Goal: Task Accomplishment & Management: Use online tool/utility

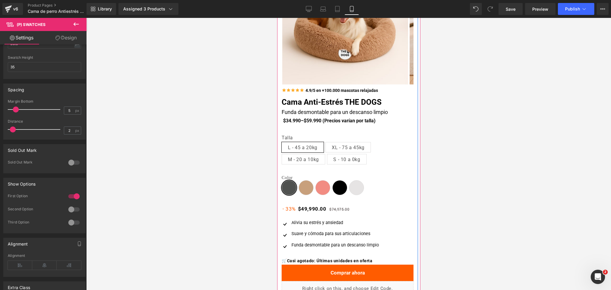
scroll to position [90, 0]
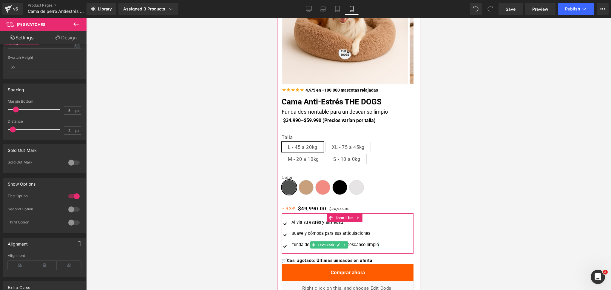
click at [306, 246] on div "Funda desmontable para un descanso limpio" at bounding box center [334, 245] width 89 height 7
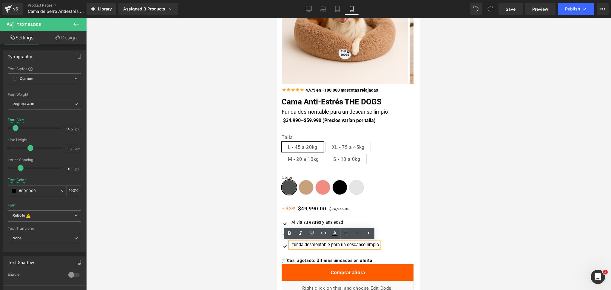
click at [291, 245] on div "Funda desmontable para un descanso limpio" at bounding box center [334, 245] width 89 height 7
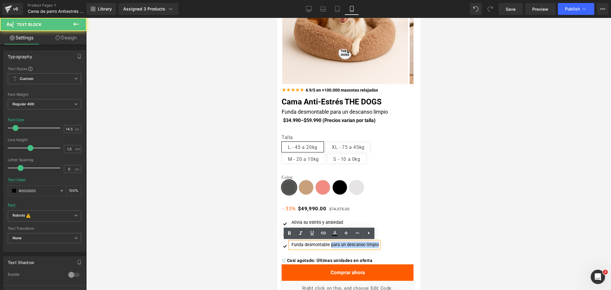
drag, startPoint x: 325, startPoint y: 245, endPoint x: 375, endPoint y: 241, distance: 50.3
click at [375, 241] on div "Image [PERSON_NAME] estrés y ansiedad Text Block Image Suave y cómoda para sus …" at bounding box center [342, 236] width 122 height 34
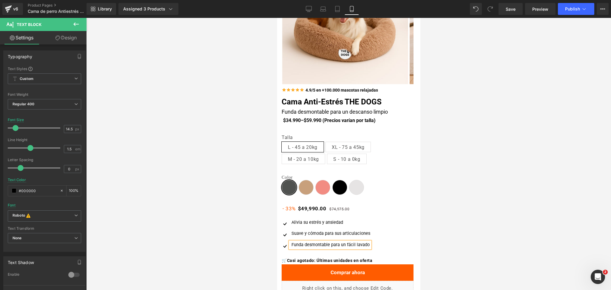
click at [452, 204] on div at bounding box center [348, 154] width 525 height 272
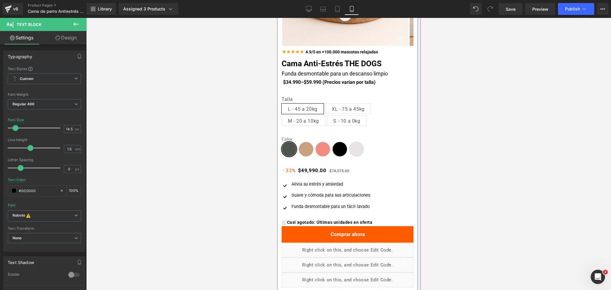
scroll to position [129, 0]
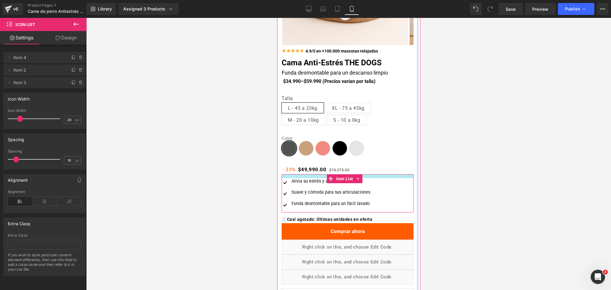
click at [321, 174] on div at bounding box center [347, 176] width 132 height 4
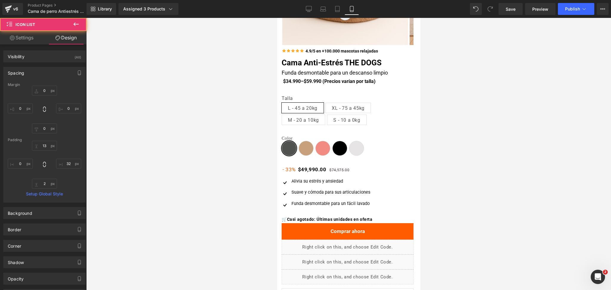
click at [441, 138] on div at bounding box center [348, 154] width 525 height 272
click at [449, 143] on div at bounding box center [348, 154] width 525 height 272
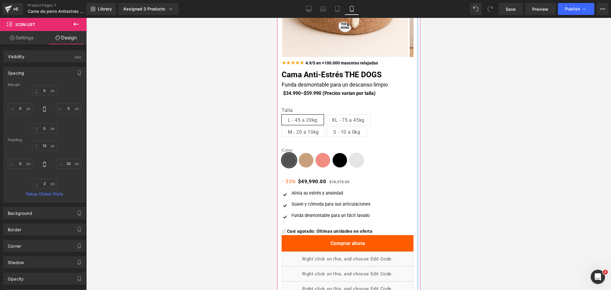
scroll to position [118, 0]
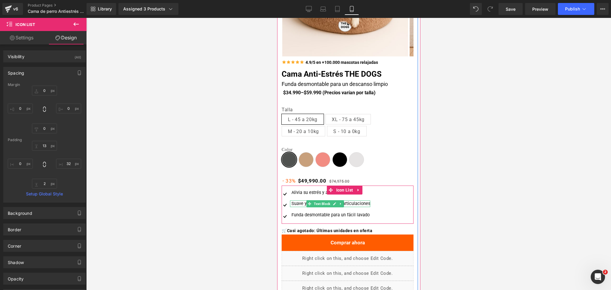
click at [301, 202] on div at bounding box center [330, 200] width 80 height 1
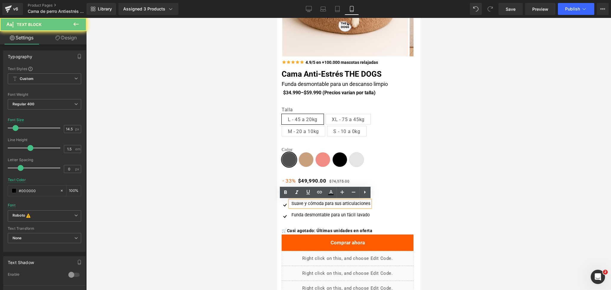
click at [315, 202] on span "Suave y cómoda para sus articulaciones" at bounding box center [330, 203] width 79 height 5
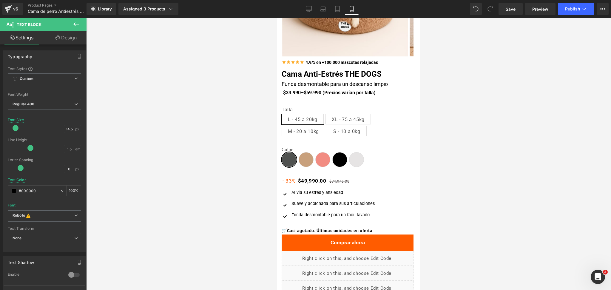
click at [468, 170] on div at bounding box center [348, 154] width 525 height 272
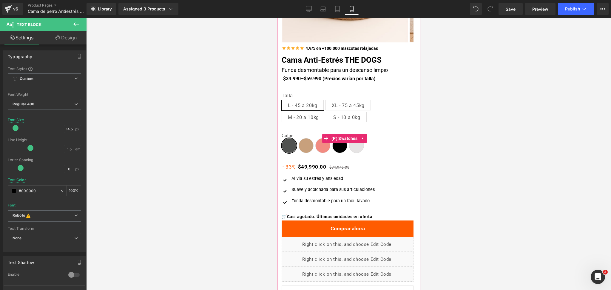
scroll to position [124, 0]
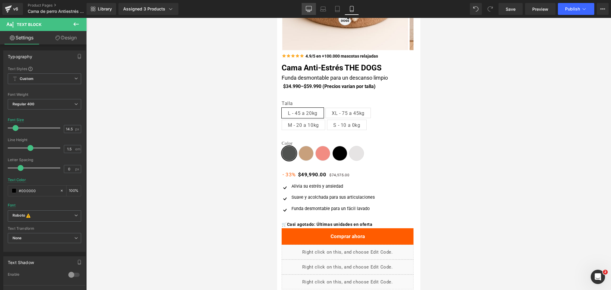
click at [310, 9] on icon at bounding box center [309, 9] width 6 height 6
type input "16"
type input "100"
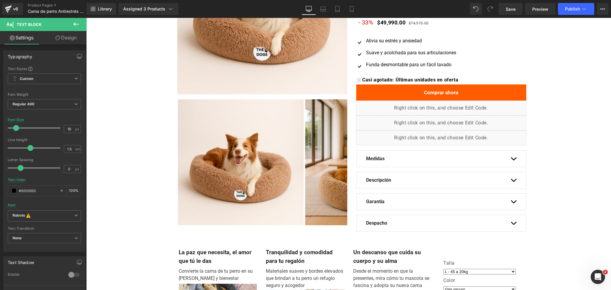
scroll to position [0, 0]
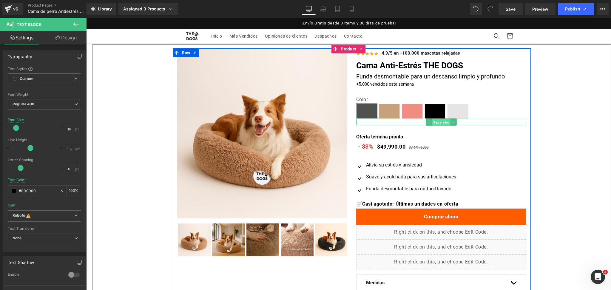
click at [440, 120] on span "Separator" at bounding box center [441, 121] width 18 height 7
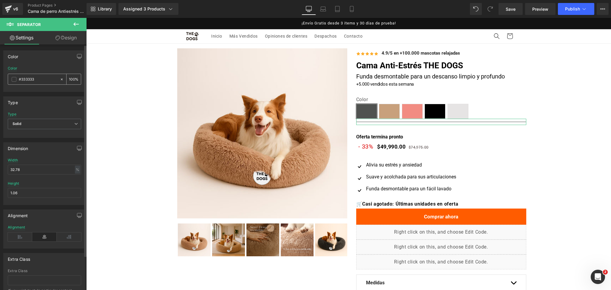
click at [17, 81] on div "#333333" at bounding box center [34, 79] width 52 height 10
click at [13, 80] on span at bounding box center [14, 79] width 5 height 5
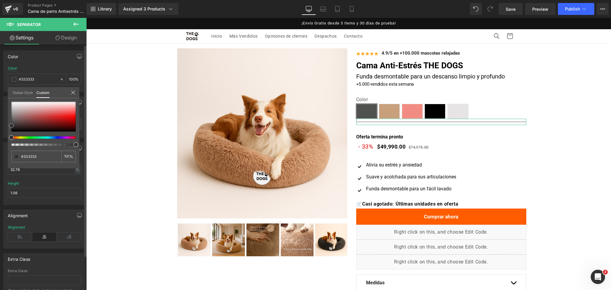
type input "#b36f6f"
type input "#ffffff"
drag, startPoint x: 32, startPoint y: 114, endPoint x: 0, endPoint y: 69, distance: 54.8
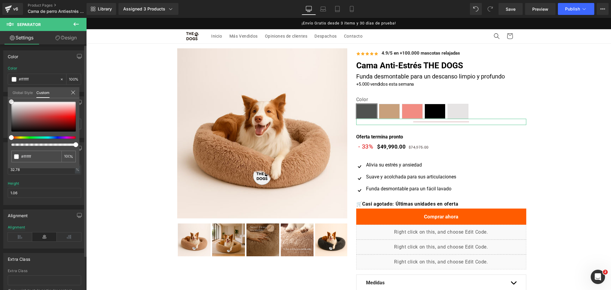
click at [0, 69] on div "Color rgba(255, 255, 255, 1) Color #ffffff 100 % Global Style Custom Setup Glob…" at bounding box center [44, 69] width 89 height 46
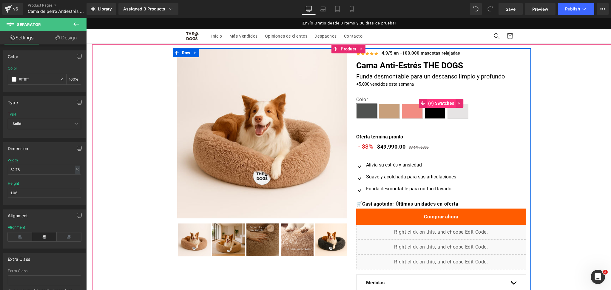
click at [426, 104] on span "(P) Swatches" at bounding box center [440, 103] width 29 height 9
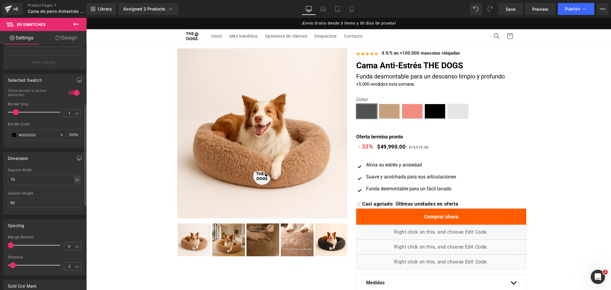
scroll to position [255, 0]
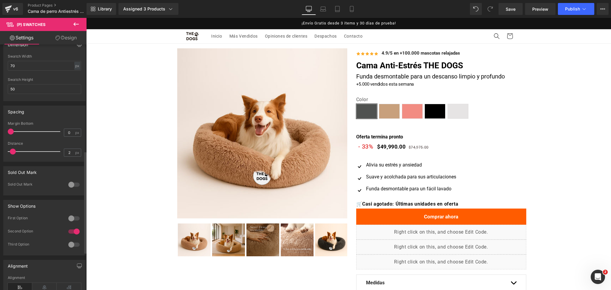
click at [71, 218] on div at bounding box center [74, 219] width 14 height 10
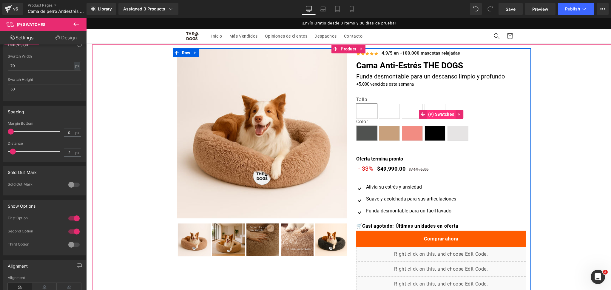
click at [433, 113] on span "(P) Swatches" at bounding box center [440, 114] width 29 height 9
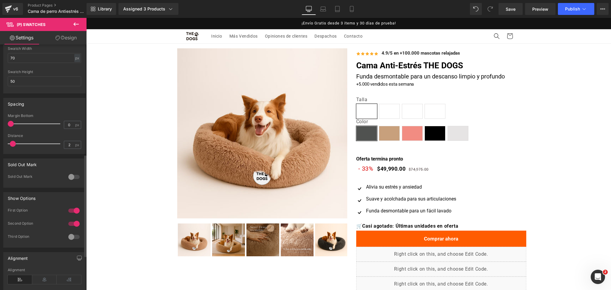
scroll to position [263, 0]
click at [75, 212] on div at bounding box center [74, 210] width 14 height 10
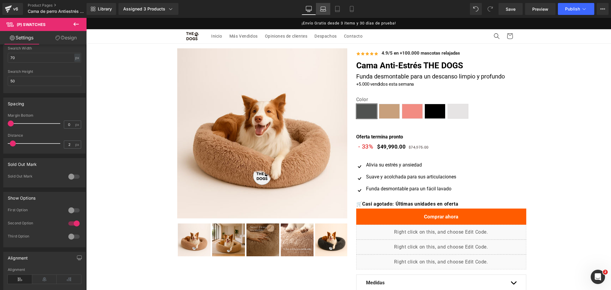
click at [324, 3] on link "Laptop" at bounding box center [323, 9] width 14 height 12
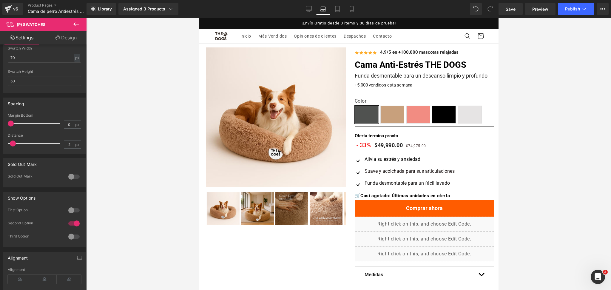
type input "100"
type input "80"
type input "60"
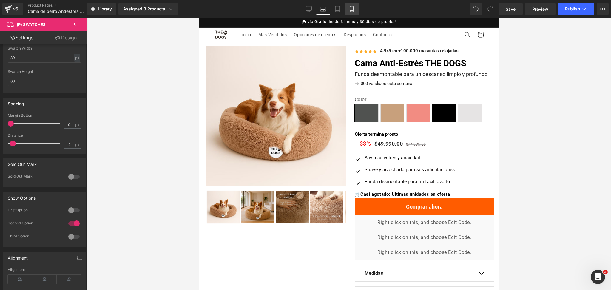
click at [356, 9] on link "Mobile" at bounding box center [351, 9] width 14 height 12
type input "2"
type input "100"
type input "50"
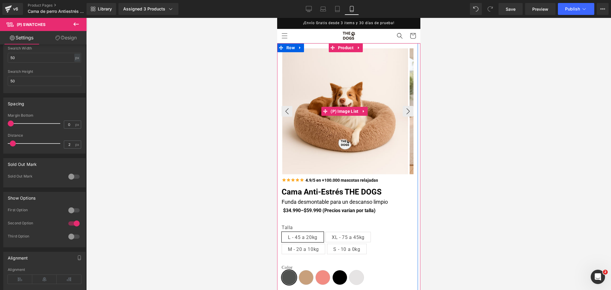
scroll to position [55, 0]
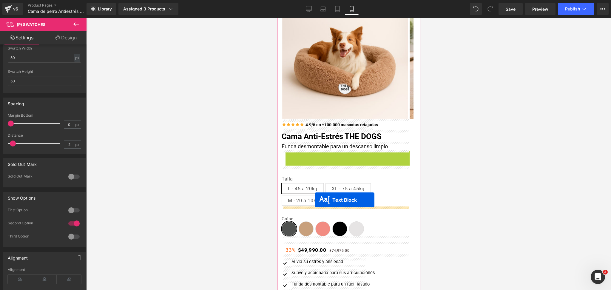
drag, startPoint x: 328, startPoint y: 151, endPoint x: 314, endPoint y: 200, distance: 50.4
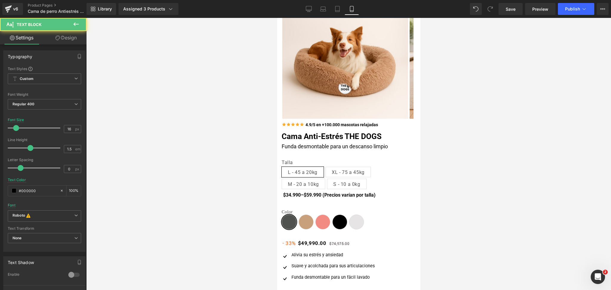
click at [455, 143] on div at bounding box center [348, 154] width 525 height 272
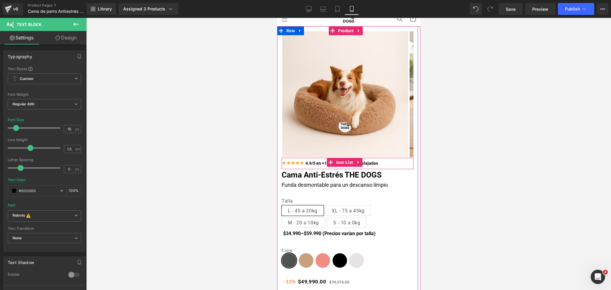
scroll to position [17, 0]
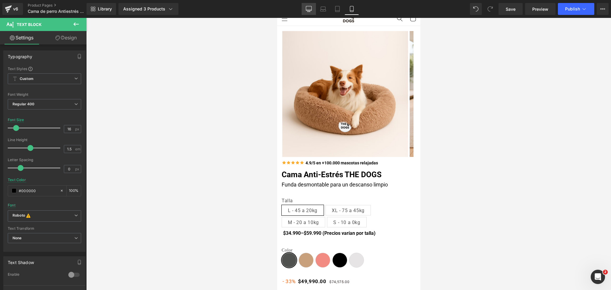
click at [309, 7] on icon at bounding box center [309, 9] width 6 height 6
type input "#f40000"
type input "100"
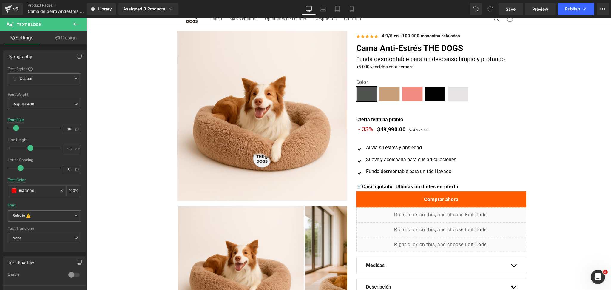
scroll to position [0, 0]
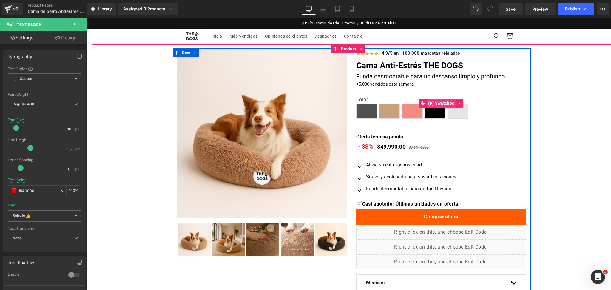
click at [432, 104] on span "(P) Swatches" at bounding box center [440, 103] width 29 height 9
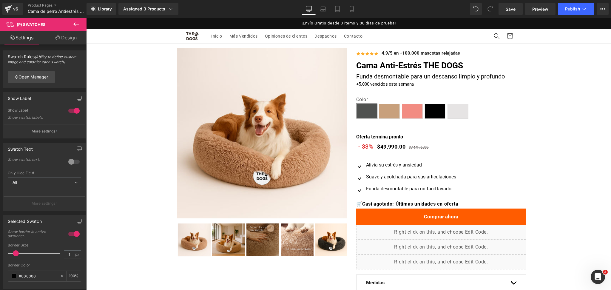
click at [76, 26] on icon at bounding box center [75, 24] width 7 height 7
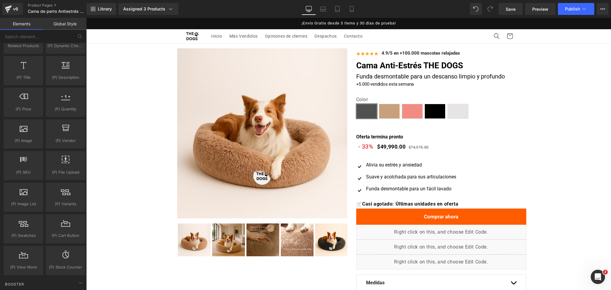
scroll to position [573, 0]
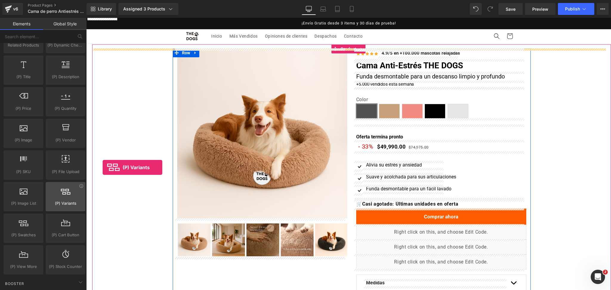
drag, startPoint x: 58, startPoint y: 197, endPoint x: 53, endPoint y: 188, distance: 10.3
click at [53, 188] on div at bounding box center [65, 193] width 36 height 13
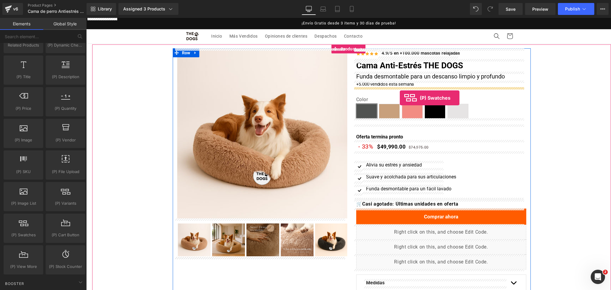
drag, startPoint x: 145, startPoint y: 165, endPoint x: 400, endPoint y: 97, distance: 263.9
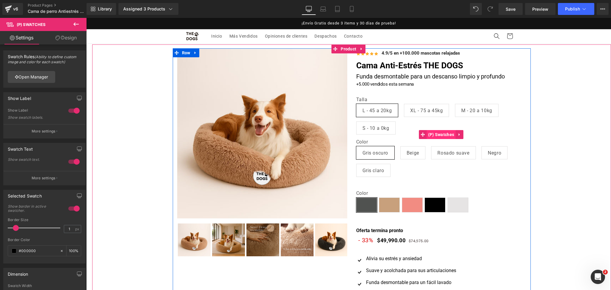
click at [436, 133] on span "(P) Swatches" at bounding box center [440, 134] width 29 height 9
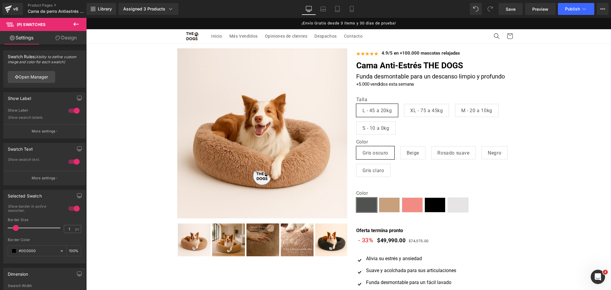
click at [77, 40] on link "Design" at bounding box center [65, 37] width 43 height 13
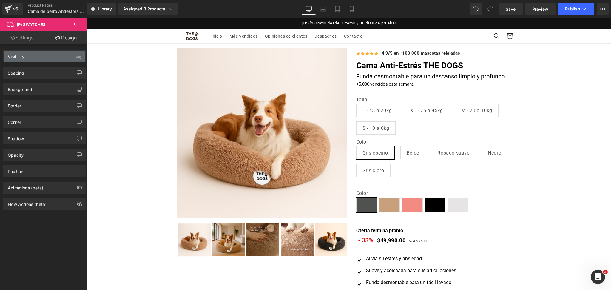
click at [61, 56] on div "Visibility (All)" at bounding box center [45, 56] width 82 height 11
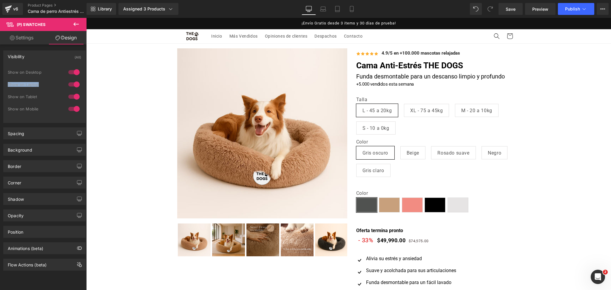
drag, startPoint x: 75, startPoint y: 85, endPoint x: 74, endPoint y: 95, distance: 10.2
click at [74, 95] on div "1 Show on Desktop 1 Show on Laptop 1 Show on Tablet 1 Show on Mobile" at bounding box center [44, 92] width 73 height 52
click at [74, 95] on div at bounding box center [74, 97] width 14 height 10
click at [74, 107] on div at bounding box center [74, 109] width 14 height 10
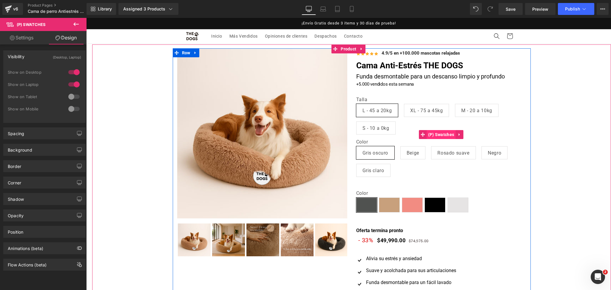
click at [436, 132] on span "(P) Swatches" at bounding box center [440, 134] width 29 height 9
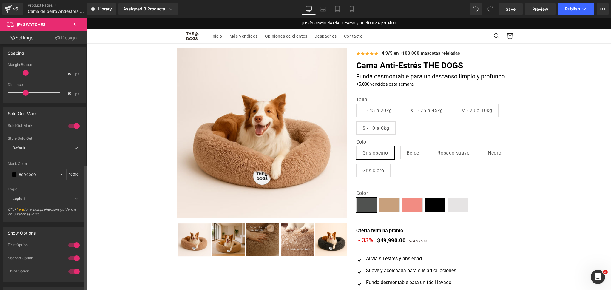
scroll to position [294, 0]
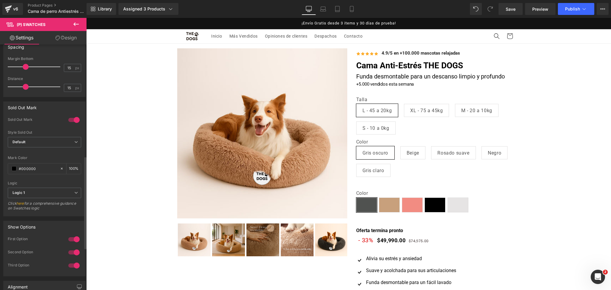
click at [74, 254] on div at bounding box center [74, 252] width 14 height 10
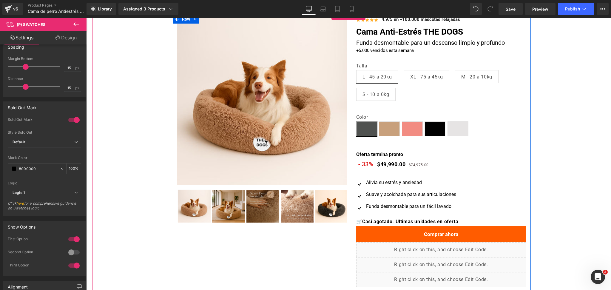
scroll to position [0, 0]
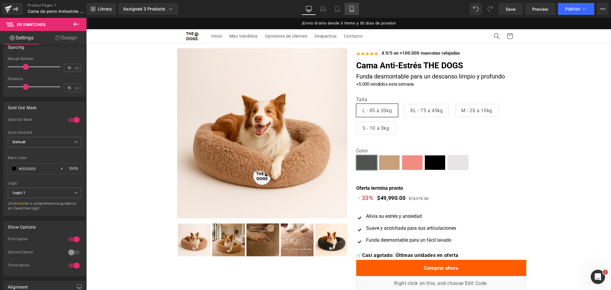
click at [356, 8] on link "Mobile" at bounding box center [351, 9] width 14 height 12
type input "100"
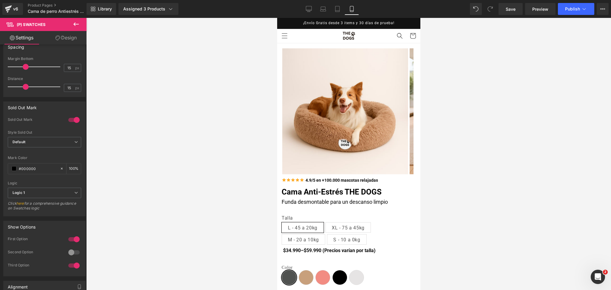
click at [292, 267] on div "Rendering Content" at bounding box center [305, 266] width 37 height 7
click at [291, 272] on span "Gris oscuro" at bounding box center [288, 277] width 15 height 15
type input "100"
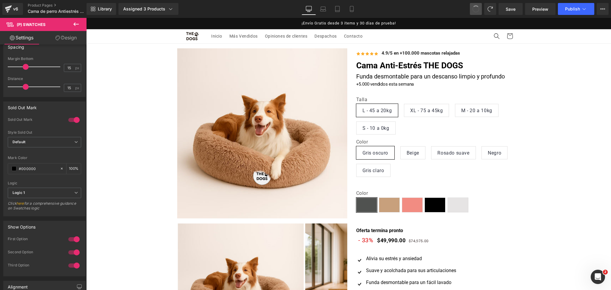
type input "auto"
type input "44"
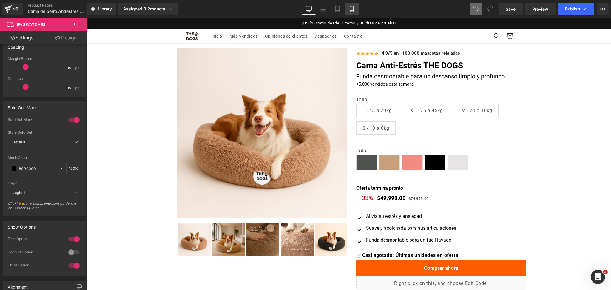
click at [351, 6] on icon at bounding box center [352, 9] width 6 height 6
type input "100"
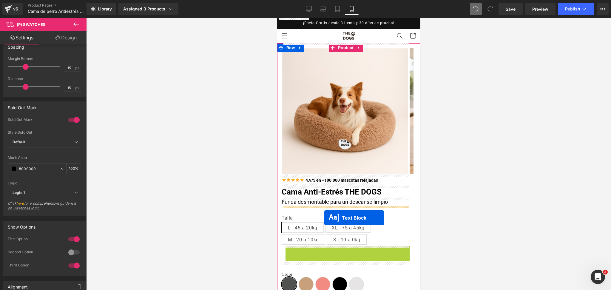
drag, startPoint x: 329, startPoint y: 252, endPoint x: 324, endPoint y: 218, distance: 34.7
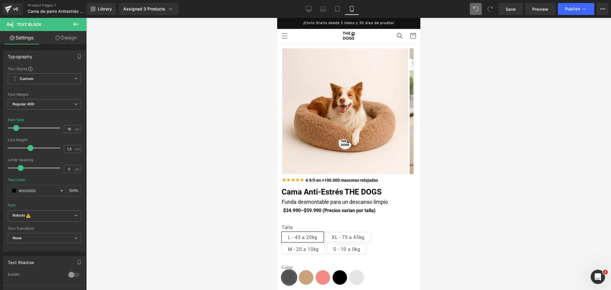
click at [479, 185] on div at bounding box center [348, 154] width 525 height 272
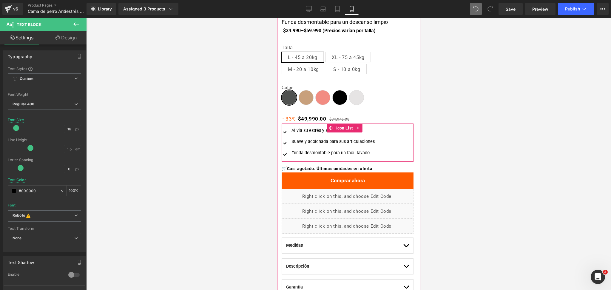
scroll to position [177, 0]
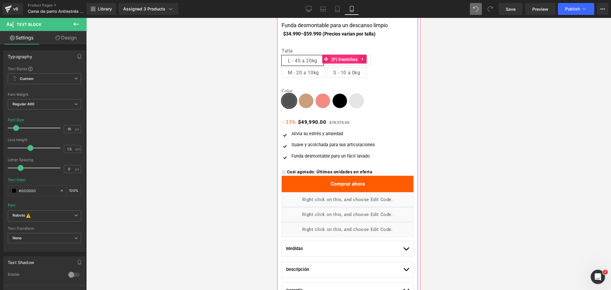
click at [344, 58] on span "(P) Swatches" at bounding box center [343, 59] width 29 height 9
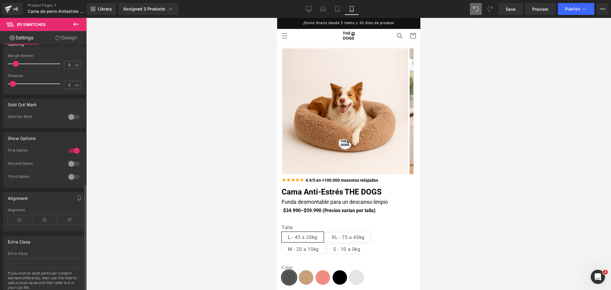
scroll to position [320, 0]
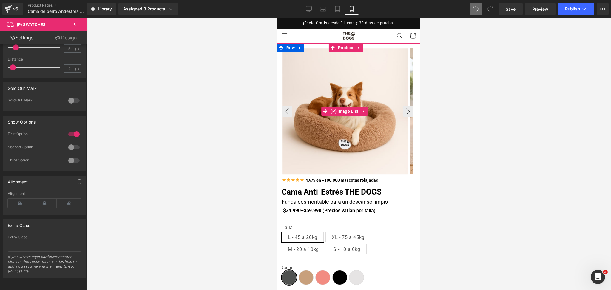
click at [348, 52] on img at bounding box center [345, 111] width 126 height 126
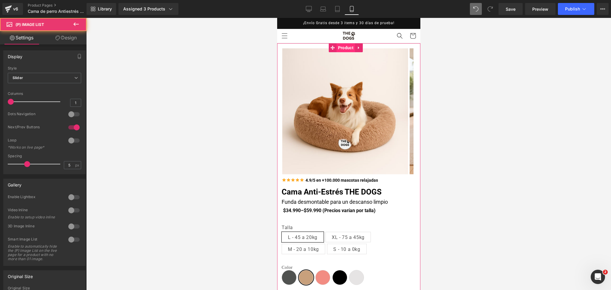
click at [345, 49] on span "Product" at bounding box center [345, 47] width 18 height 9
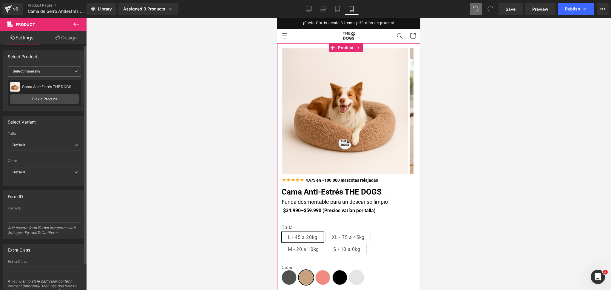
click at [49, 147] on span "Default" at bounding box center [44, 145] width 73 height 10
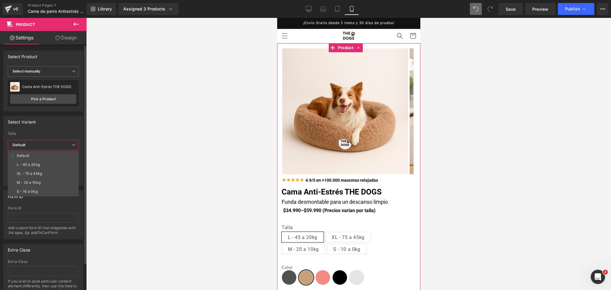
click at [64, 128] on div "Select Variant auto Talla Default L - 45 a 20kg XL - 75 a 45kg M - 20 a 10kg S …" at bounding box center [43, 151] width 80 height 70
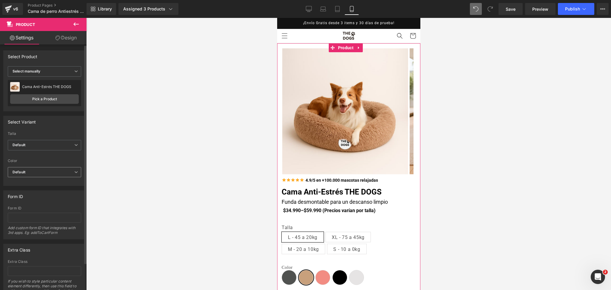
scroll to position [30, 0]
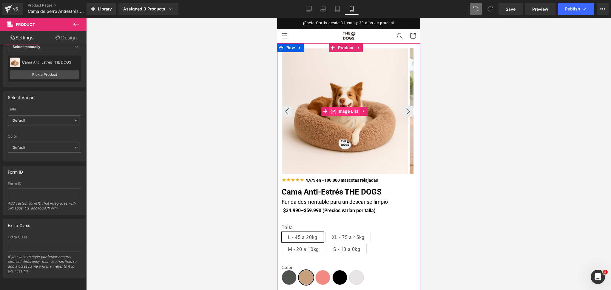
click at [342, 109] on span "(P) Image List" at bounding box center [344, 111] width 31 height 9
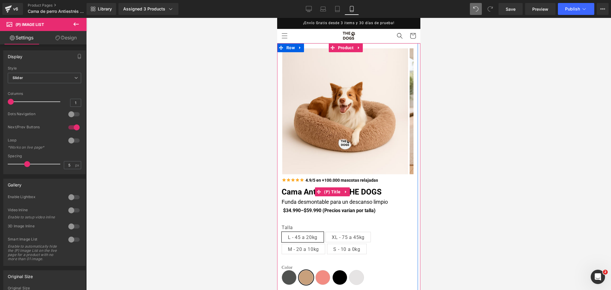
scroll to position [91, 0]
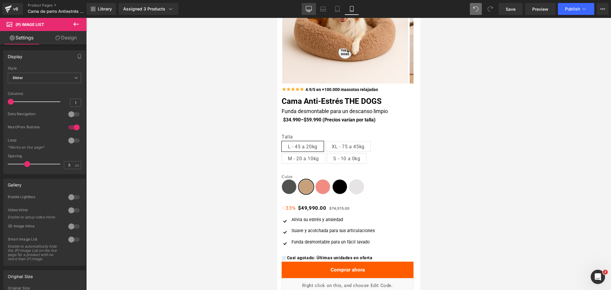
click at [307, 10] on icon at bounding box center [309, 9] width 6 height 6
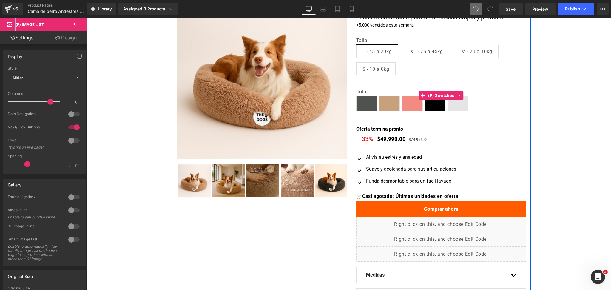
scroll to position [58, 0]
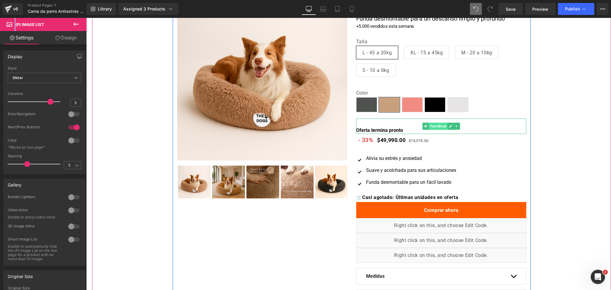
click at [432, 125] on span "Text Block" at bounding box center [437, 126] width 19 height 7
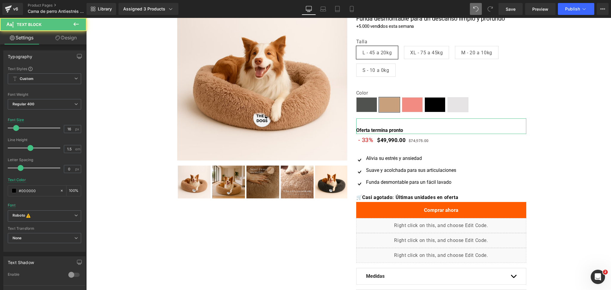
click at [78, 36] on link "Design" at bounding box center [65, 37] width 43 height 13
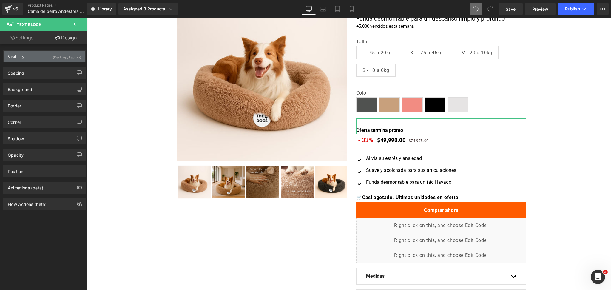
click at [63, 57] on div "(Desktop, Laptop)" at bounding box center [67, 56] width 28 height 10
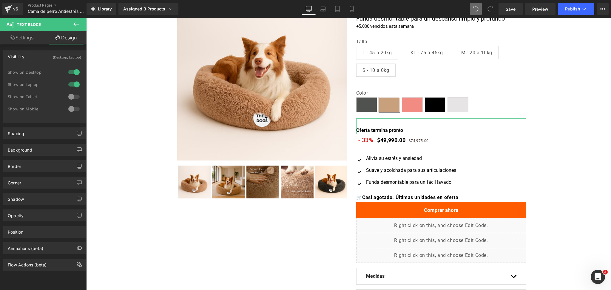
click at [73, 95] on div at bounding box center [74, 97] width 14 height 10
click at [74, 111] on div at bounding box center [74, 109] width 14 height 10
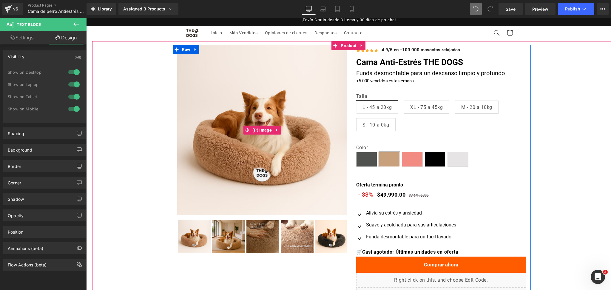
scroll to position [0, 0]
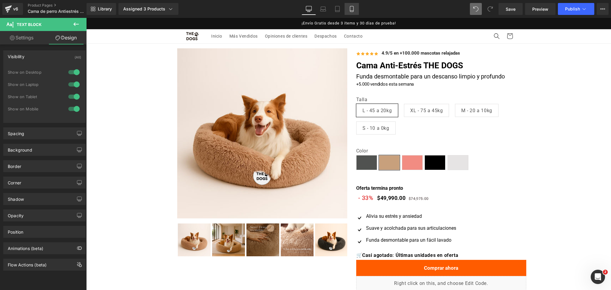
click at [354, 9] on link "Mobile" at bounding box center [351, 9] width 14 height 12
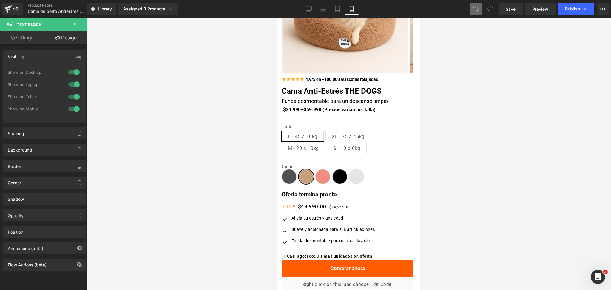
scroll to position [101, 0]
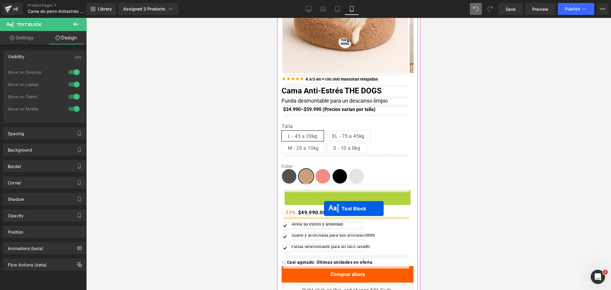
drag, startPoint x: 326, startPoint y: 193, endPoint x: 324, endPoint y: 209, distance: 15.6
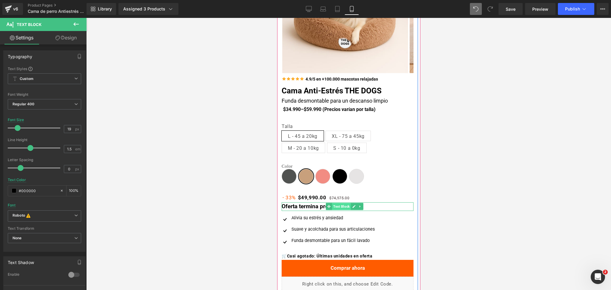
click at [335, 205] on span "Text Block" at bounding box center [341, 206] width 19 height 7
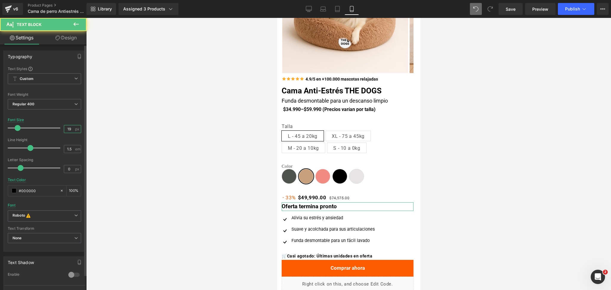
click at [64, 126] on input "19" at bounding box center [69, 128] width 10 height 7
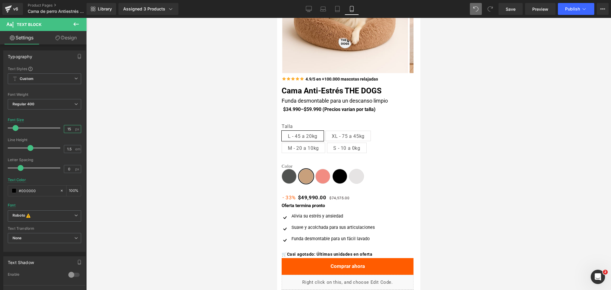
type input "15"
click at [472, 152] on div at bounding box center [348, 154] width 525 height 272
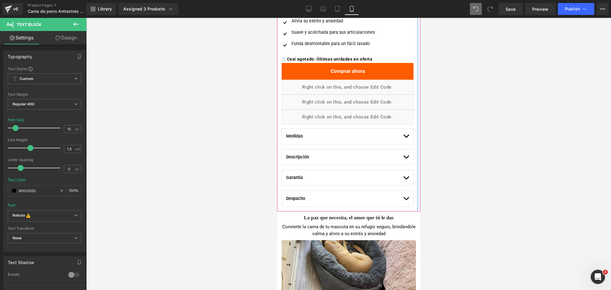
scroll to position [297, 0]
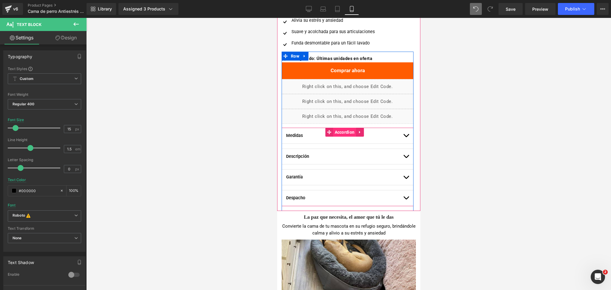
click at [344, 131] on span "Accordion" at bounding box center [344, 132] width 23 height 9
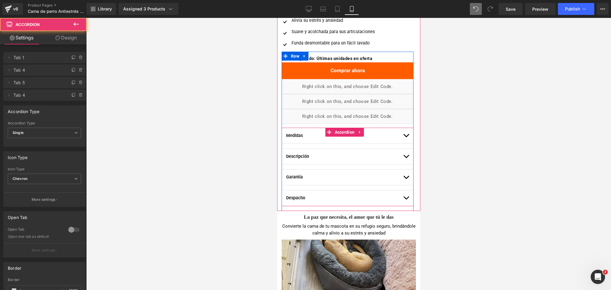
click at [403, 134] on button "button" at bounding box center [406, 136] width 6 height 16
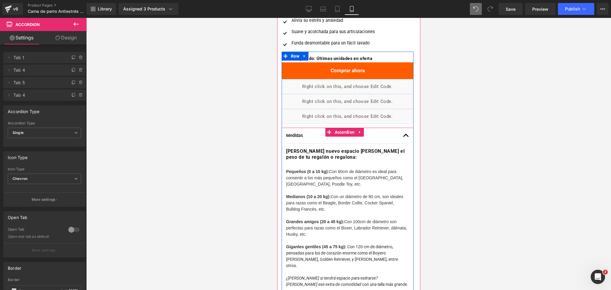
click at [403, 134] on button "button" at bounding box center [406, 136] width 6 height 16
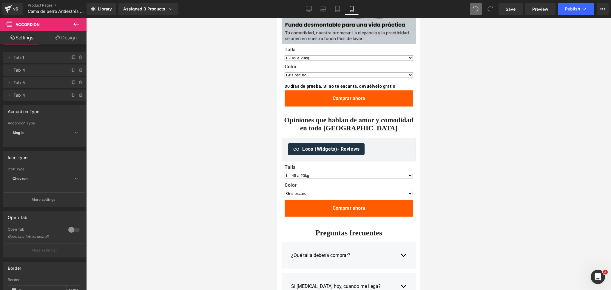
scroll to position [962, 0]
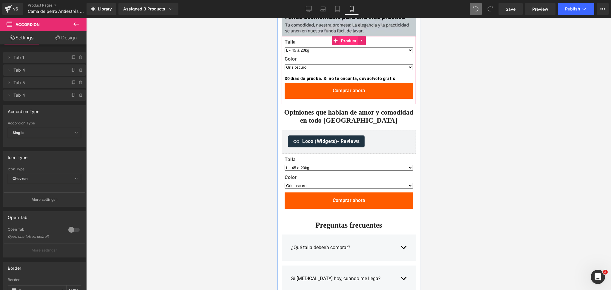
click at [345, 41] on span "Product" at bounding box center [348, 40] width 18 height 9
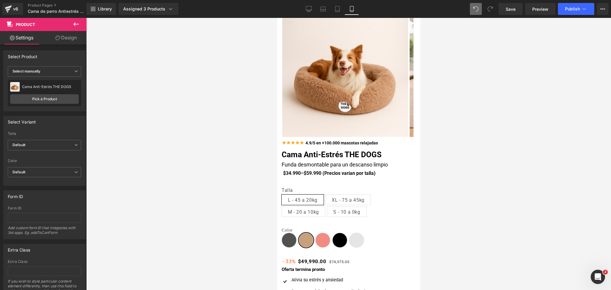
scroll to position [0, 0]
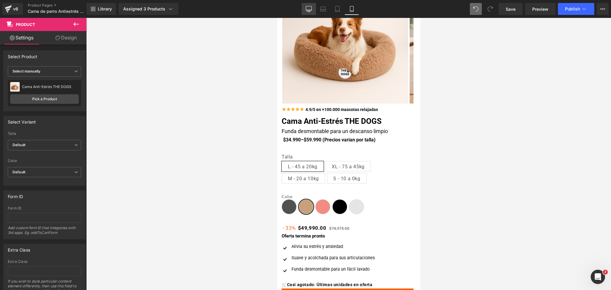
click at [304, 7] on link "Desktop" at bounding box center [308, 9] width 14 height 12
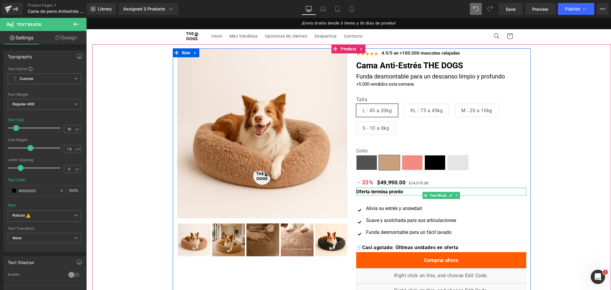
drag, startPoint x: 392, startPoint y: 188, endPoint x: 393, endPoint y: 180, distance: 7.8
click at [393, 180] on div "Icon Icon Icon Icon Icon Icon List Hoz 4.9/5 en +100.000 mascotas relajadas Tex…" at bounding box center [441, 225] width 179 height 355
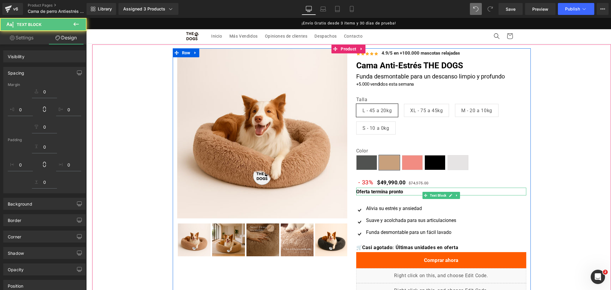
click at [533, 147] on div "Oferta (P) Image ‹ ›" at bounding box center [351, 227] width 519 height 358
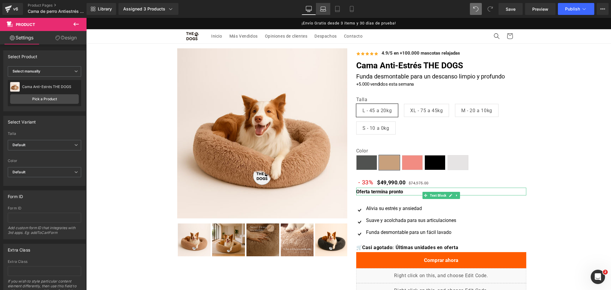
click at [328, 11] on link "Laptop" at bounding box center [323, 9] width 14 height 12
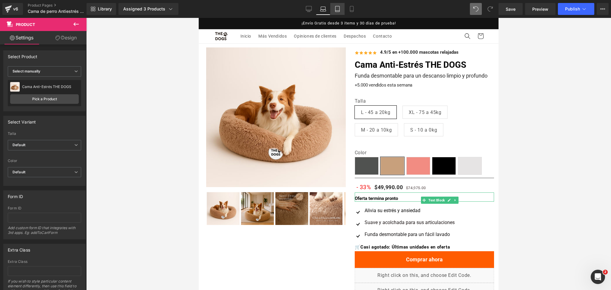
click at [337, 11] on icon at bounding box center [337, 9] width 6 height 6
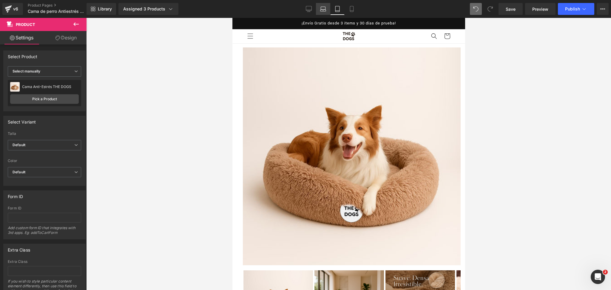
click at [322, 5] on link "Laptop" at bounding box center [323, 9] width 14 height 12
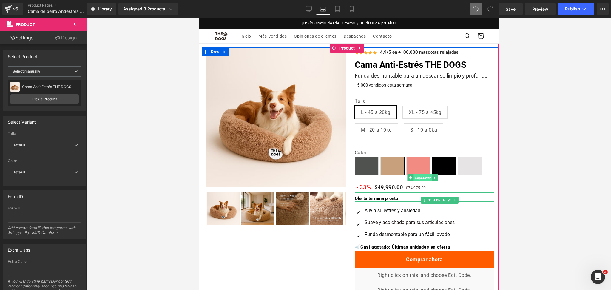
click at [422, 177] on span "Separator" at bounding box center [422, 177] width 18 height 7
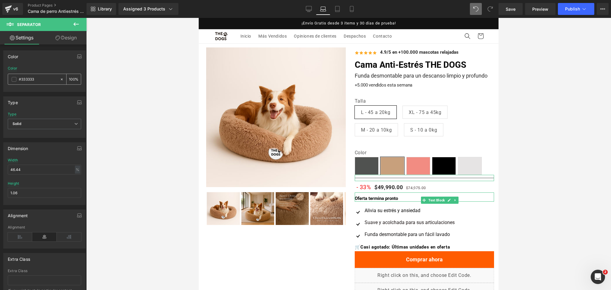
click at [21, 81] on input "#333333" at bounding box center [38, 79] width 38 height 7
click at [16, 80] on span at bounding box center [14, 79] width 5 height 5
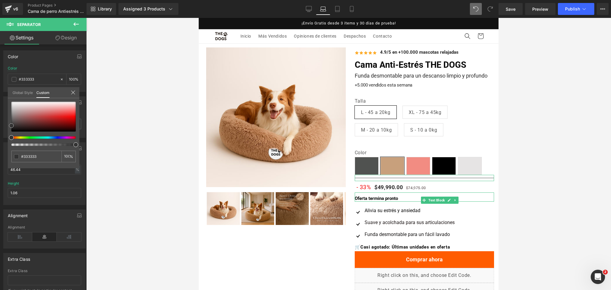
type input "#e7d9d9"
type input "#e6dada"
type input "#ffffff"
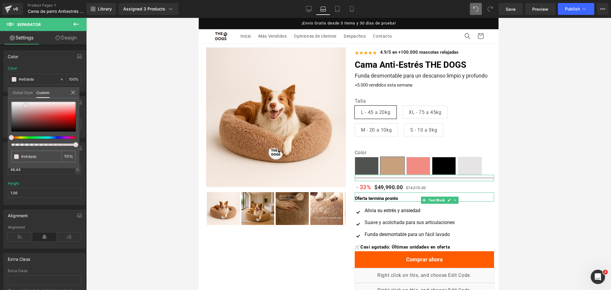
type input "#ffffff"
drag, startPoint x: 26, startPoint y: 105, endPoint x: 0, endPoint y: 79, distance: 36.5
click at [0, 79] on div "Color rgba(255, 255, 255, 1) Color #ffffff 100 % Global Style Custom Setup Glob…" at bounding box center [44, 69] width 89 height 46
click at [567, 134] on div at bounding box center [348, 154] width 525 height 272
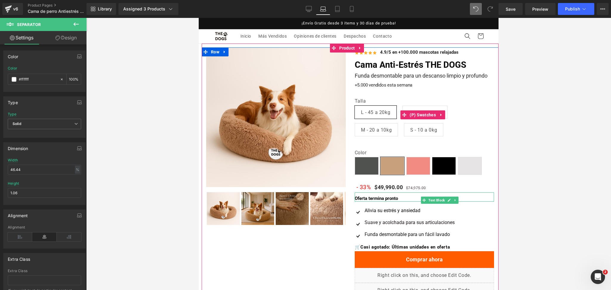
click at [449, 125] on div "Talla L - 45 a 20kg XL - 75 a 45kg M - 20 a 10kg S - 10 a 0kg" at bounding box center [425, 119] width 140 height 42
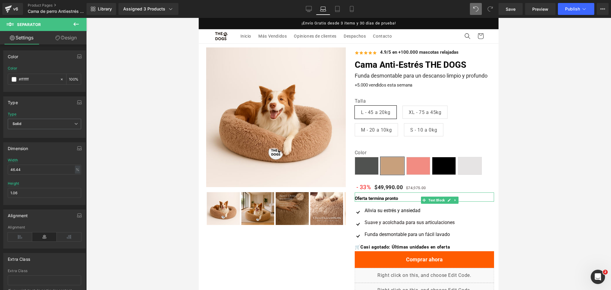
click at [506, 126] on div at bounding box center [348, 154] width 525 height 272
click at [337, 12] on icon at bounding box center [337, 9] width 4 height 6
type input "#333333"
type input "100"
type input "93.41"
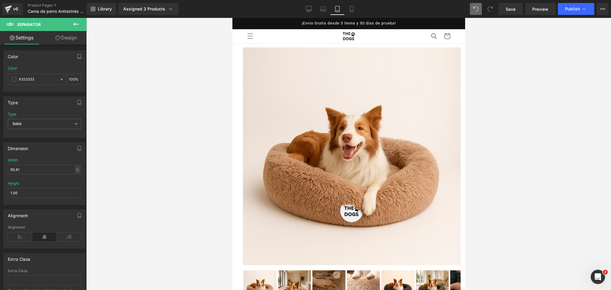
scroll to position [168, 0]
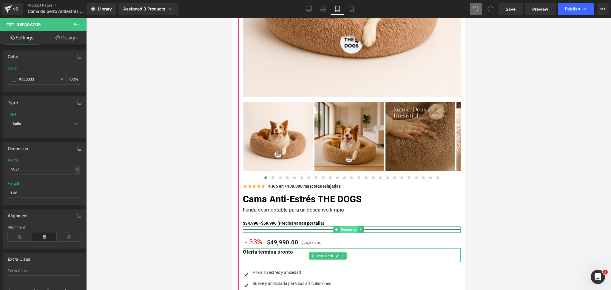
click at [347, 226] on span "Separator" at bounding box center [348, 229] width 18 height 7
click at [15, 79] on span at bounding box center [14, 79] width 5 height 5
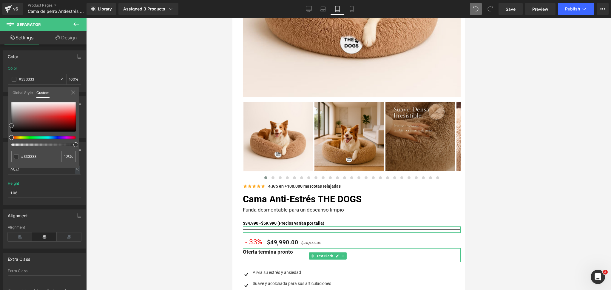
type input "#e2cfcf"
type input "#e1cfcf"
type input "#ffffff"
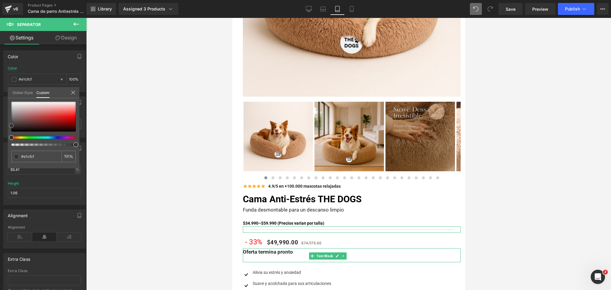
type input "#ffffff"
drag, startPoint x: 27, startPoint y: 106, endPoint x: 0, endPoint y: 74, distance: 41.9
click at [0, 74] on div "Color rgba(255, 255, 255, 1) Color #ffffff 100 % Global Style Custom Setup Glob…" at bounding box center [44, 69] width 89 height 46
click at [515, 170] on div at bounding box center [348, 154] width 525 height 272
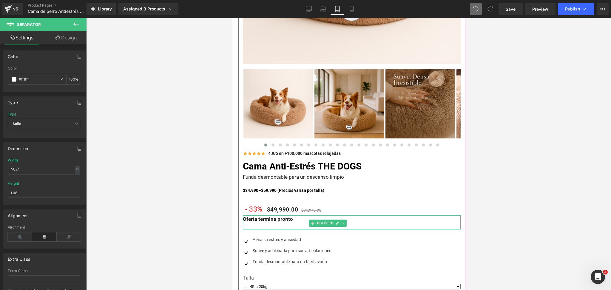
scroll to position [202, 0]
click at [390, 199] on div "- 33% $49,990.00 $74,975.00" at bounding box center [351, 207] width 218 height 16
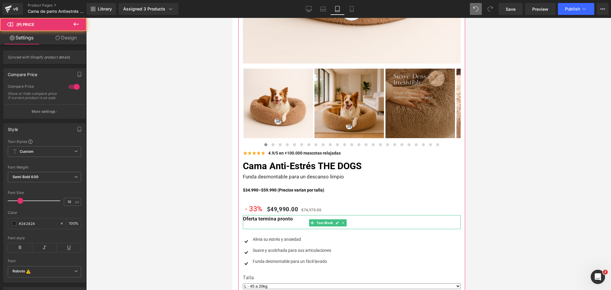
click at [386, 219] on div "Oferta termina pronto" at bounding box center [351, 222] width 218 height 14
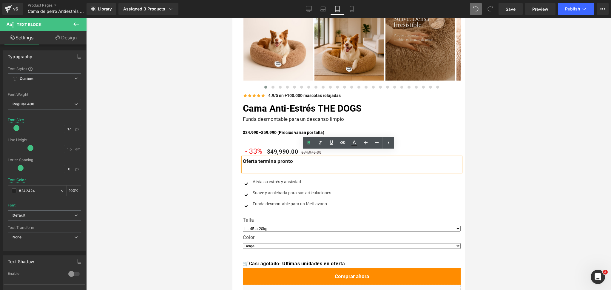
scroll to position [259, 0]
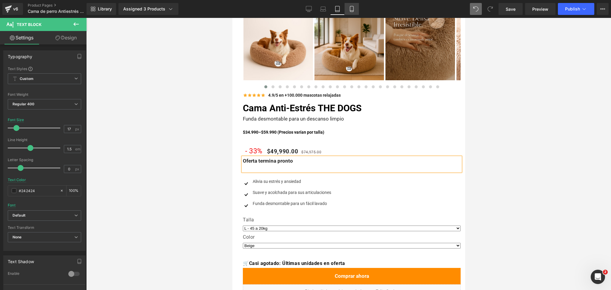
click at [355, 6] on link "Mobile" at bounding box center [351, 9] width 14 height 12
type input "15"
type input "#000000"
type input "100"
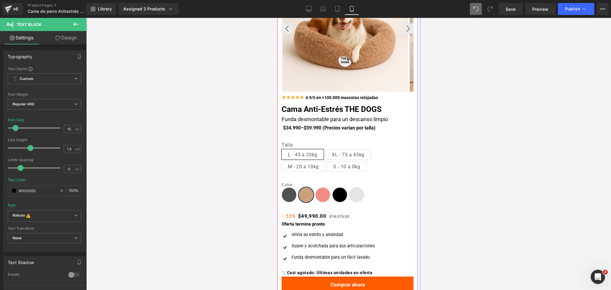
scroll to position [83, 0]
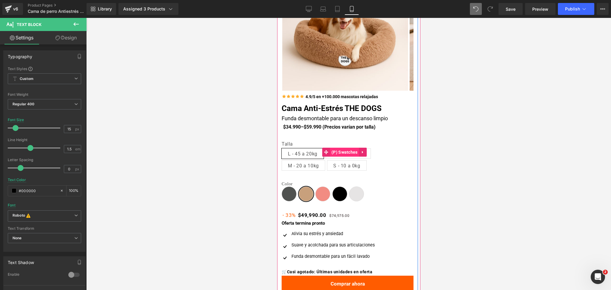
click at [344, 151] on span "(P) Swatches" at bounding box center [343, 152] width 29 height 9
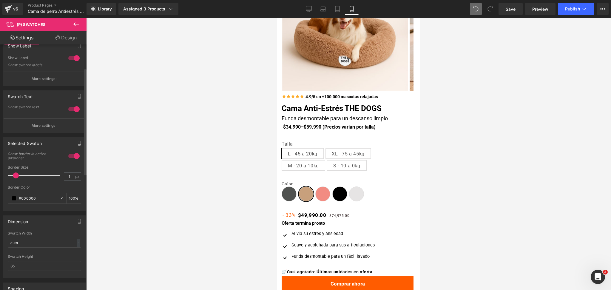
scroll to position [51, 0]
click at [42, 130] on button "More settings" at bounding box center [45, 127] width 82 height 14
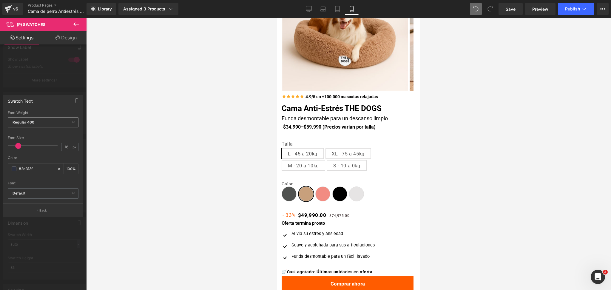
click at [51, 120] on span "Regular 400" at bounding box center [43, 122] width 71 height 10
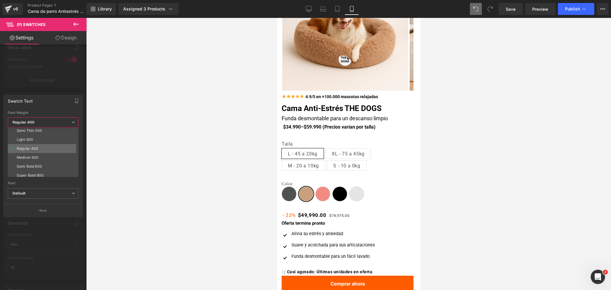
scroll to position [11, 0]
click at [50, 163] on li "Semi Bold 600" at bounding box center [44, 166] width 73 height 9
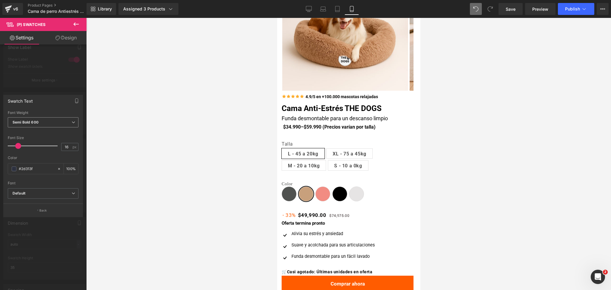
click at [63, 119] on span "Semi Bold 600" at bounding box center [43, 122] width 71 height 10
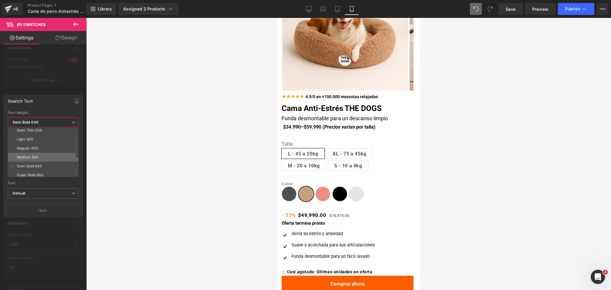
click at [61, 156] on li "Medium 500" at bounding box center [44, 157] width 73 height 9
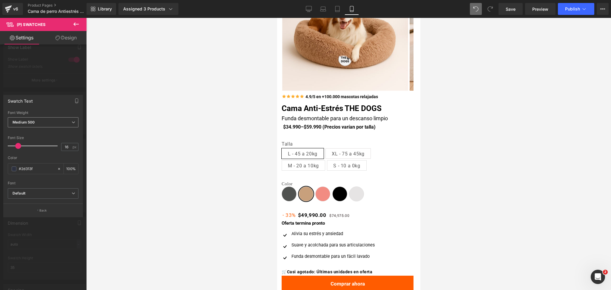
click at [60, 119] on span "Medium 500" at bounding box center [43, 122] width 71 height 10
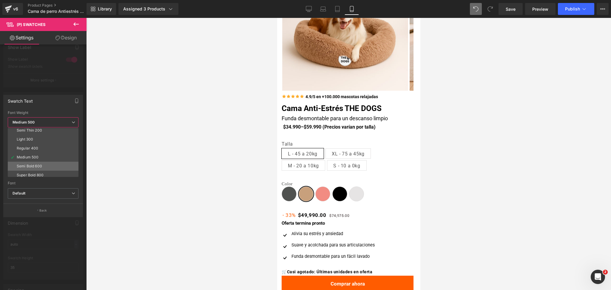
click at [58, 163] on li "Semi Bold 600" at bounding box center [44, 166] width 73 height 9
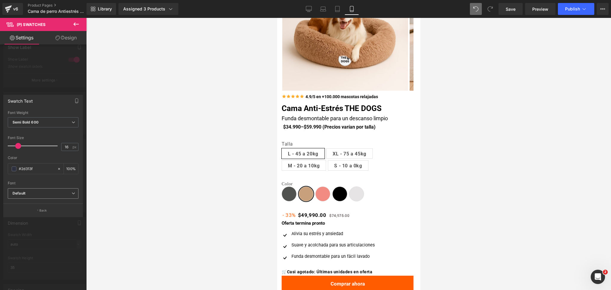
click at [56, 190] on span "Default" at bounding box center [43, 193] width 71 height 10
click at [57, 237] on div at bounding box center [43, 155] width 86 height 275
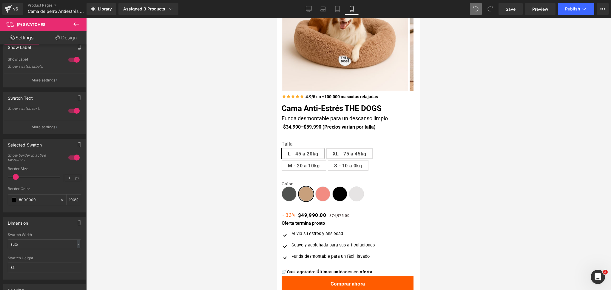
click at [471, 149] on div at bounding box center [348, 154] width 525 height 272
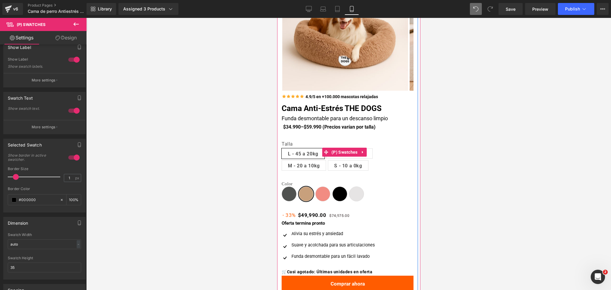
scroll to position [0, 0]
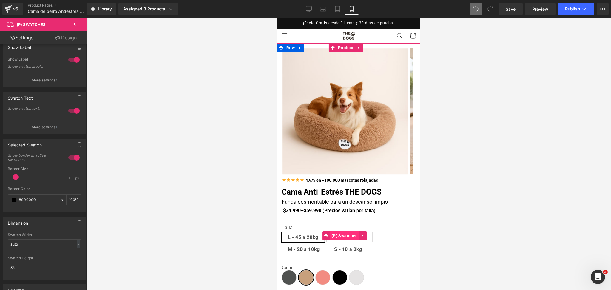
click at [338, 235] on span "(P) Swatches" at bounding box center [343, 235] width 29 height 9
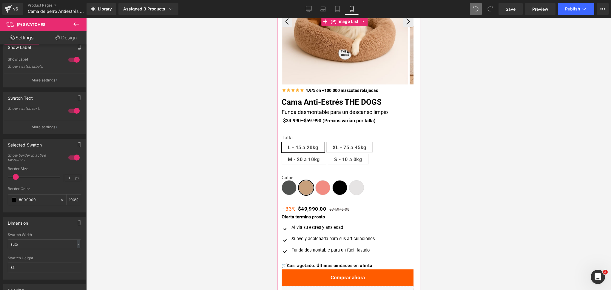
scroll to position [92, 0]
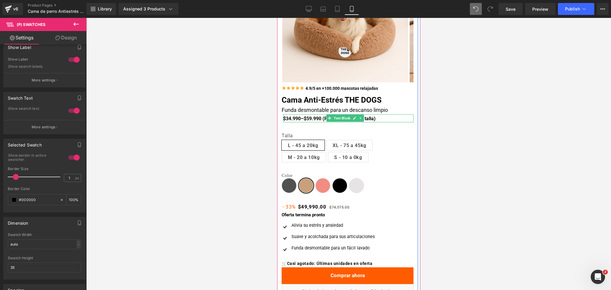
click at [301, 119] on b "$34.990–$59.990 (Precios varían por talla)" at bounding box center [329, 119] width 92 height 6
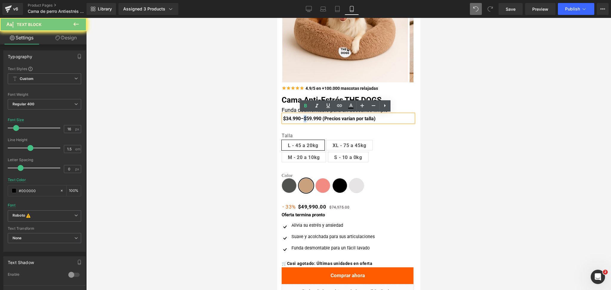
click at [301, 119] on b "$34.990–$59.990 (Precios varían por talla)" at bounding box center [329, 119] width 92 height 6
copy b "$34.990–$59.990 (Precios varían por talla)"
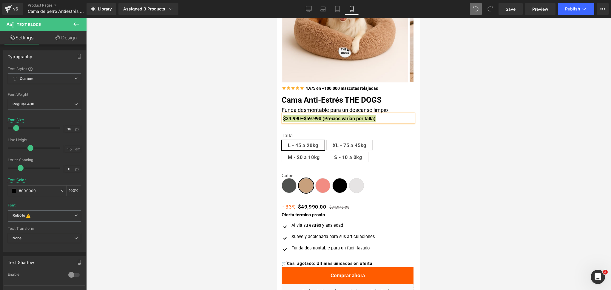
click at [432, 152] on div at bounding box center [348, 154] width 525 height 272
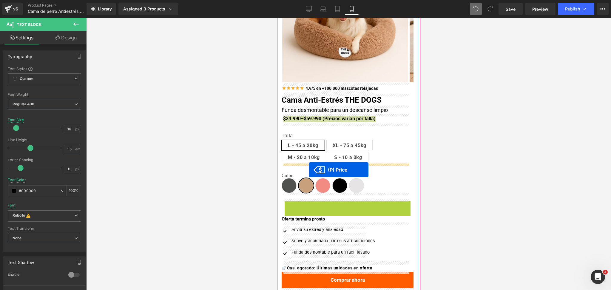
drag, startPoint x: 303, startPoint y: 205, endPoint x: 308, endPoint y: 169, distance: 35.9
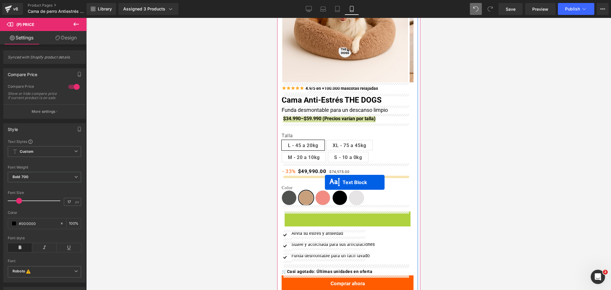
drag, startPoint x: 328, startPoint y: 216, endPoint x: 324, endPoint y: 182, distance: 34.4
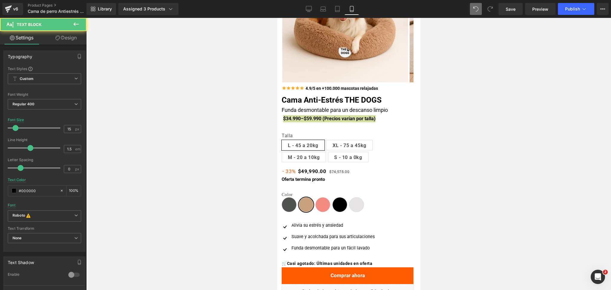
click at [446, 176] on div at bounding box center [348, 154] width 525 height 272
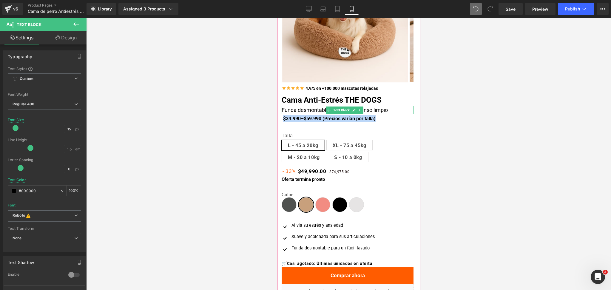
click at [361, 114] on div "$34.990–$59.990 (Precios varían por talla) Text Block" at bounding box center [348, 118] width 130 height 8
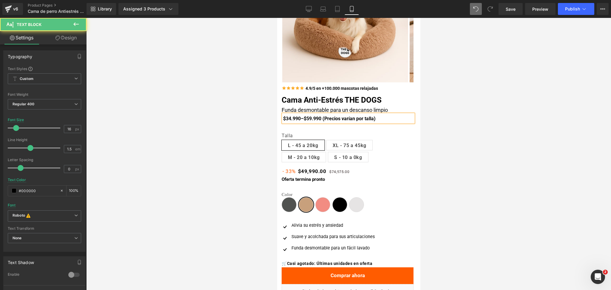
click at [435, 126] on div at bounding box center [348, 154] width 525 height 272
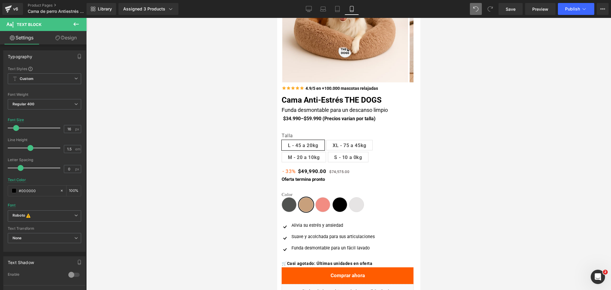
click at [460, 135] on div at bounding box center [348, 154] width 525 height 272
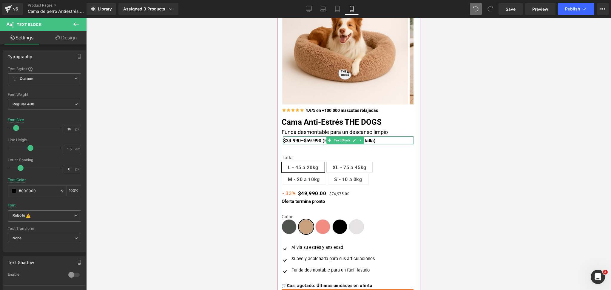
scroll to position [120, 0]
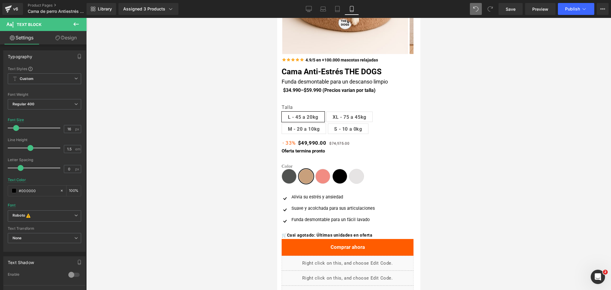
click at [465, 101] on div at bounding box center [348, 154] width 525 height 272
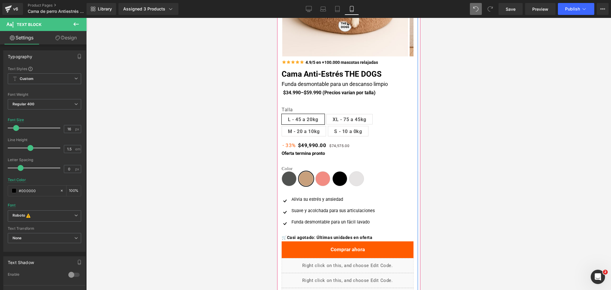
scroll to position [118, 0]
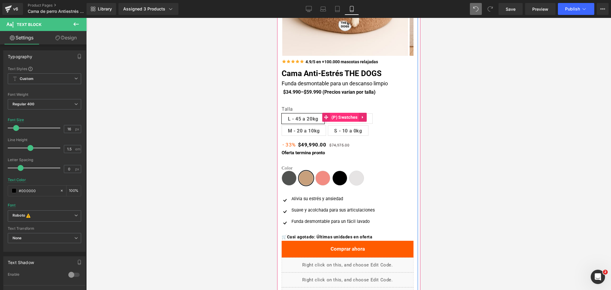
click at [343, 116] on span "(P) Swatches" at bounding box center [343, 117] width 29 height 9
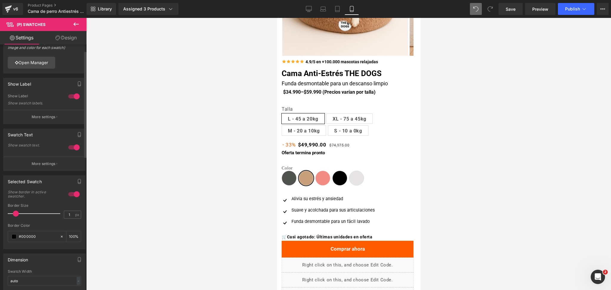
scroll to position [13, 0]
click at [62, 114] on button "More settings" at bounding box center [45, 118] width 82 height 14
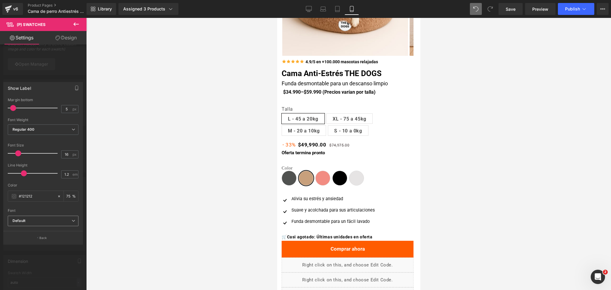
click at [51, 222] on b "Default" at bounding box center [42, 220] width 59 height 5
click at [56, 127] on span "Regular 400" at bounding box center [43, 129] width 71 height 10
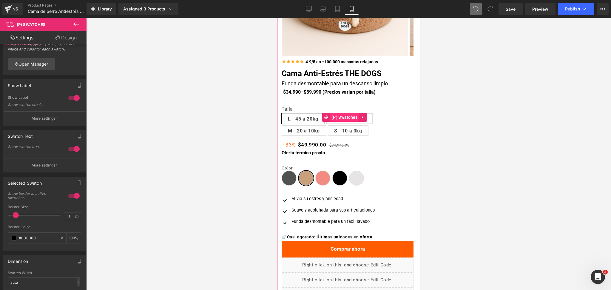
click at [342, 114] on span "(P) Swatches" at bounding box center [343, 117] width 29 height 9
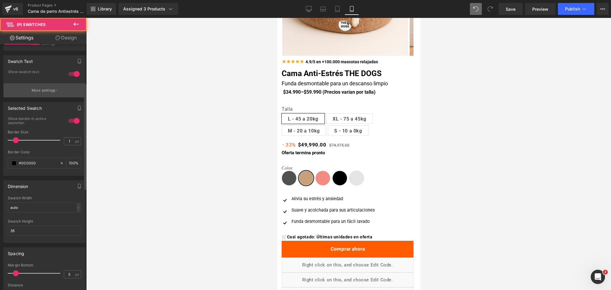
scroll to position [92, 0]
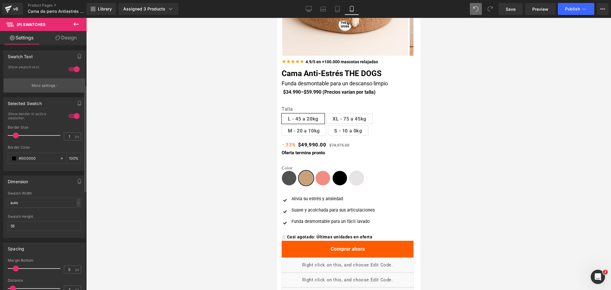
click at [54, 85] on p "More settings" at bounding box center [44, 85] width 24 height 5
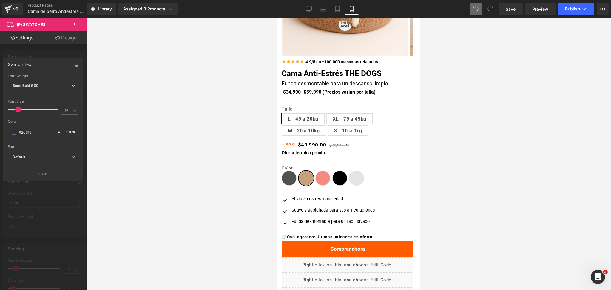
click at [50, 86] on span "Semi Bold 600" at bounding box center [43, 86] width 71 height 10
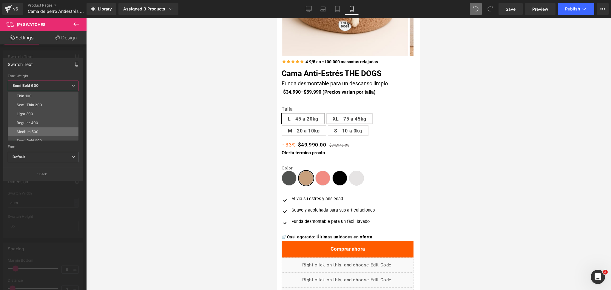
click at [53, 131] on li "Medium 500" at bounding box center [44, 131] width 73 height 9
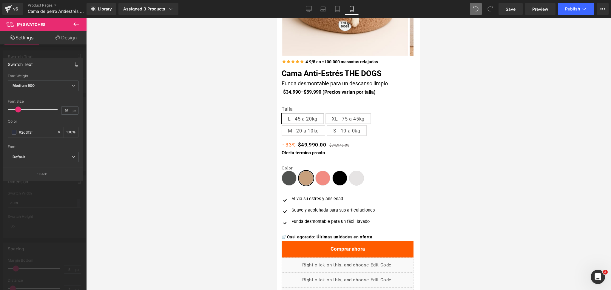
click at [458, 160] on div at bounding box center [348, 154] width 525 height 272
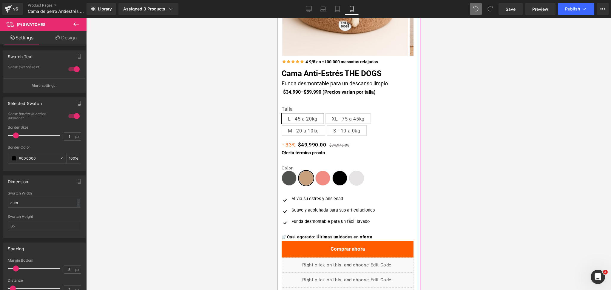
scroll to position [0, 0]
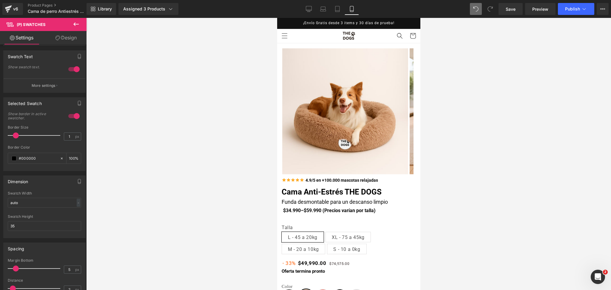
click at [431, 147] on div at bounding box center [348, 154] width 525 height 272
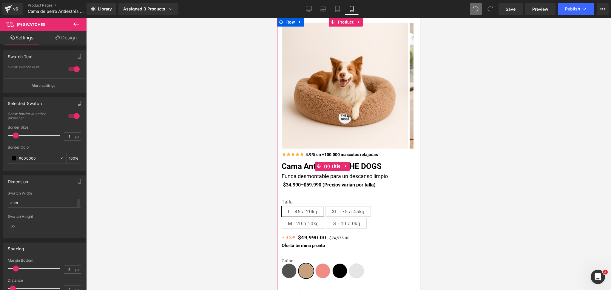
scroll to position [28, 0]
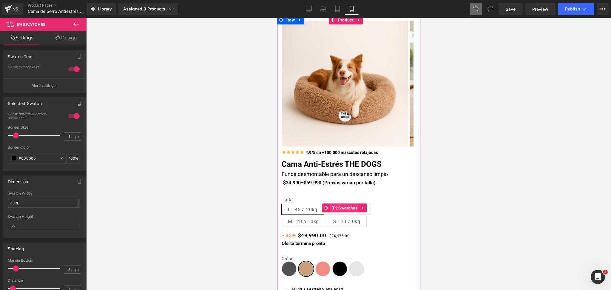
click at [342, 209] on span "(P) Swatches" at bounding box center [343, 207] width 29 height 9
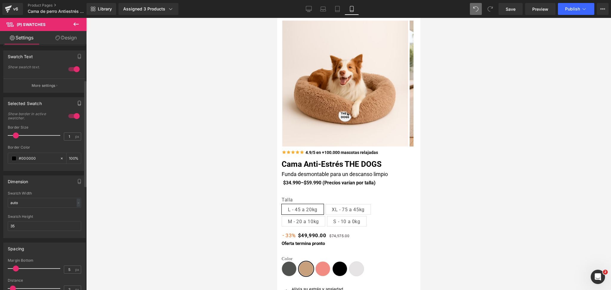
scroll to position [0, 0]
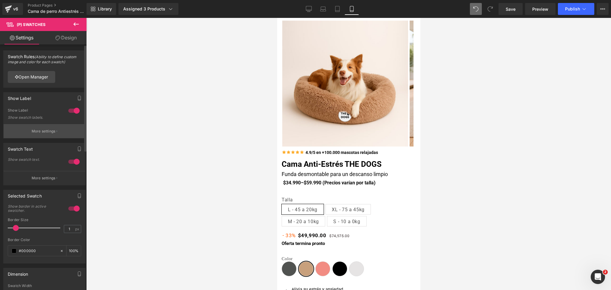
click at [50, 135] on button "More settings" at bounding box center [45, 131] width 82 height 14
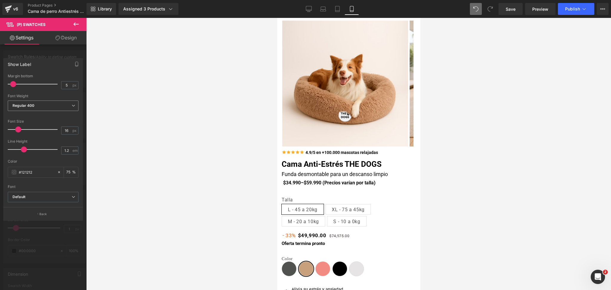
click at [52, 105] on span "Regular 400" at bounding box center [43, 105] width 71 height 10
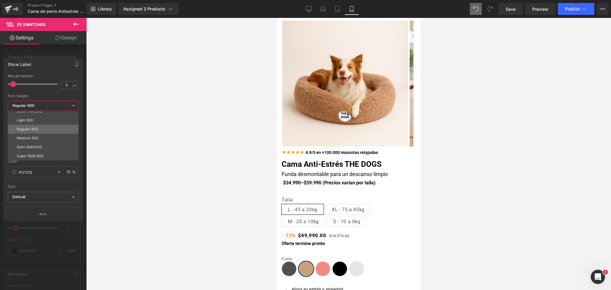
scroll to position [15, 0]
click at [59, 136] on li "Medium 500" at bounding box center [44, 136] width 73 height 9
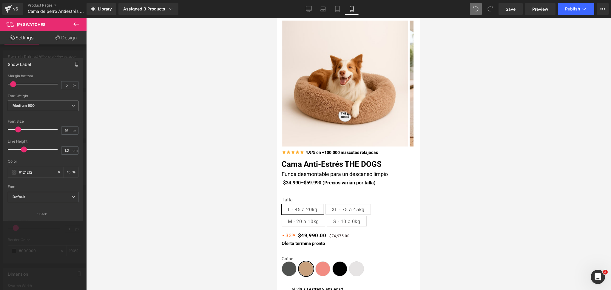
click at [60, 100] on span "Medium 500" at bounding box center [43, 105] width 71 height 10
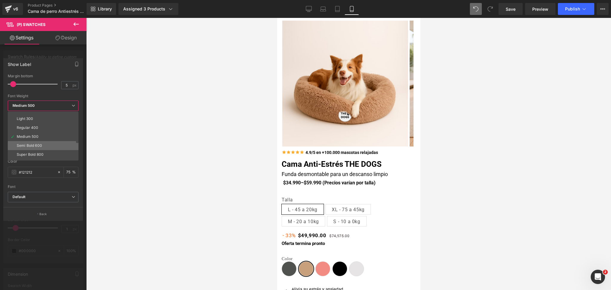
click at [59, 148] on li "Semi Bold 600" at bounding box center [44, 145] width 73 height 9
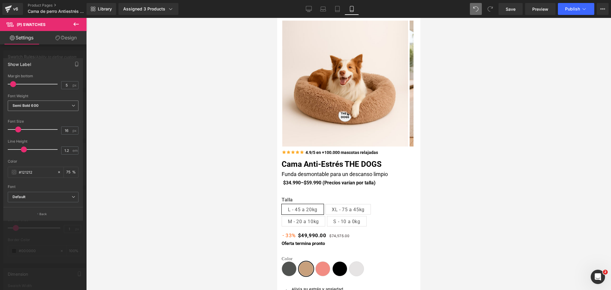
click at [51, 101] on span "Semi Bold 600" at bounding box center [43, 105] width 71 height 10
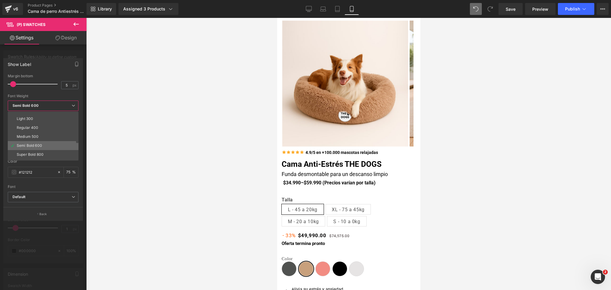
scroll to position [22, 0]
click at [41, 148] on div "Super Bold 800" at bounding box center [30, 147] width 27 height 4
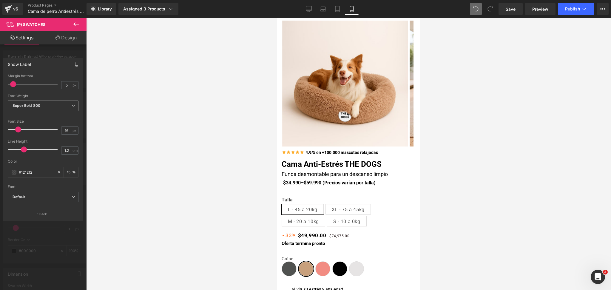
click at [47, 110] on span "Super Bold 800" at bounding box center [43, 105] width 71 height 10
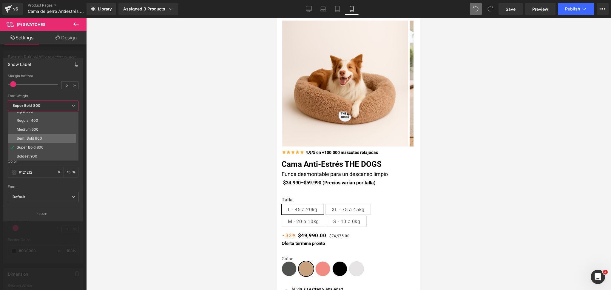
click at [52, 138] on li "Semi Bold 600" at bounding box center [44, 138] width 73 height 9
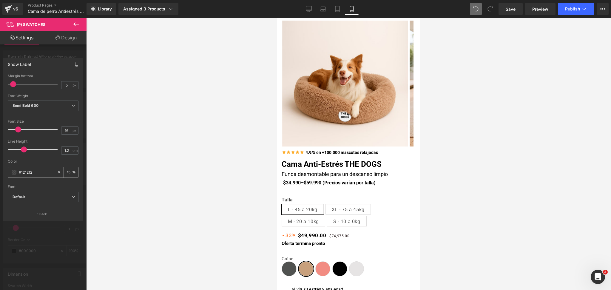
click at [15, 172] on span at bounding box center [14, 172] width 5 height 5
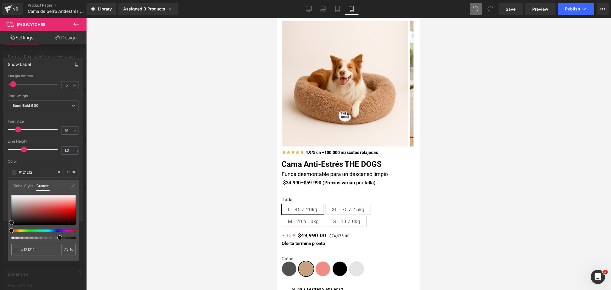
type input "#964f4f"
type input "#8d4d4d"
type input "#000000"
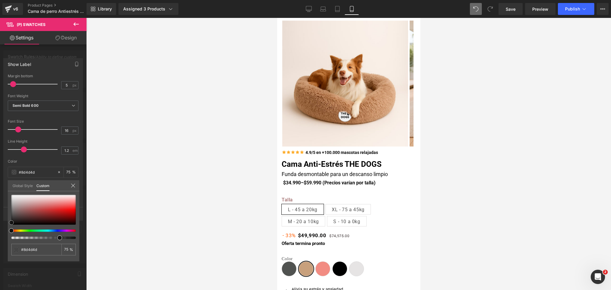
type input "#000000"
drag, startPoint x: 30, startPoint y: 211, endPoint x: 0, endPoint y: 256, distance: 54.1
click at [0, 221] on div "Show Label 5px Margin bottom 5 px Thin 100 Semi Thin 200 Light 300 Regular 400 …" at bounding box center [43, 137] width 86 height 167
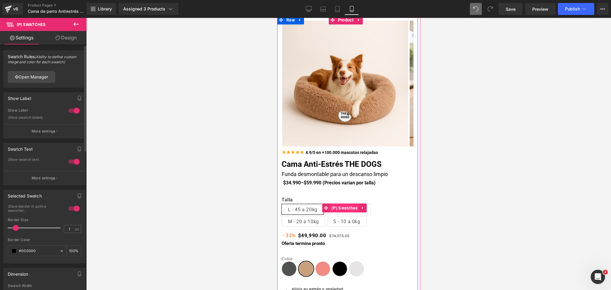
click at [342, 206] on span "(P) Swatches" at bounding box center [343, 207] width 29 height 9
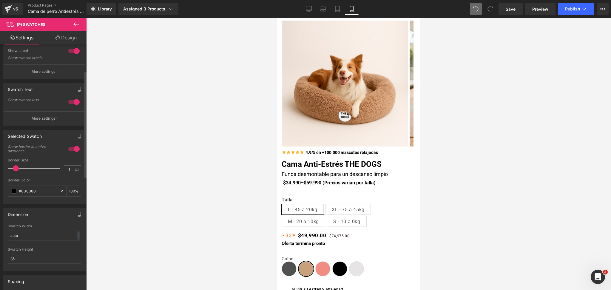
scroll to position [60, 0]
click at [70, 171] on input "1" at bounding box center [69, 168] width 10 height 7
click at [440, 165] on div at bounding box center [348, 154] width 525 height 272
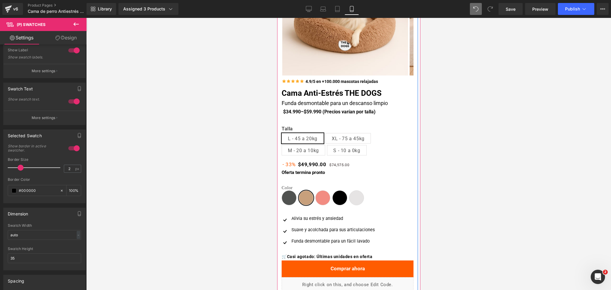
scroll to position [89, 0]
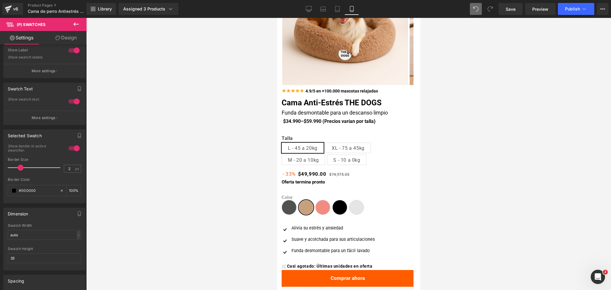
click at [470, 114] on div at bounding box center [348, 154] width 525 height 272
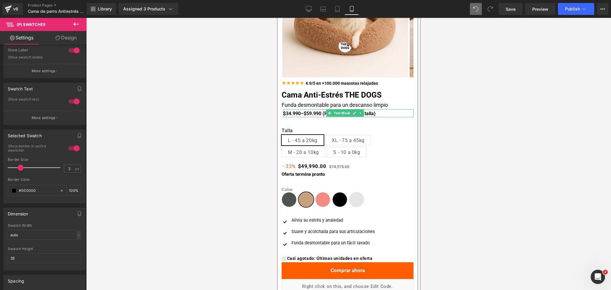
scroll to position [97, 0]
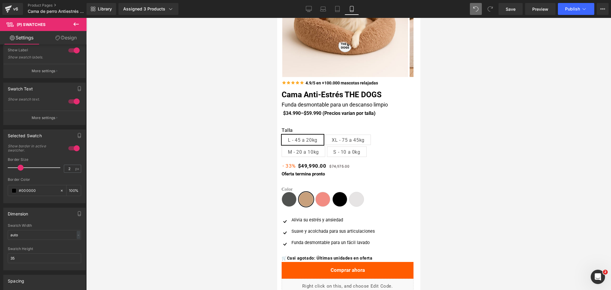
click at [448, 173] on div at bounding box center [348, 154] width 525 height 272
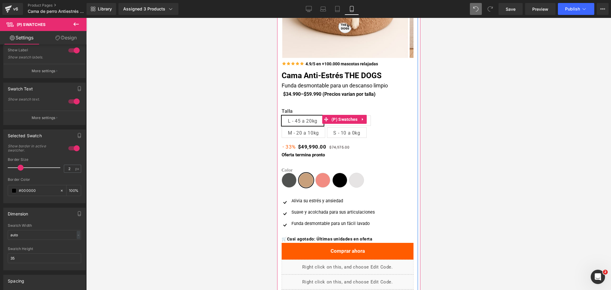
scroll to position [117, 0]
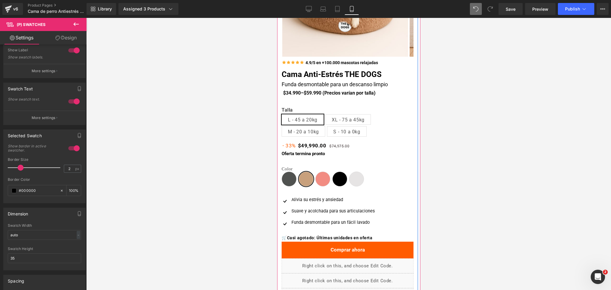
click at [324, 181] on span "Rosado suave" at bounding box center [322, 178] width 15 height 15
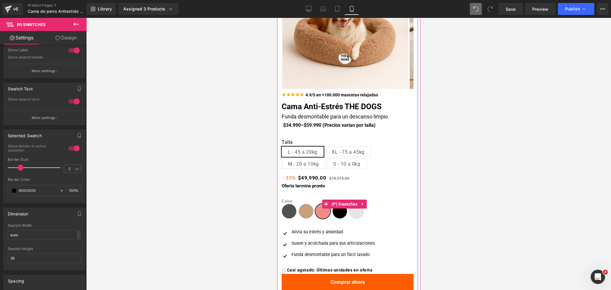
scroll to position [82, 0]
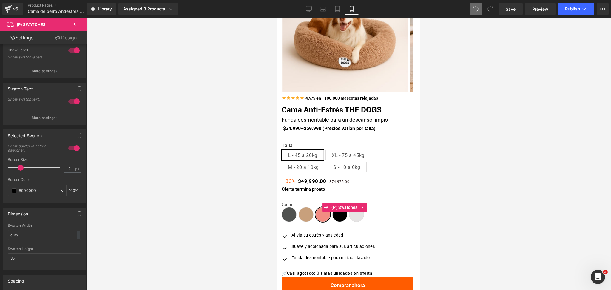
click at [335, 212] on span "Negro" at bounding box center [339, 214] width 15 height 15
click at [294, 215] on span "Gris oscuro" at bounding box center [288, 214] width 15 height 15
click at [304, 217] on span "Beige" at bounding box center [305, 214] width 15 height 15
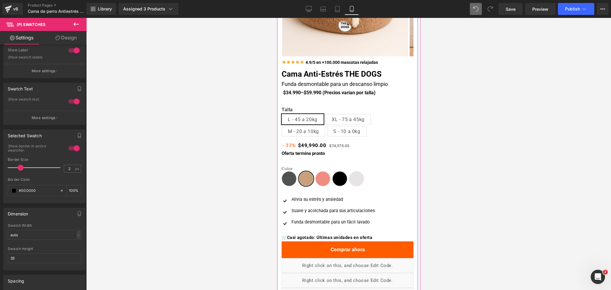
scroll to position [0, 0]
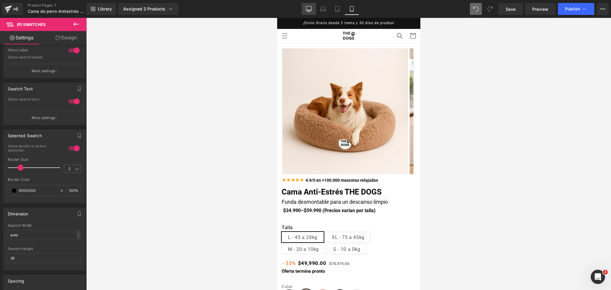
click at [309, 10] on icon at bounding box center [309, 10] width 6 height 0
type input "1"
type input "100"
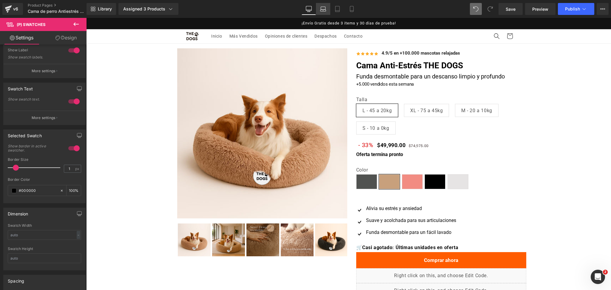
click at [327, 7] on link "Laptop" at bounding box center [323, 9] width 14 height 12
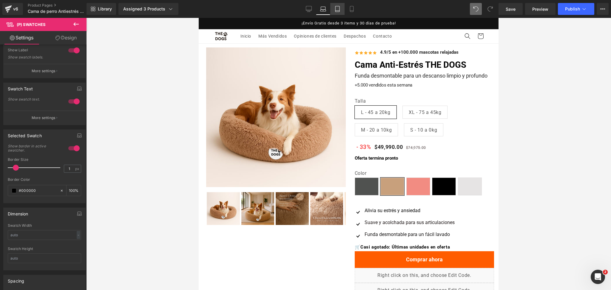
click at [337, 6] on icon at bounding box center [337, 9] width 6 height 6
type input "100"
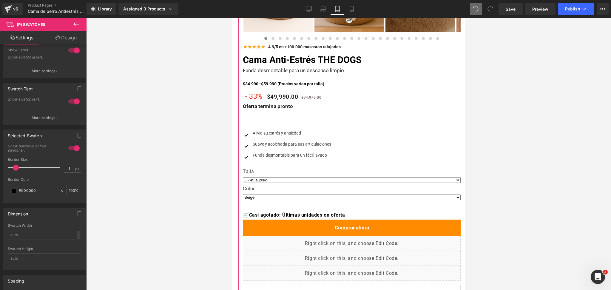
scroll to position [309, 0]
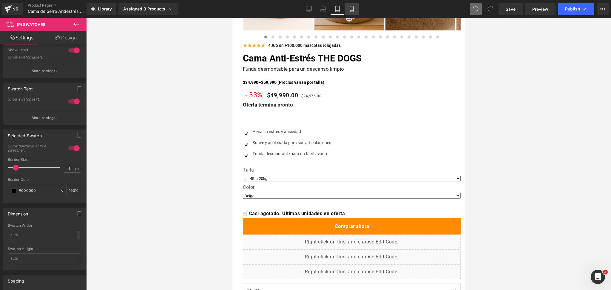
click at [350, 7] on icon at bounding box center [352, 9] width 6 height 6
type input "2"
type input "100"
type input "auto"
type input "35"
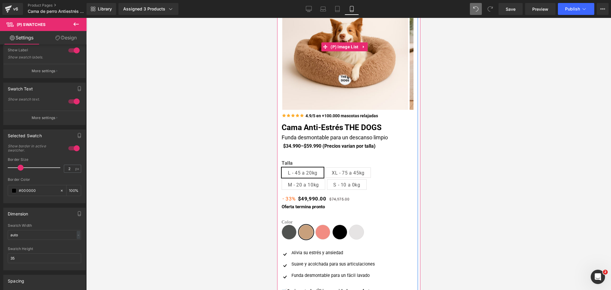
scroll to position [0, 0]
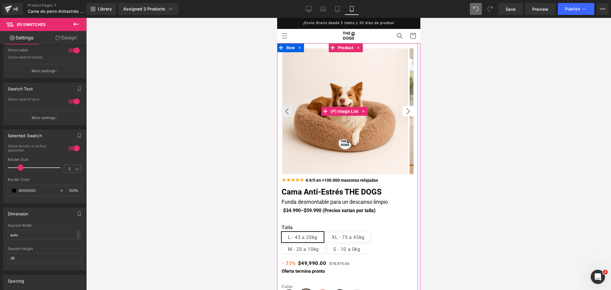
click at [404, 106] on button "›" at bounding box center [407, 111] width 11 height 11
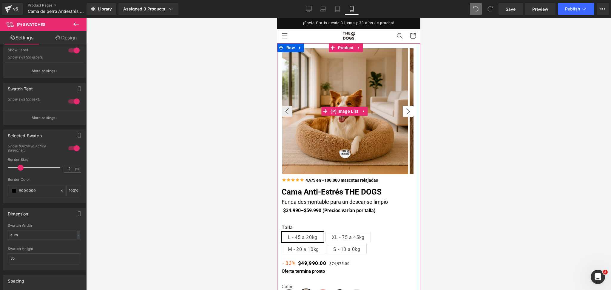
click at [404, 106] on button "›" at bounding box center [407, 111] width 11 height 11
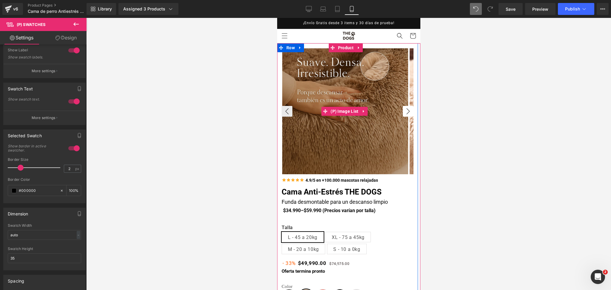
scroll to position [5, 0]
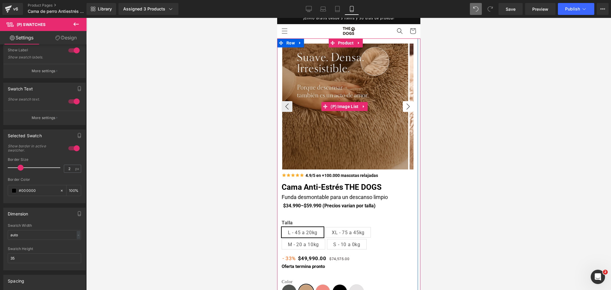
click at [403, 104] on button "›" at bounding box center [407, 106] width 11 height 11
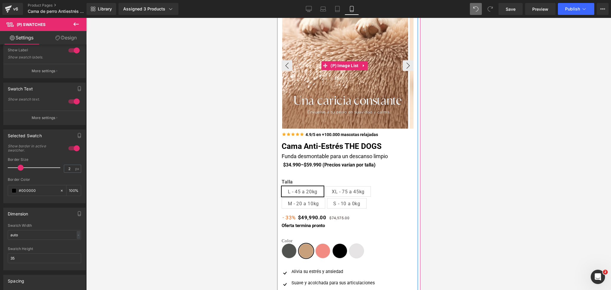
scroll to position [47, 0]
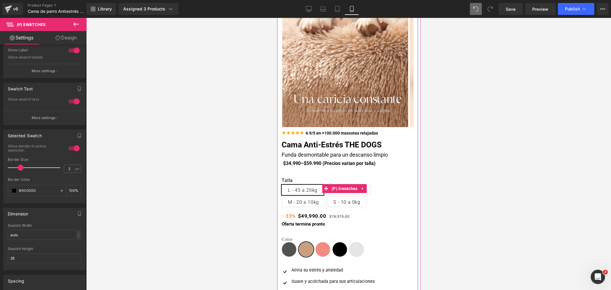
click at [370, 183] on label "Talla" at bounding box center [347, 180] width 132 height 7
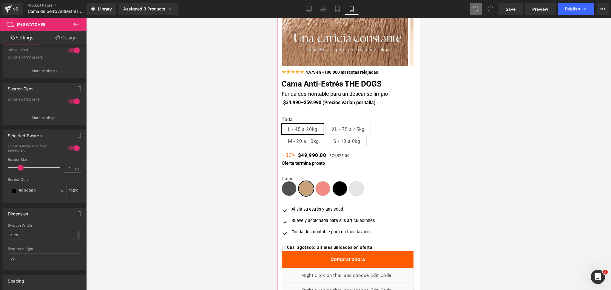
scroll to position [109, 0]
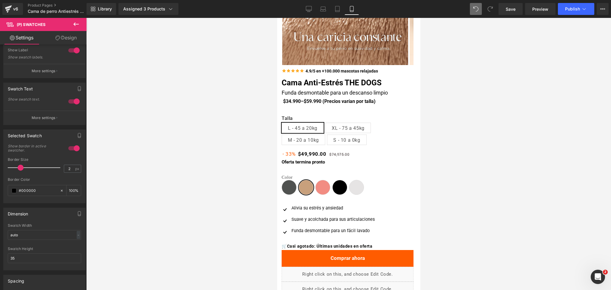
click at [447, 174] on div at bounding box center [348, 154] width 525 height 272
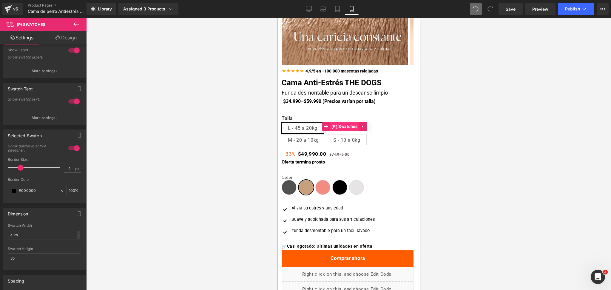
click at [342, 130] on span "(P) Swatches" at bounding box center [343, 126] width 29 height 9
click at [311, 137] on span "M - 20 a 10kg" at bounding box center [302, 140] width 31 height 10
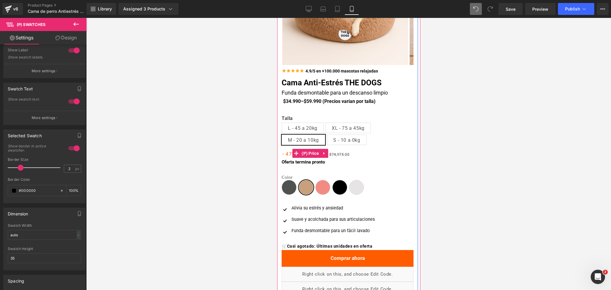
scroll to position [87, 0]
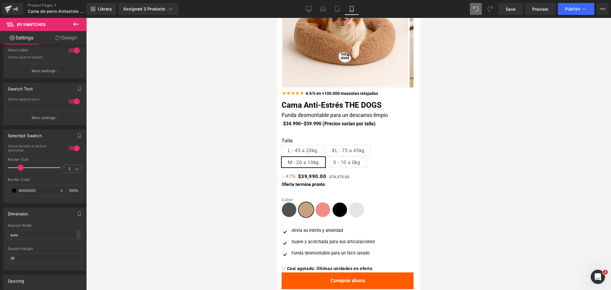
click at [462, 160] on div at bounding box center [348, 154] width 525 height 272
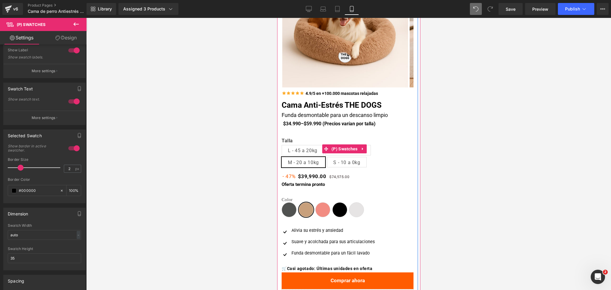
click at [357, 155] on span "XL - 75 a 45kg" at bounding box center [347, 150] width 33 height 10
click at [356, 160] on span "S - 10 a 0kg" at bounding box center [346, 162] width 27 height 10
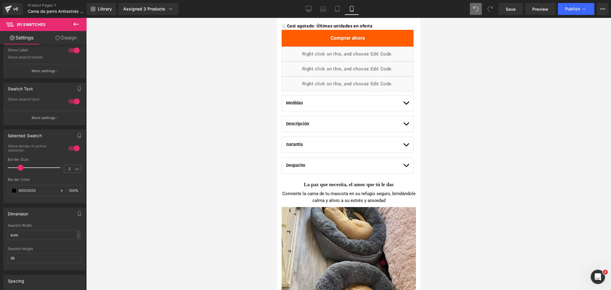
scroll to position [329, 0]
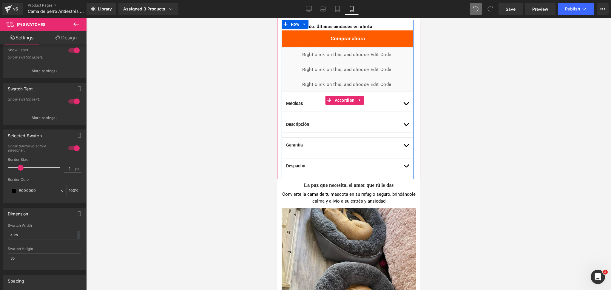
click at [403, 106] on button "button" at bounding box center [406, 104] width 6 height 16
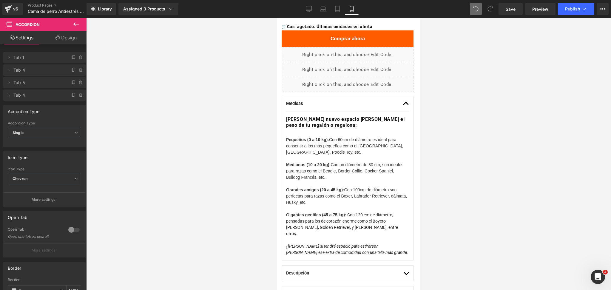
click at [445, 153] on div at bounding box center [348, 154] width 525 height 272
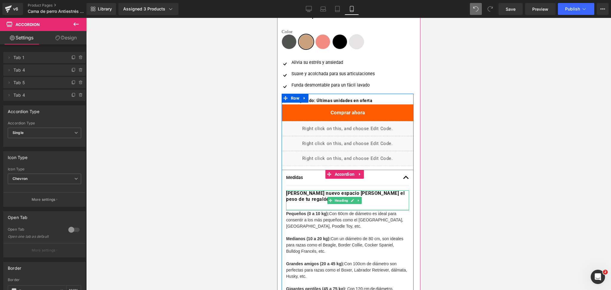
scroll to position [250, 0]
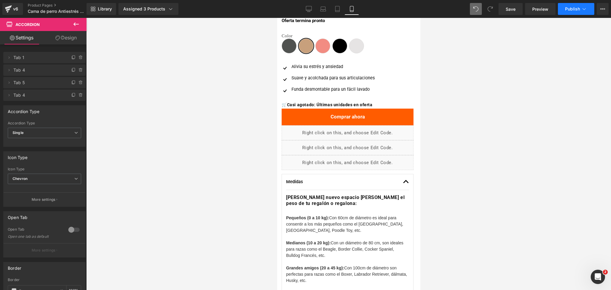
click at [576, 11] on span "Publish" at bounding box center [572, 9] width 15 height 5
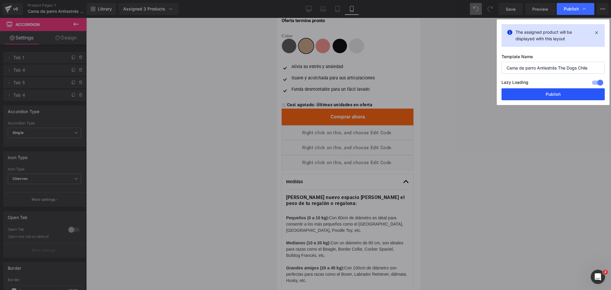
click at [551, 93] on button "Publish" at bounding box center [552, 94] width 103 height 12
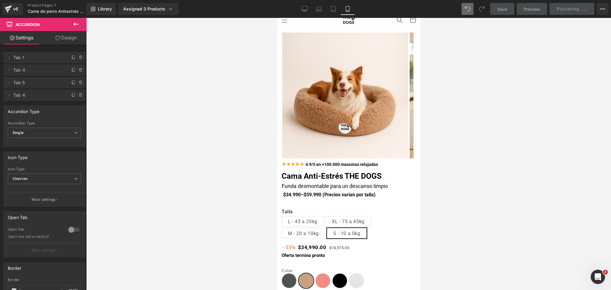
scroll to position [0, 0]
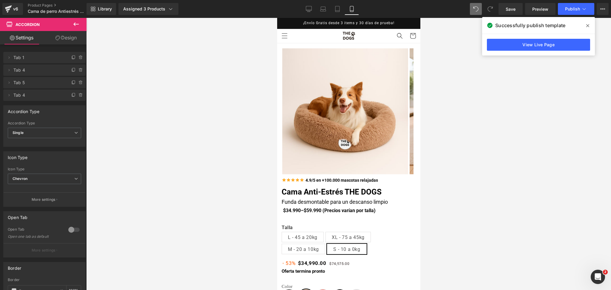
click at [438, 115] on div at bounding box center [348, 154] width 525 height 272
click at [311, 11] on icon at bounding box center [309, 9] width 6 height 6
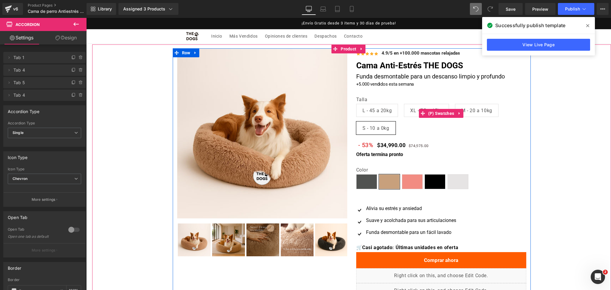
click at [412, 110] on span "XL - 75 a 45kg" at bounding box center [426, 110] width 33 height 13
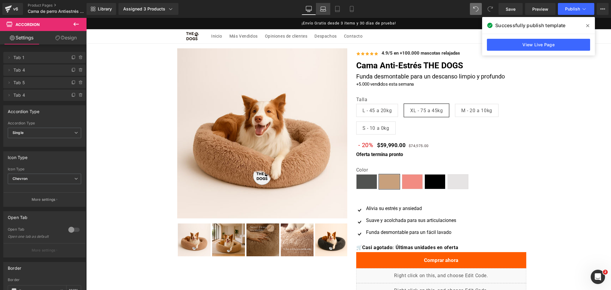
click at [324, 8] on icon at bounding box center [323, 9] width 6 height 6
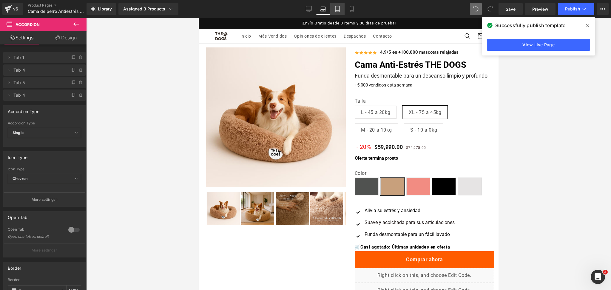
click at [336, 8] on icon at bounding box center [337, 9] width 6 height 6
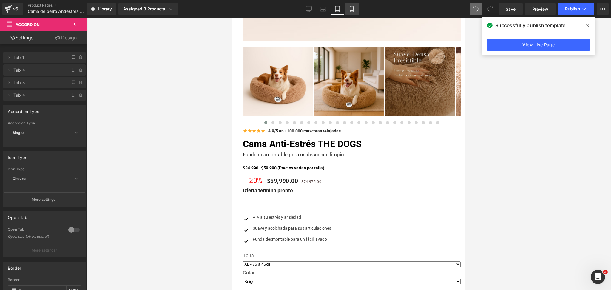
click at [354, 10] on link "Mobile" at bounding box center [351, 9] width 14 height 12
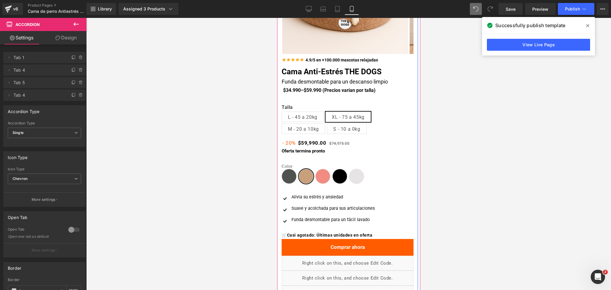
scroll to position [120, 0]
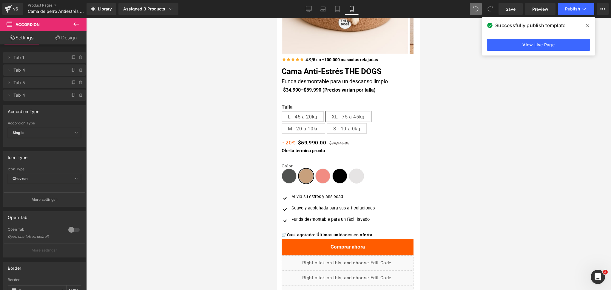
click at [449, 112] on div at bounding box center [348, 154] width 525 height 272
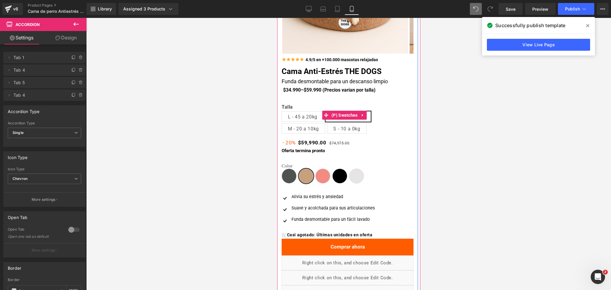
click at [308, 112] on span "L - 45 a 20kg" at bounding box center [302, 117] width 30 height 10
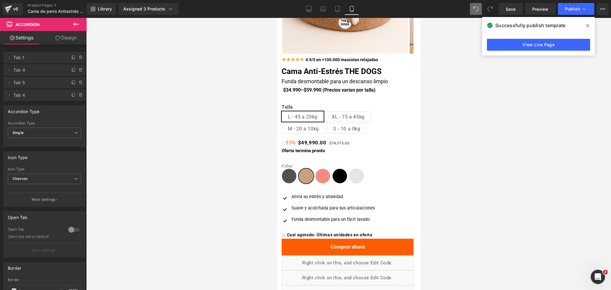
click at [425, 131] on div at bounding box center [348, 154] width 525 height 272
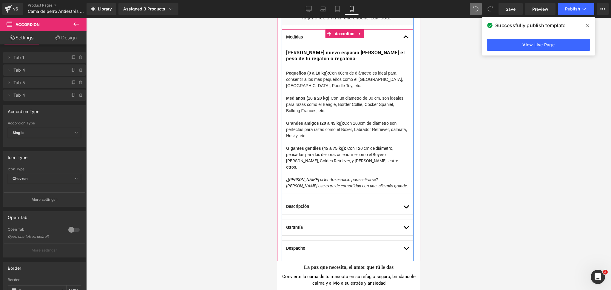
scroll to position [403, 0]
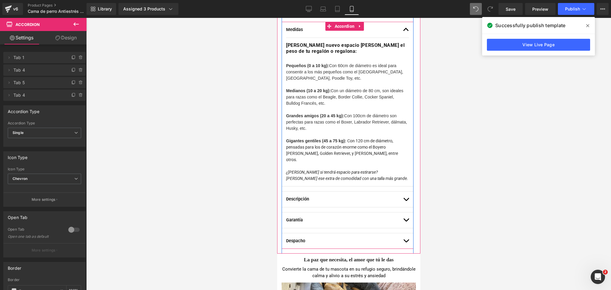
click at [406, 242] on span "button" at bounding box center [406, 242] width 0 height 0
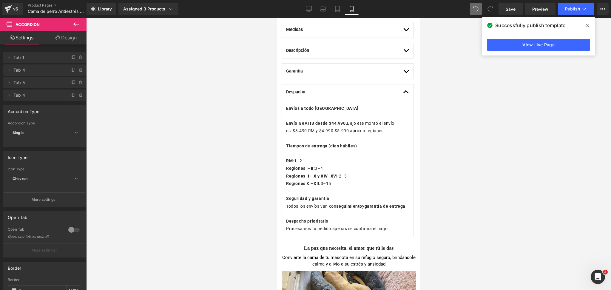
click at [578, 2] on div "Library Assigned 3 Products Product Preview Cama Anti-Estrés THE DOGS Cama Anti…" at bounding box center [348, 9] width 524 height 18
click at [578, 7] on span "Publish" at bounding box center [572, 9] width 15 height 5
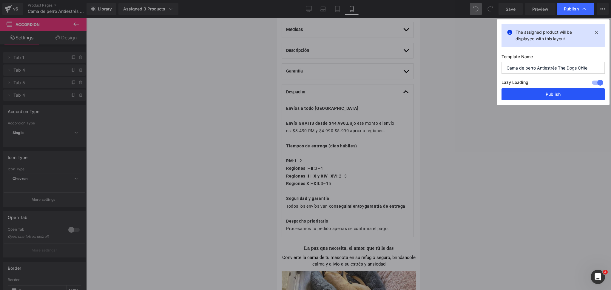
click at [538, 92] on button "Publish" at bounding box center [552, 94] width 103 height 12
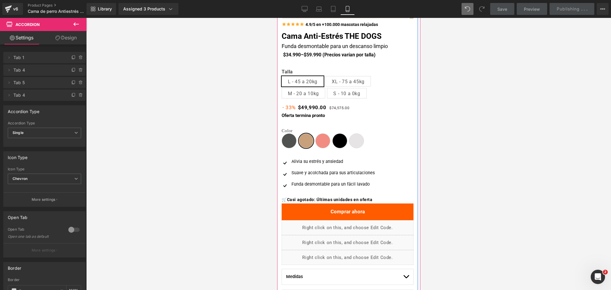
scroll to position [159, 0]
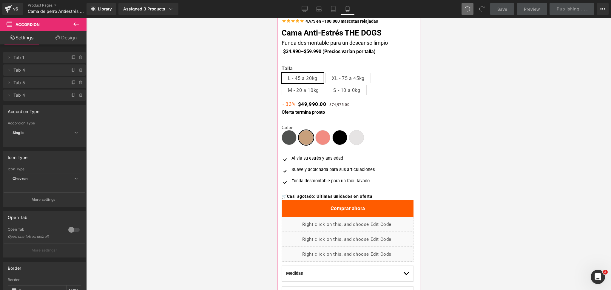
click at [324, 145] on div "Separator" at bounding box center [347, 148] width 132 height 6
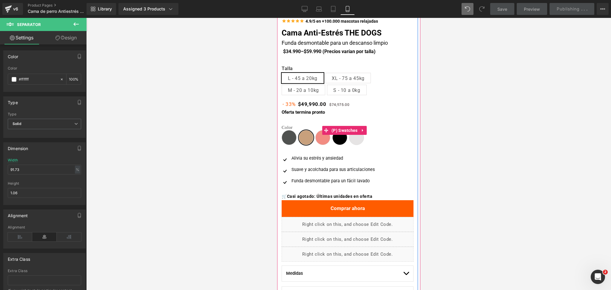
click at [292, 138] on span "Gris oscuro" at bounding box center [288, 137] width 15 height 15
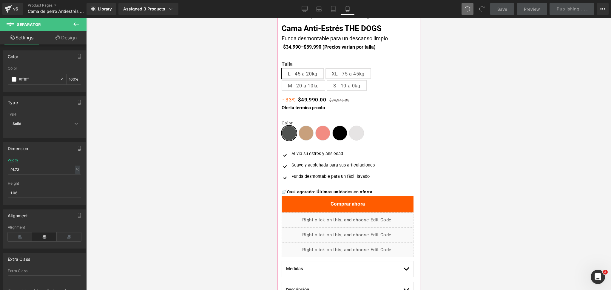
scroll to position [167, 0]
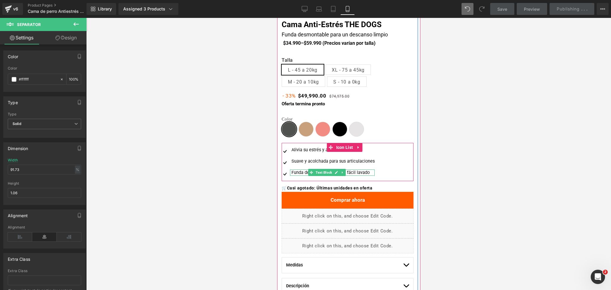
click at [297, 172] on div "Funda desmontable para un fácil lavado" at bounding box center [332, 172] width 85 height 7
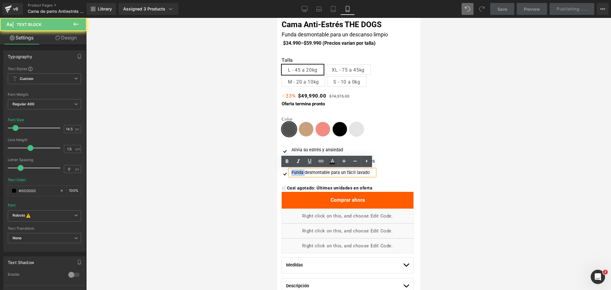
click at [297, 172] on div "Funda desmontable para un fácil lavado" at bounding box center [332, 172] width 85 height 7
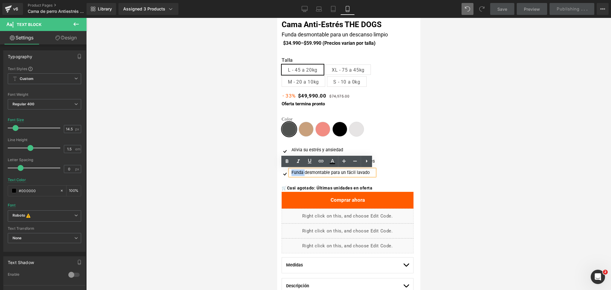
click at [308, 172] on div "Funda desmontable para un fácil lavado" at bounding box center [332, 172] width 85 height 7
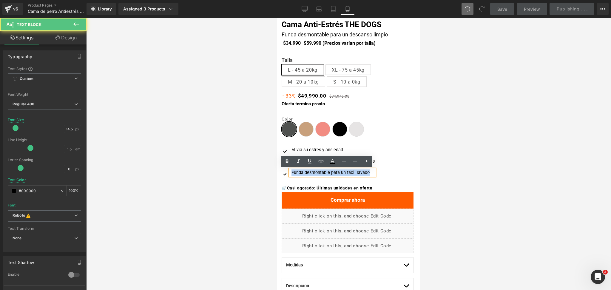
click at [308, 172] on div "Funda desmontable para un fácil lavado" at bounding box center [332, 172] width 85 height 7
click at [454, 149] on div at bounding box center [348, 154] width 525 height 272
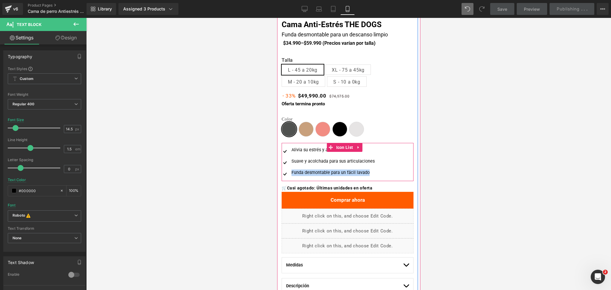
click at [368, 157] on div "Image [PERSON_NAME] estrés y ansiedad Text Block Image Suave y acolchada para s…" at bounding box center [342, 164] width 122 height 34
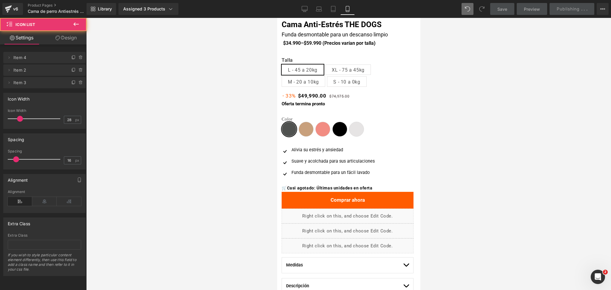
click at [428, 136] on div at bounding box center [348, 154] width 525 height 272
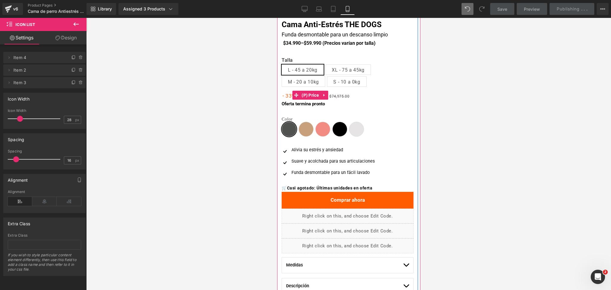
scroll to position [0, 0]
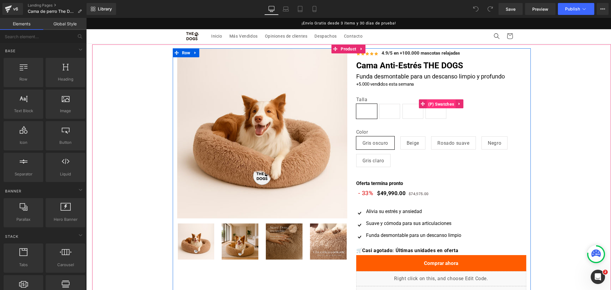
click at [438, 101] on span "(P) Swatches" at bounding box center [440, 104] width 29 height 9
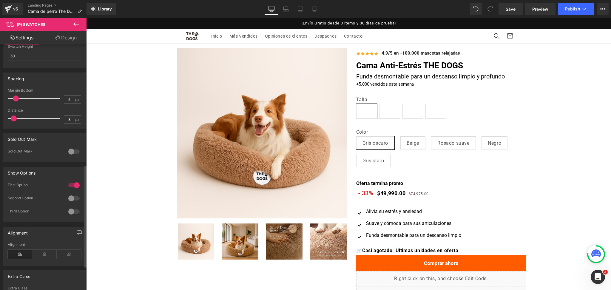
scroll to position [307, 0]
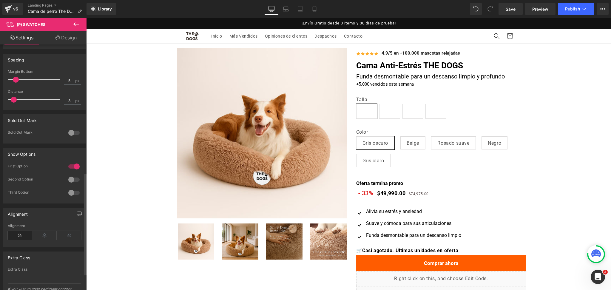
click at [71, 162] on div at bounding box center [74, 167] width 14 height 10
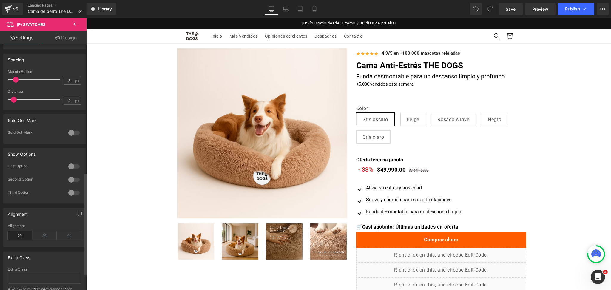
click at [74, 180] on div at bounding box center [74, 180] width 14 height 10
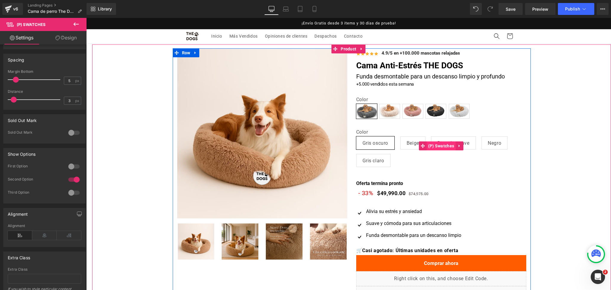
click at [439, 145] on span "(P) Swatches" at bounding box center [440, 145] width 29 height 9
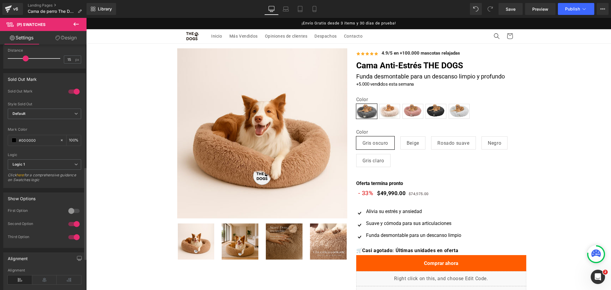
scroll to position [405, 0]
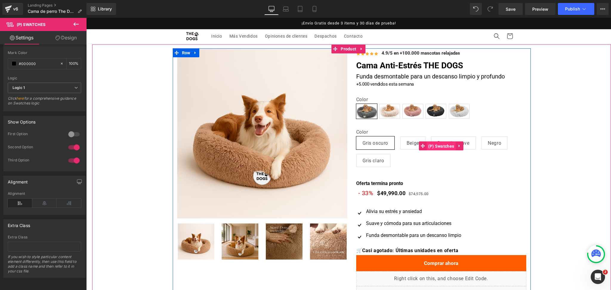
click at [433, 141] on link "(P) Swatches" at bounding box center [437, 145] width 37 height 9
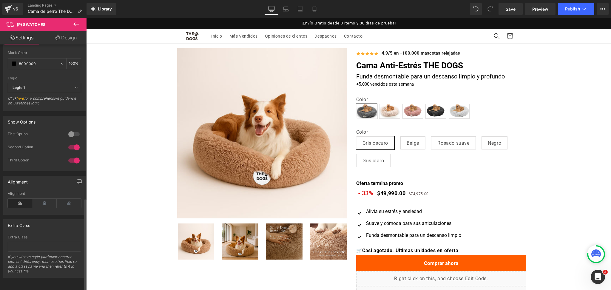
click at [75, 129] on div at bounding box center [74, 134] width 14 height 10
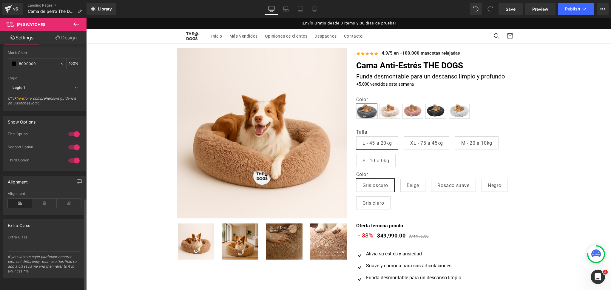
click at [74, 143] on div at bounding box center [74, 148] width 14 height 10
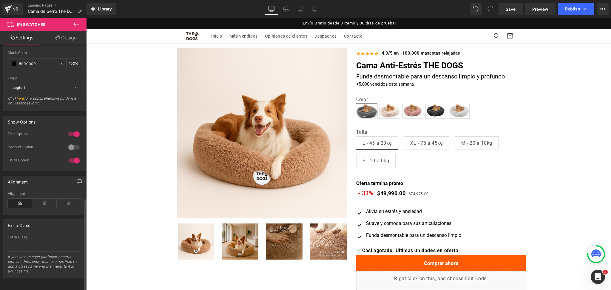
click at [73, 156] on div at bounding box center [74, 161] width 14 height 10
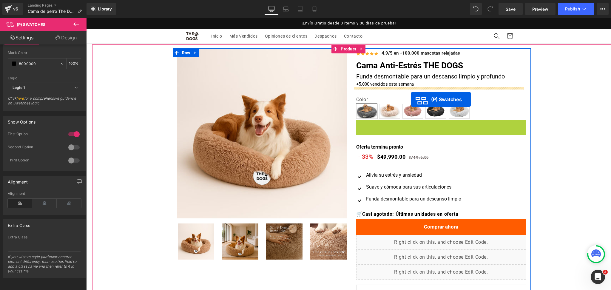
drag, startPoint x: 419, startPoint y: 144, endPoint x: 411, endPoint y: 99, distance: 45.2
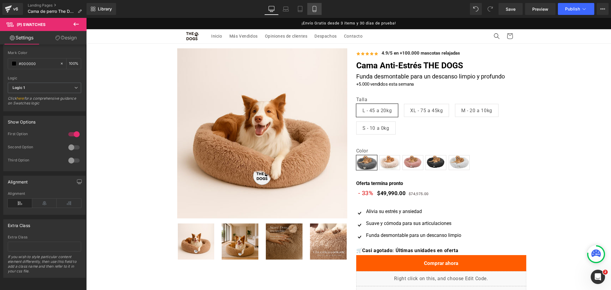
click at [315, 9] on icon at bounding box center [314, 9] width 6 height 6
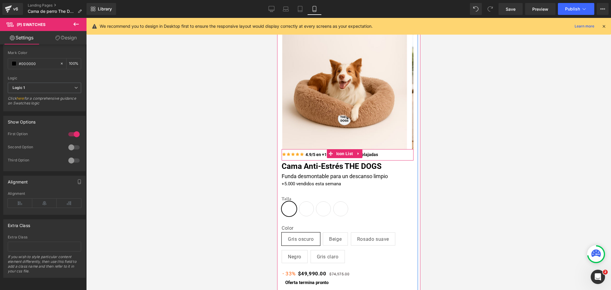
scroll to position [24, 0]
click at [339, 204] on span "(P) Swatches" at bounding box center [343, 201] width 29 height 9
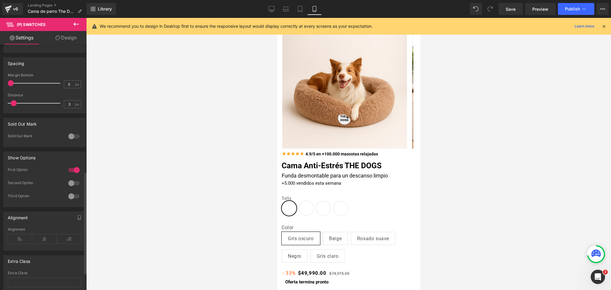
scroll to position [304, 0]
click at [75, 169] on div at bounding box center [74, 169] width 14 height 10
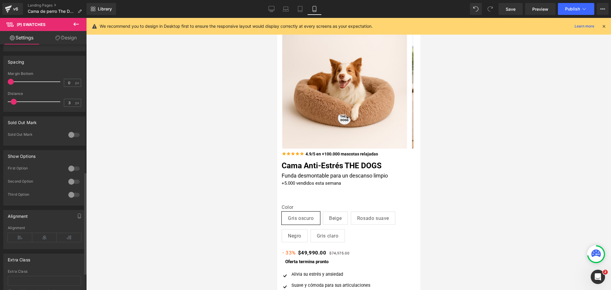
click at [74, 182] on div at bounding box center [74, 182] width 14 height 10
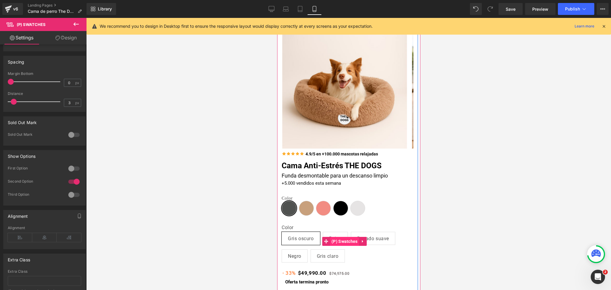
click at [346, 239] on span "(P) Swatches" at bounding box center [343, 241] width 29 height 9
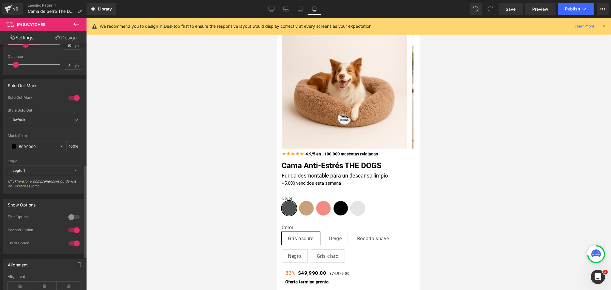
scroll to position [317, 0]
click at [76, 218] on div at bounding box center [74, 216] width 14 height 10
click at [74, 228] on div at bounding box center [74, 229] width 14 height 10
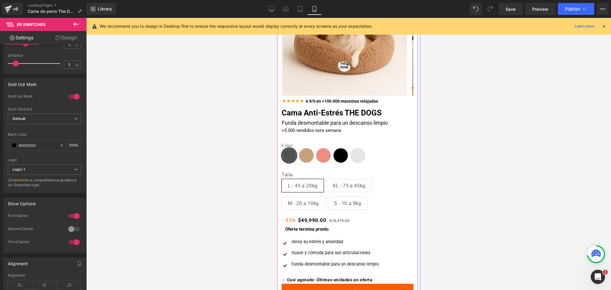
scroll to position [76, 0]
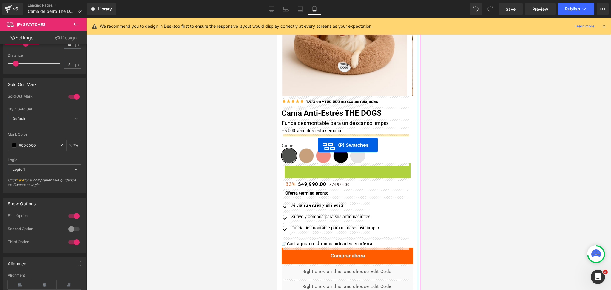
drag, startPoint x: 323, startPoint y: 188, endPoint x: 317, endPoint y: 145, distance: 43.6
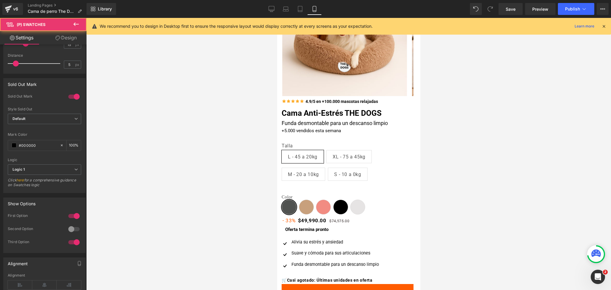
click at [454, 163] on div at bounding box center [348, 154] width 525 height 272
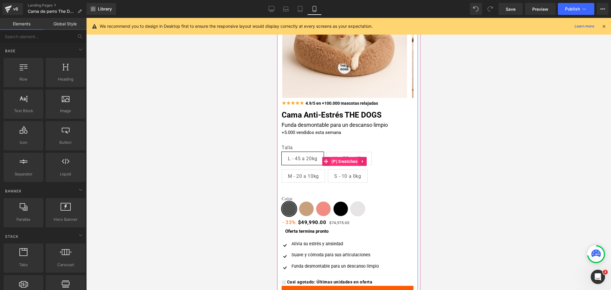
scroll to position [74, 0]
click at [306, 132] on p "+5.000 vendidos esta semana" at bounding box center [347, 132] width 132 height 7
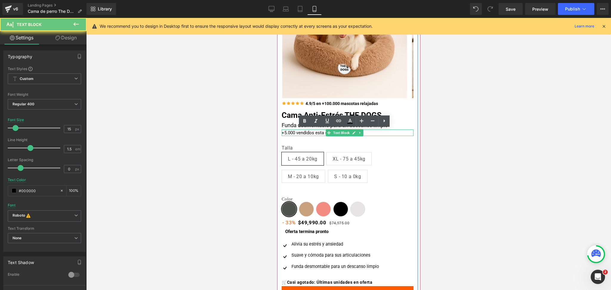
click at [306, 132] on p "+5.000 vendidos esta semana" at bounding box center [347, 132] width 132 height 7
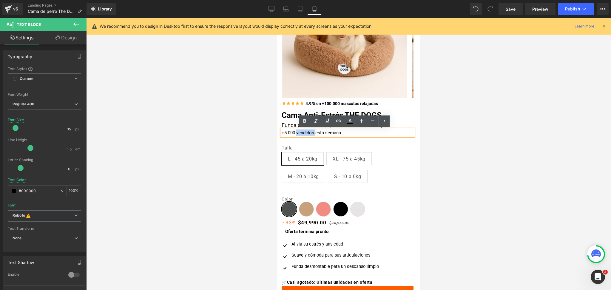
click at [304, 130] on p "+5.000 vendidos esta semana" at bounding box center [347, 132] width 132 height 7
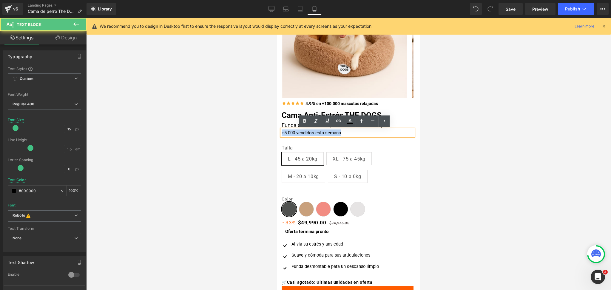
click at [304, 130] on p "+5.000 vendidos esta semana" at bounding box center [347, 132] width 132 height 7
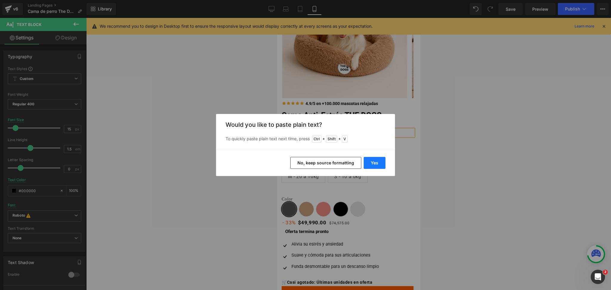
click at [370, 160] on button "Yes" at bounding box center [374, 163] width 22 height 12
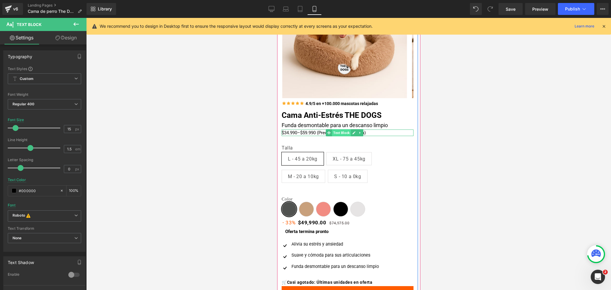
click at [339, 132] on span "Text Block" at bounding box center [341, 132] width 19 height 7
click at [293, 131] on p "$34.990–$59.990 (Precios varían por talla)" at bounding box center [347, 132] width 132 height 7
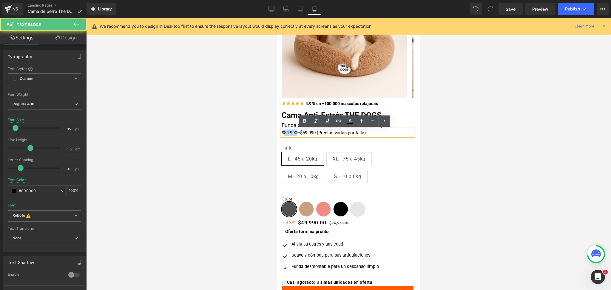
click at [293, 131] on p "$34.990–$59.990 (Precios varían por talla)" at bounding box center [347, 132] width 132 height 7
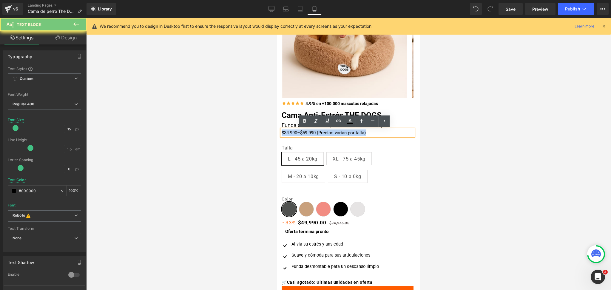
click at [293, 131] on p "$34.990–$59.990 (Precios varían por talla)" at bounding box center [347, 132] width 132 height 7
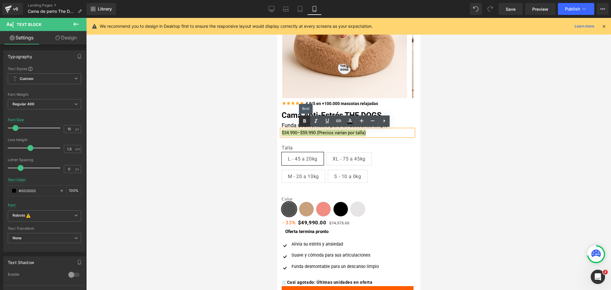
click at [306, 121] on icon at bounding box center [304, 120] width 7 height 7
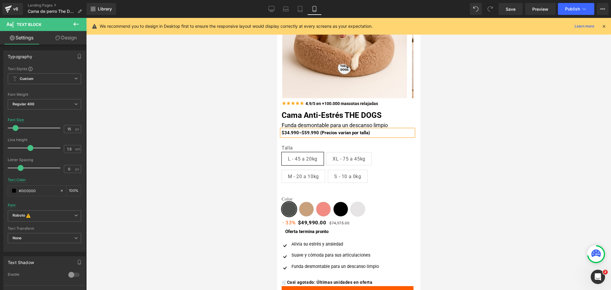
drag, startPoint x: 480, startPoint y: 114, endPoint x: 121, endPoint y: 92, distance: 359.6
click at [480, 114] on div at bounding box center [348, 154] width 525 height 272
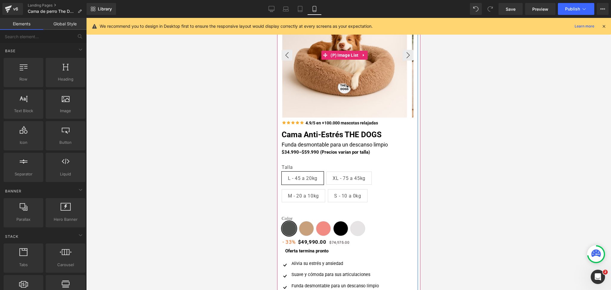
scroll to position [55, 0]
click at [333, 149] on span "Text Block" at bounding box center [341, 151] width 19 height 7
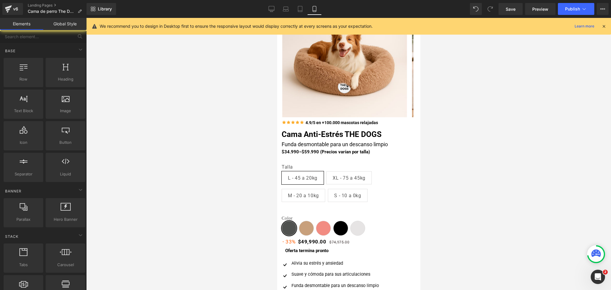
click at [463, 147] on div at bounding box center [348, 154] width 525 height 272
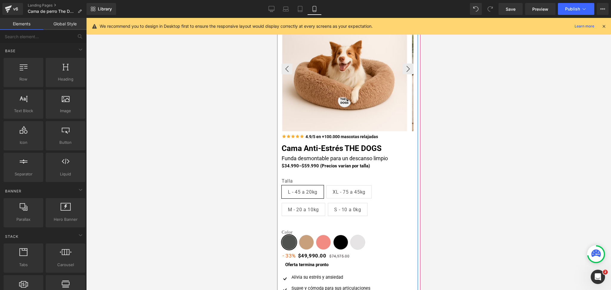
scroll to position [0, 0]
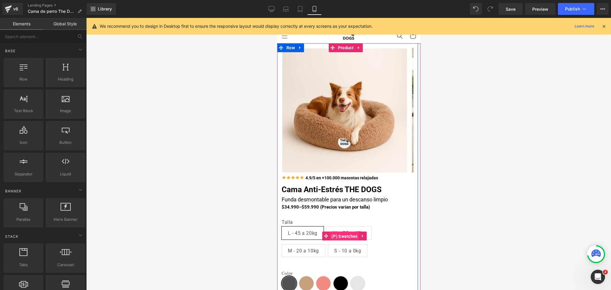
click at [352, 232] on span "(P) Swatches" at bounding box center [343, 236] width 29 height 9
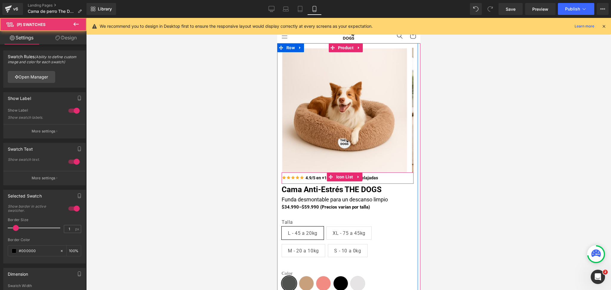
scroll to position [7, 0]
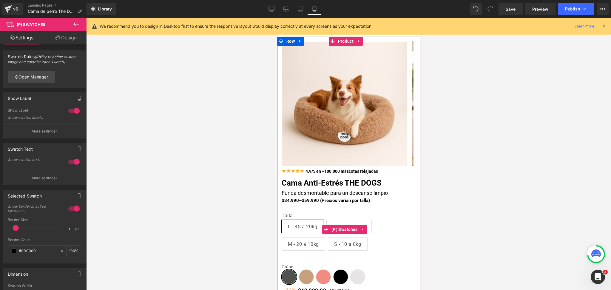
click at [353, 224] on span "XL - 75 a 45kg" at bounding box center [348, 226] width 33 height 13
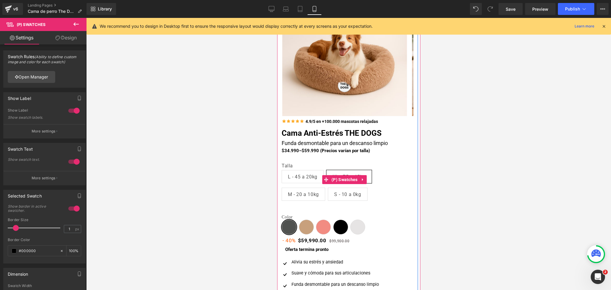
scroll to position [64, 0]
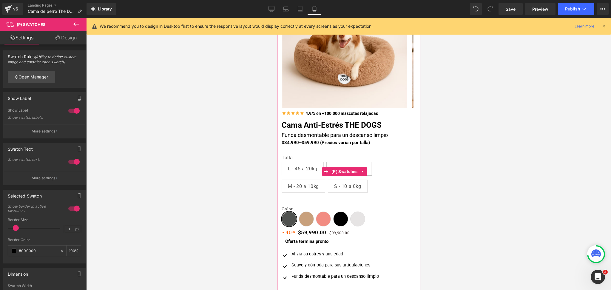
click at [310, 168] on span "L - 45 a 20kg" at bounding box center [302, 168] width 30 height 13
click at [346, 167] on link "(P) Swatches" at bounding box center [340, 171] width 37 height 9
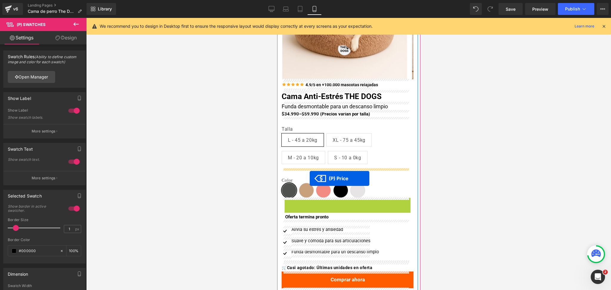
drag, startPoint x: 297, startPoint y: 203, endPoint x: 310, endPoint y: 175, distance: 30.9
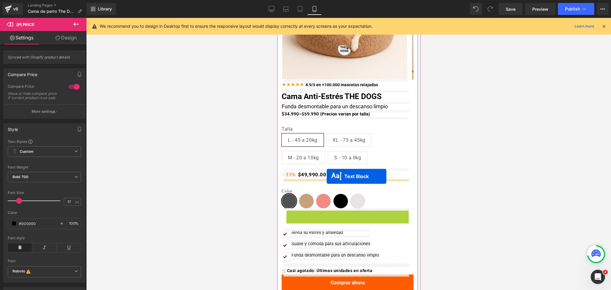
drag, startPoint x: 328, startPoint y: 209, endPoint x: 326, endPoint y: 177, distance: 32.6
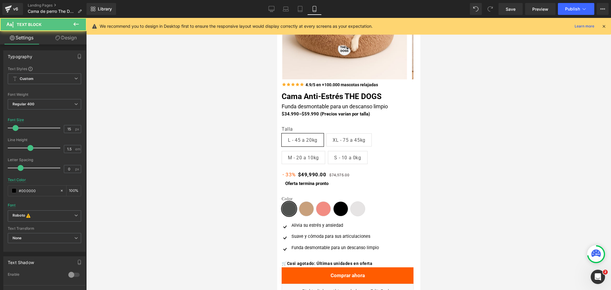
click at [454, 157] on div at bounding box center [348, 154] width 525 height 272
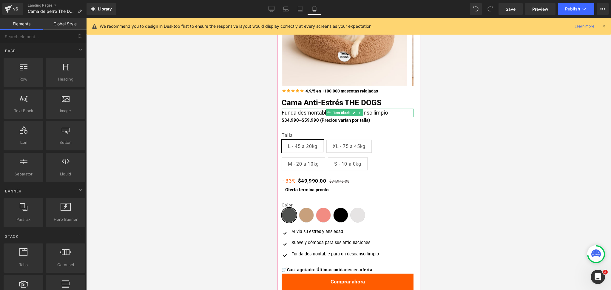
scroll to position [85, 0]
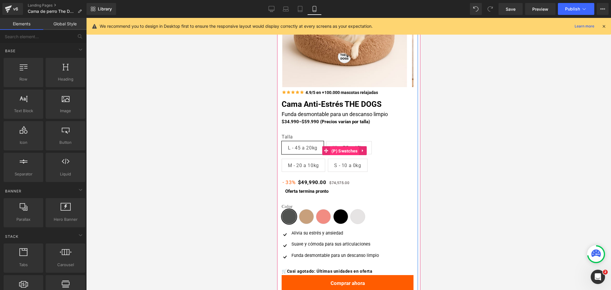
click at [344, 147] on span "(P) Swatches" at bounding box center [343, 150] width 29 height 9
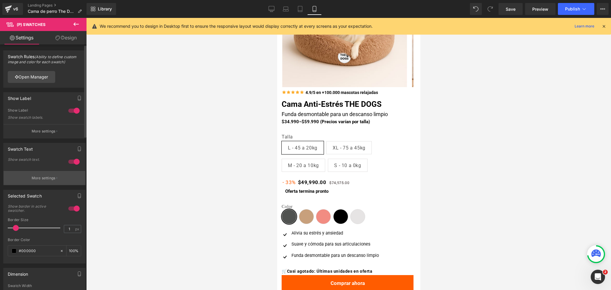
click at [49, 178] on p "More settings" at bounding box center [44, 177] width 24 height 5
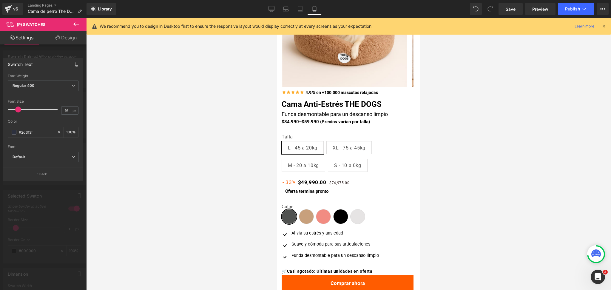
click at [44, 194] on div at bounding box center [43, 155] width 86 height 275
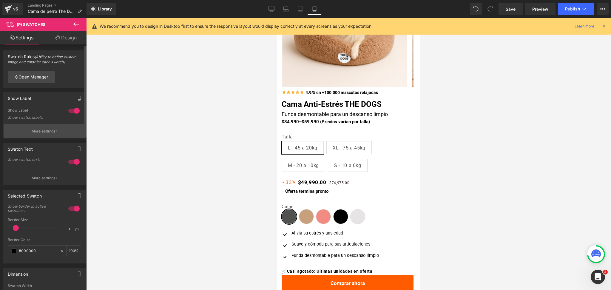
click at [47, 129] on p "More settings" at bounding box center [44, 131] width 24 height 5
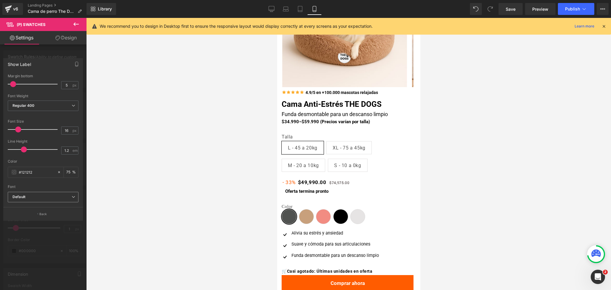
click at [61, 193] on span "Default" at bounding box center [43, 197] width 71 height 10
click at [42, 106] on span "Regular 400" at bounding box center [43, 105] width 71 height 10
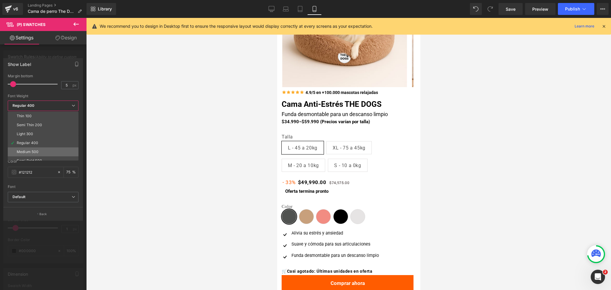
scroll to position [11, 0]
click at [50, 151] on li "Semi Bold 600" at bounding box center [44, 149] width 73 height 9
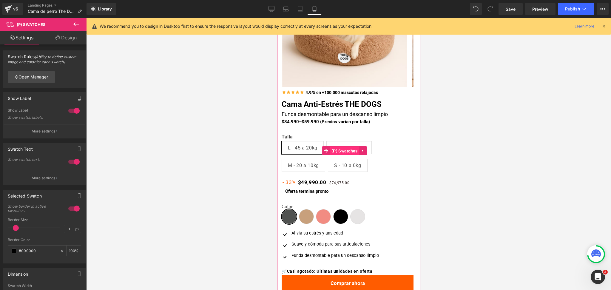
click at [336, 148] on span "(P) Swatches" at bounding box center [343, 150] width 29 height 9
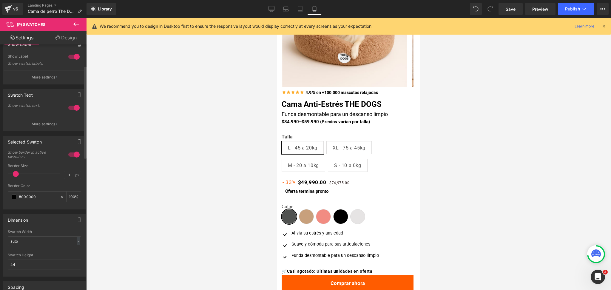
scroll to position [56, 0]
click at [67, 174] on input "1" at bounding box center [69, 172] width 10 height 7
type input "2"
click at [464, 130] on div at bounding box center [348, 154] width 525 height 272
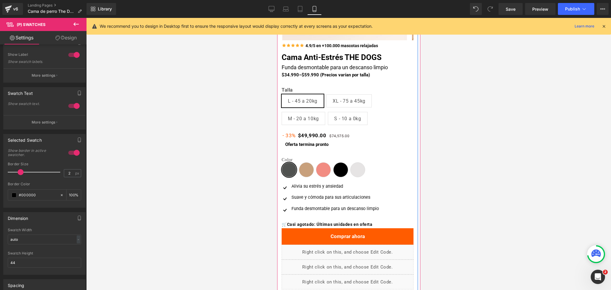
scroll to position [123, 0]
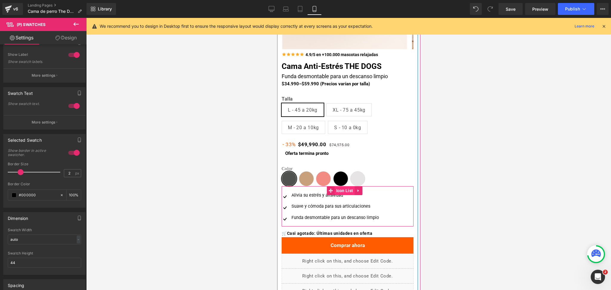
click at [339, 190] on span "Icon List" at bounding box center [344, 190] width 20 height 9
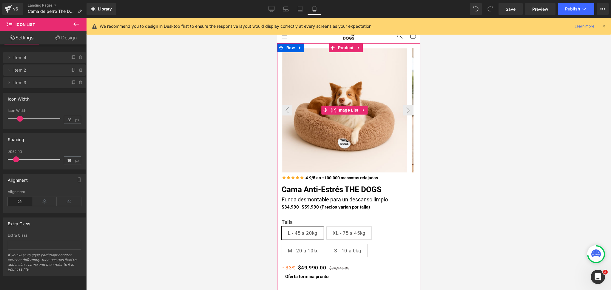
scroll to position [13, 0]
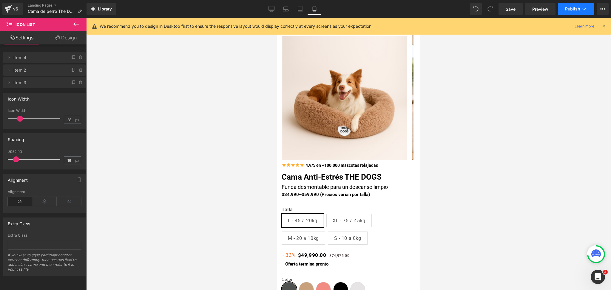
click at [575, 10] on span "Publish" at bounding box center [572, 9] width 15 height 5
click at [276, 11] on link "Desktop" at bounding box center [271, 9] width 14 height 12
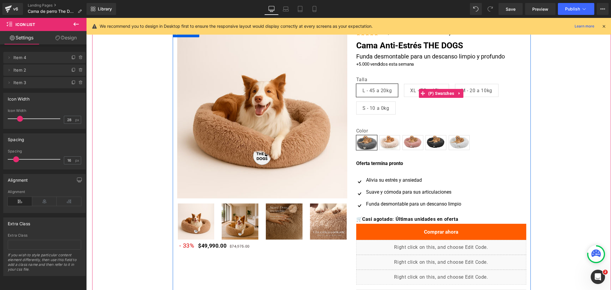
scroll to position [20, 0]
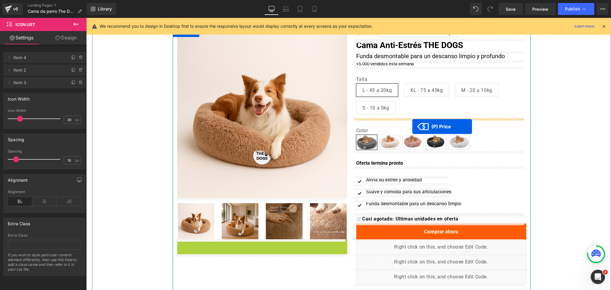
drag, startPoint x: 195, startPoint y: 245, endPoint x: 413, endPoint y: 125, distance: 248.6
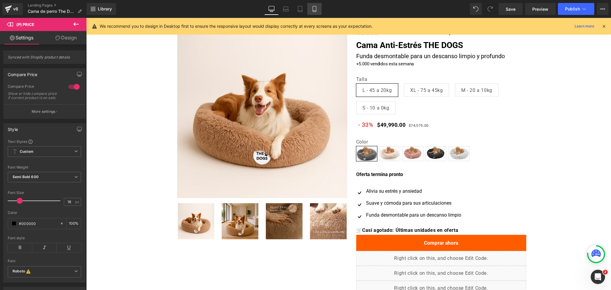
click at [315, 7] on icon at bounding box center [313, 9] width 3 height 6
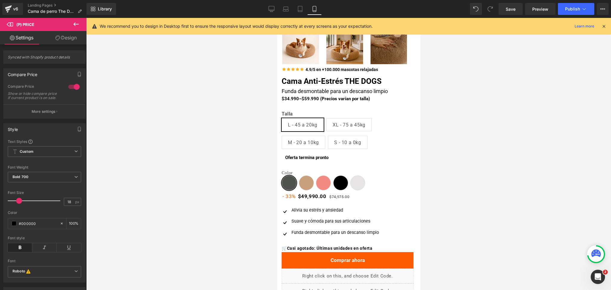
scroll to position [92, 0]
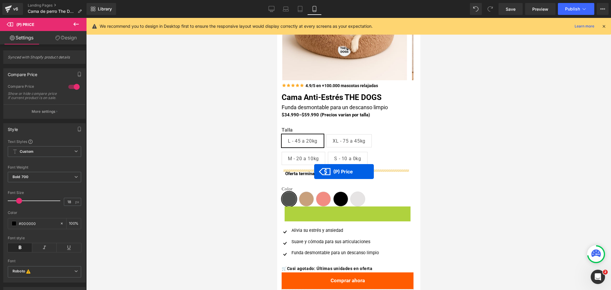
drag, startPoint x: 292, startPoint y: 212, endPoint x: 314, endPoint y: 171, distance: 45.9
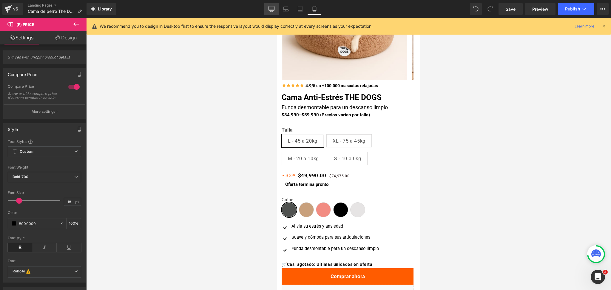
click at [275, 5] on link "Desktop" at bounding box center [271, 9] width 14 height 12
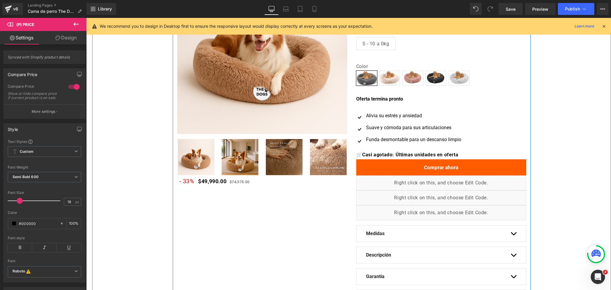
scroll to position [84, 0]
click at [216, 181] on span "(P) Price" at bounding box center [212, 181] width 20 height 9
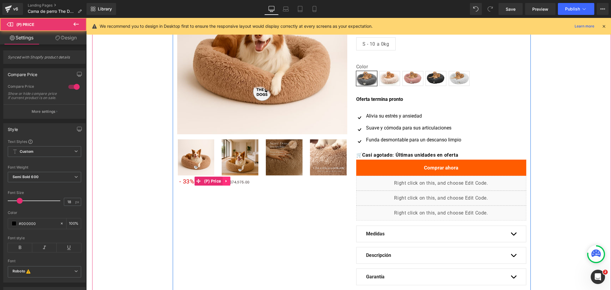
click at [222, 182] on link at bounding box center [226, 181] width 8 height 9
click at [221, 181] on icon at bounding box center [222, 181] width 4 height 4
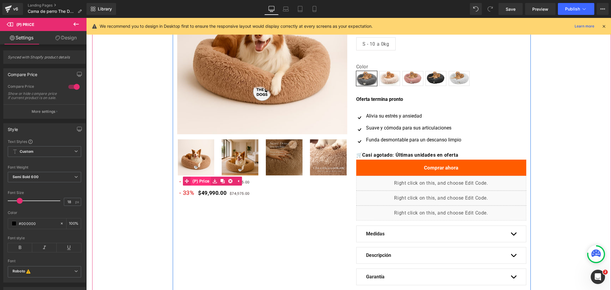
click at [196, 179] on link "(P) Price" at bounding box center [197, 181] width 28 height 9
click at [206, 180] on span "(P) Price" at bounding box center [212, 181] width 20 height 9
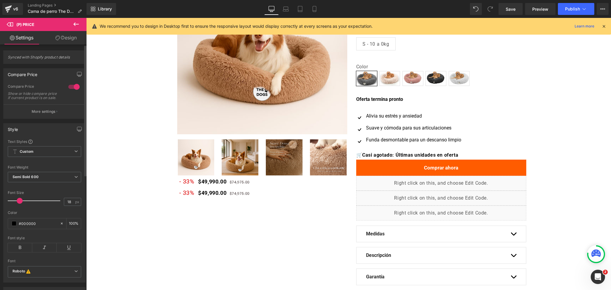
click at [65, 44] on div "Synced with Shopify product details Compare Price 1 Compare Price Show or hide …" at bounding box center [44, 262] width 89 height 437
click at [73, 40] on link "Design" at bounding box center [65, 37] width 43 height 13
click at [0, 0] on div "Visibility" at bounding box center [0, 0] width 0 height 0
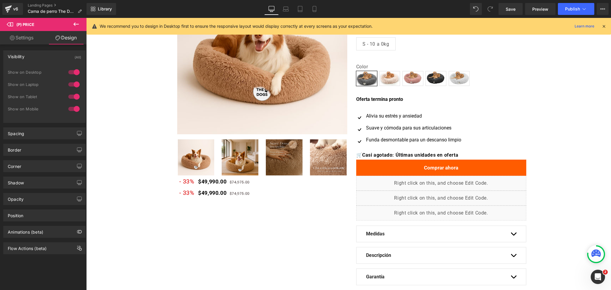
click at [73, 76] on div at bounding box center [74, 72] width 14 height 10
click at [72, 82] on div at bounding box center [74, 85] width 14 height 10
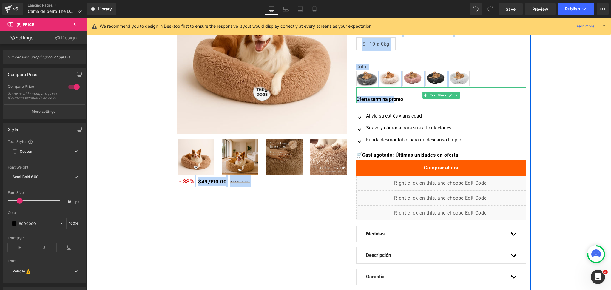
drag, startPoint x: 191, startPoint y: 178, endPoint x: 388, endPoint y: 90, distance: 215.6
click at [388, 90] on div "Oferta (P) Image ‹ ›" at bounding box center [352, 139] width 358 height 350
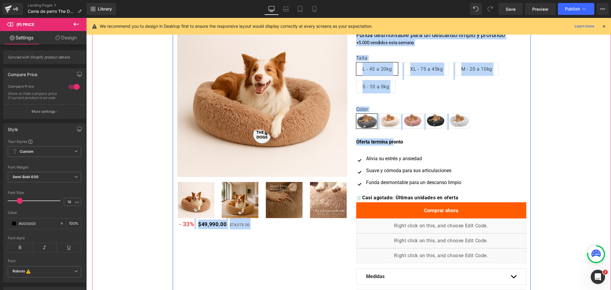
scroll to position [41, 0]
click at [217, 228] on div "- 33% $49,990.00 $74,975.00 (P) Price" at bounding box center [262, 223] width 170 height 11
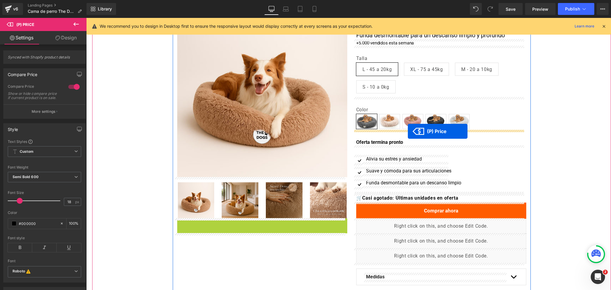
drag, startPoint x: 195, startPoint y: 224, endPoint x: 408, endPoint y: 131, distance: 232.1
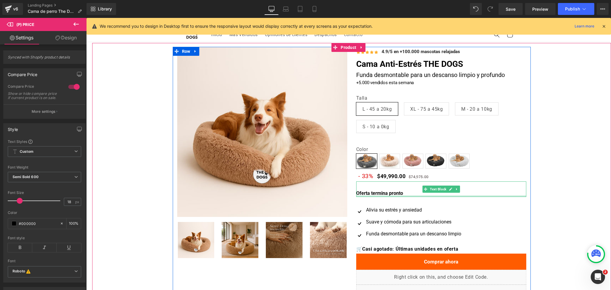
scroll to position [0, 0]
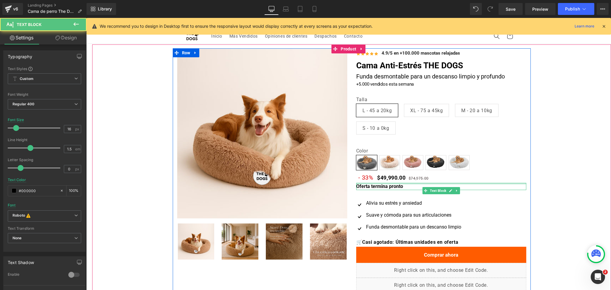
drag, startPoint x: 401, startPoint y: 183, endPoint x: 404, endPoint y: 170, distance: 13.6
click at [404, 170] on div "Icon Icon Icon Icon Icon Icon List Hoz 4.9/5 en +100.000 mascotas relajadas Tex…" at bounding box center [441, 223] width 179 height 350
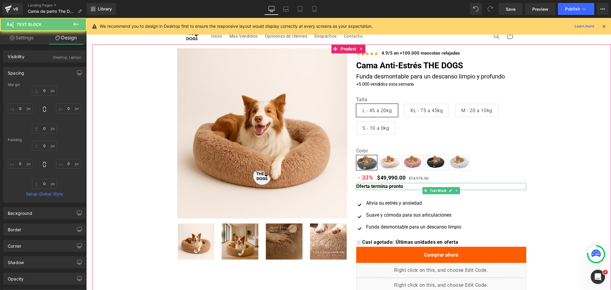
click at [539, 159] on div "Oferta (P) Image ‹ ›" at bounding box center [351, 224] width 519 height 353
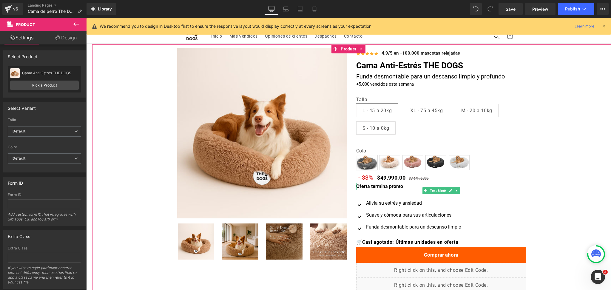
click at [545, 143] on div "Oferta (P) Image ‹ ›" at bounding box center [351, 224] width 519 height 353
click at [529, 182] on div "Oferta (P) Image ‹ ›" at bounding box center [351, 224] width 519 height 353
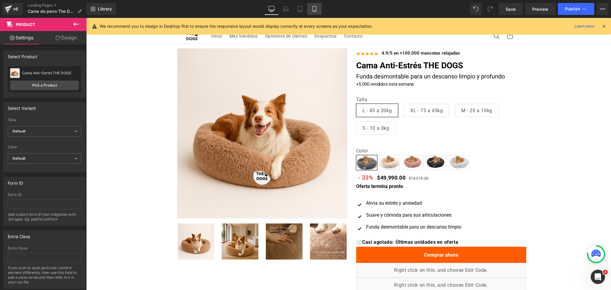
click at [311, 5] on link "Mobile" at bounding box center [314, 9] width 14 height 12
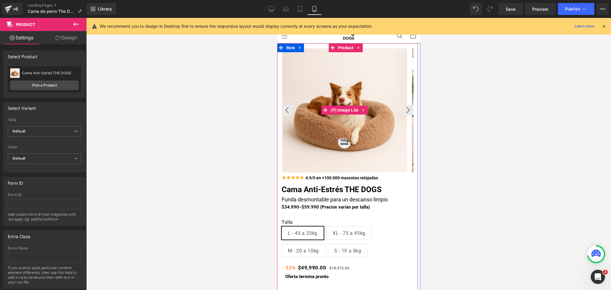
scroll to position [100, 0]
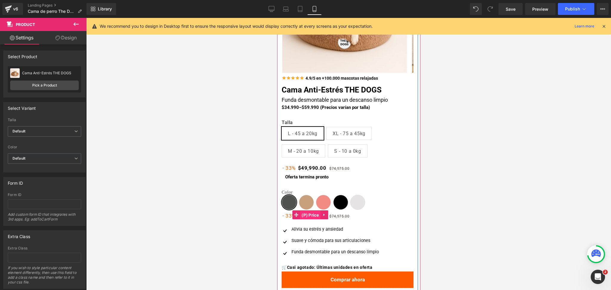
drag, startPoint x: 312, startPoint y: 215, endPoint x: 397, endPoint y: 89, distance: 152.0
click at [311, 215] on span "(P) Price" at bounding box center [310, 215] width 20 height 9
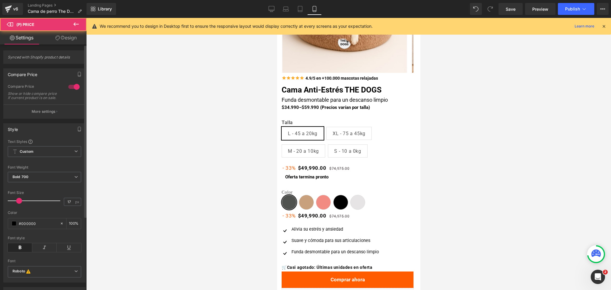
click at [72, 52] on div "Synced with Shopify product details" at bounding box center [44, 56] width 82 height 13
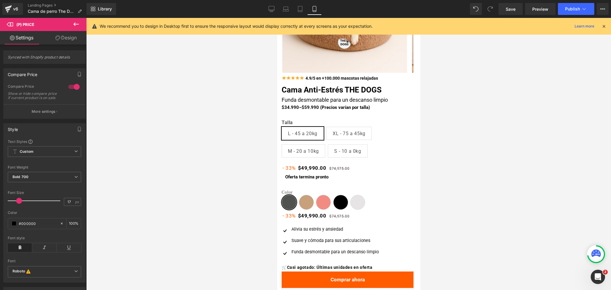
click at [66, 40] on link "Design" at bounding box center [65, 37] width 43 height 13
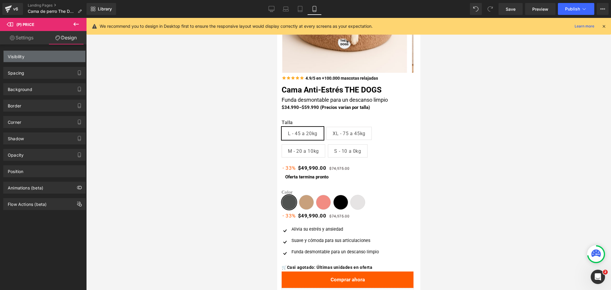
click at [58, 60] on div "Visibility" at bounding box center [45, 56] width 82 height 11
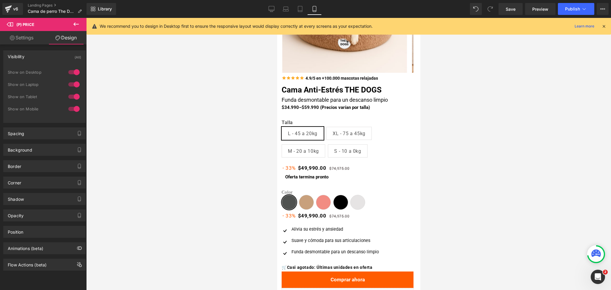
click at [62, 50] on div "Visibility (All) 0|0|0|0 1 Show on Desktop 1 Show on Laptop 1 Show on Tablet 1 …" at bounding box center [44, 84] width 89 height 77
click at [77, 98] on div at bounding box center [74, 97] width 14 height 10
click at [76, 106] on div at bounding box center [74, 109] width 14 height 10
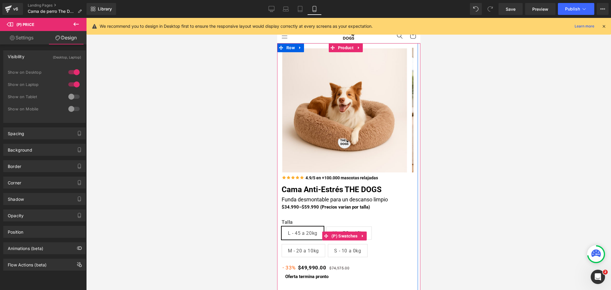
scroll to position [0, 0]
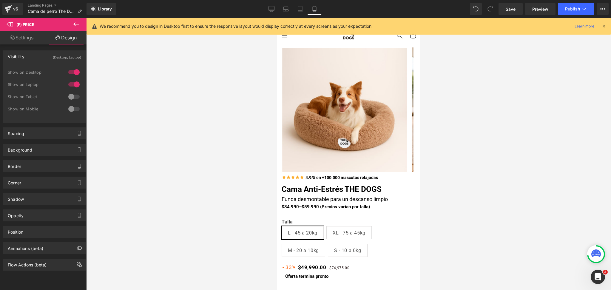
click at [454, 130] on div at bounding box center [348, 154] width 525 height 272
click at [273, 9] on icon at bounding box center [271, 9] width 6 height 6
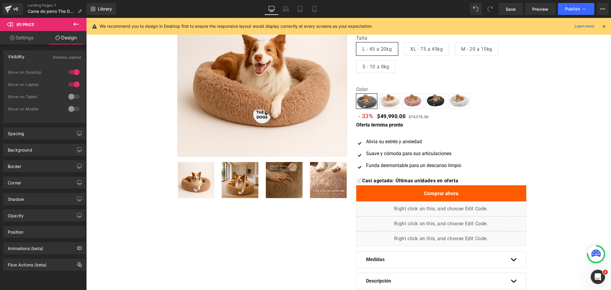
scroll to position [0, 0]
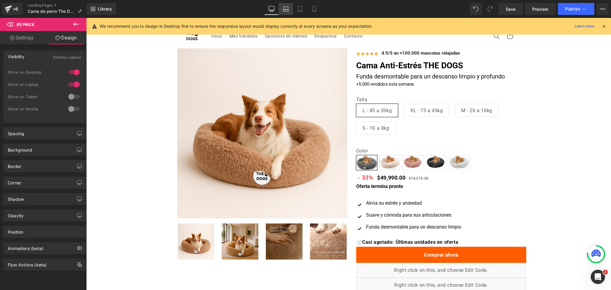
click at [287, 9] on icon at bounding box center [286, 9] width 6 height 6
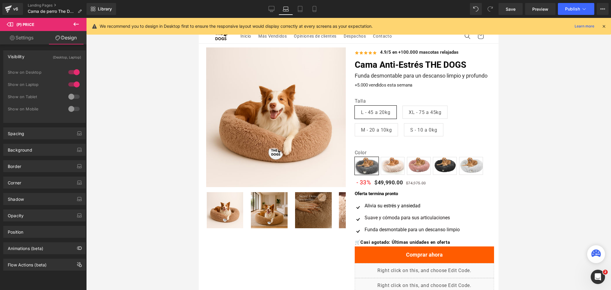
scroll to position [5, 0]
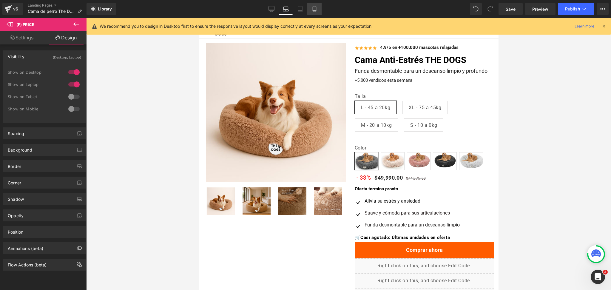
click at [314, 9] on icon at bounding box center [314, 9] width 6 height 6
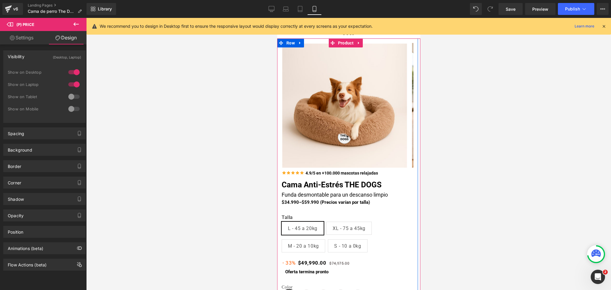
scroll to position [0, 0]
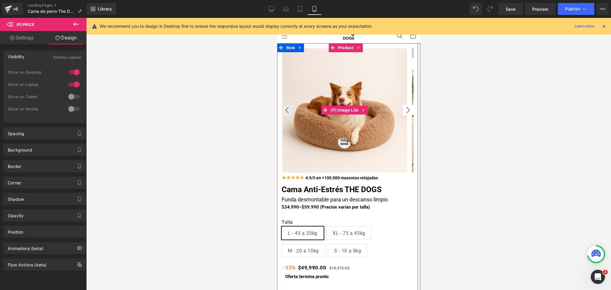
click at [402, 105] on button "›" at bounding box center [407, 110] width 11 height 11
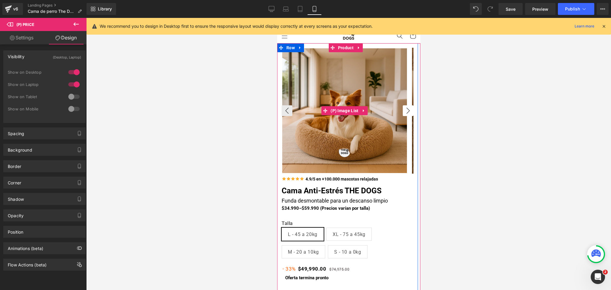
click at [400, 105] on img at bounding box center [344, 110] width 125 height 125
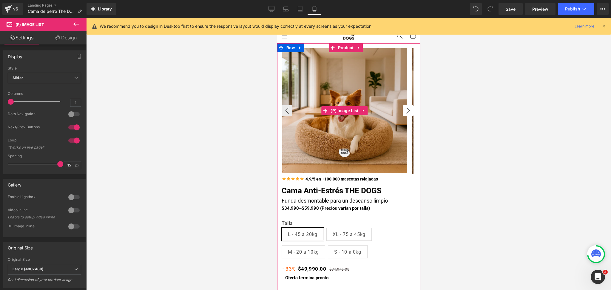
click at [402, 108] on button "›" at bounding box center [407, 110] width 11 height 11
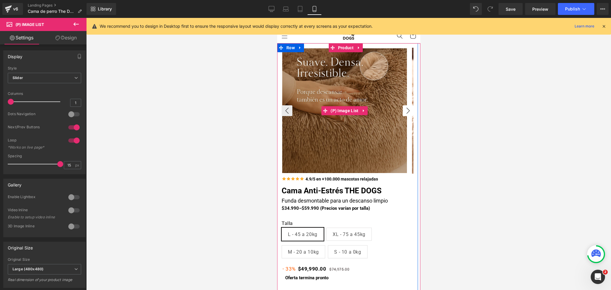
click at [402, 108] on button "›" at bounding box center [407, 110] width 11 height 11
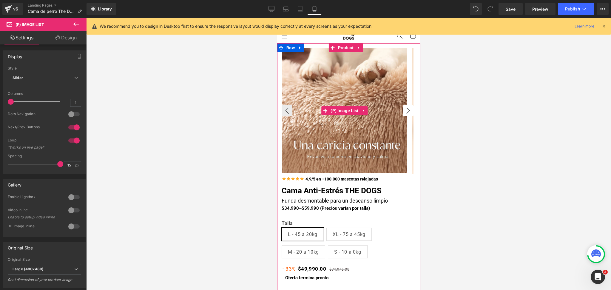
click at [402, 108] on button "›" at bounding box center [407, 110] width 11 height 11
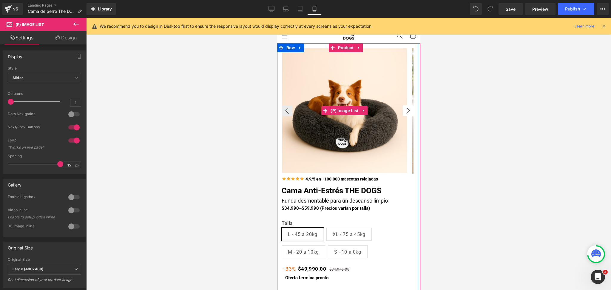
click at [405, 111] on button "›" at bounding box center [407, 110] width 11 height 11
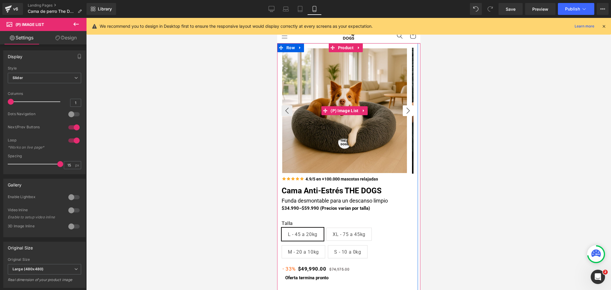
click at [405, 111] on button "›" at bounding box center [407, 110] width 11 height 11
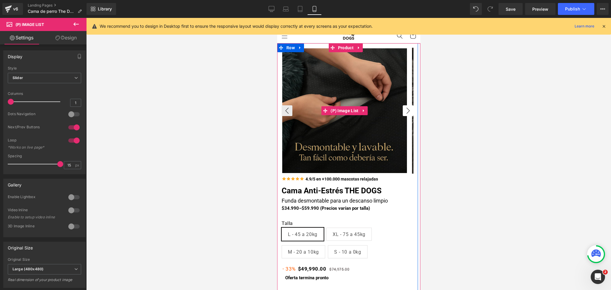
click at [405, 111] on button "›" at bounding box center [407, 110] width 11 height 11
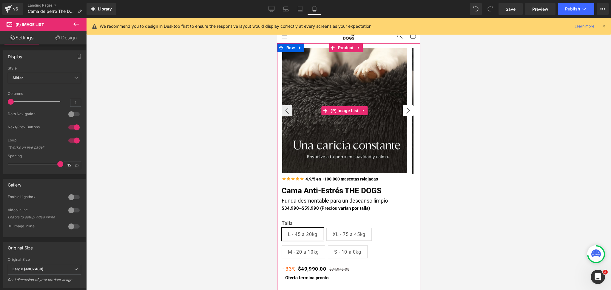
click at [405, 111] on button "›" at bounding box center [407, 110] width 11 height 11
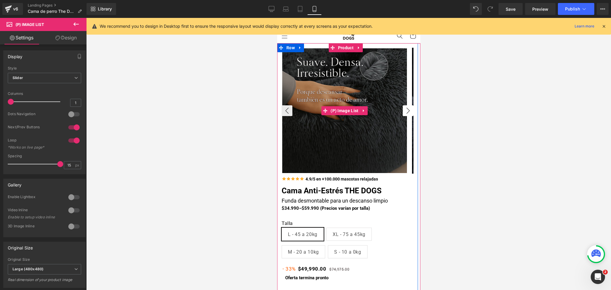
click at [405, 111] on button "›" at bounding box center [407, 110] width 11 height 11
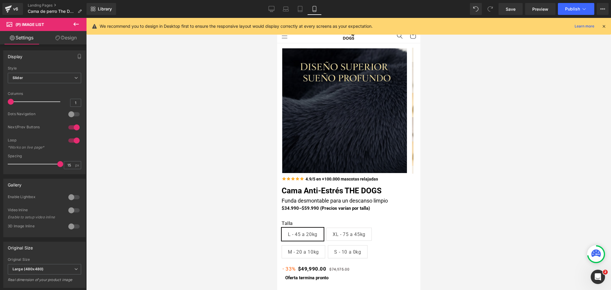
click at [461, 118] on div at bounding box center [348, 154] width 525 height 272
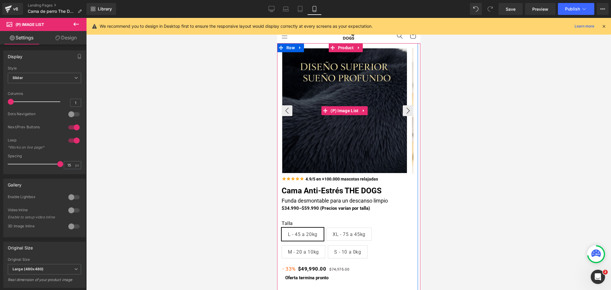
scroll to position [61, 0]
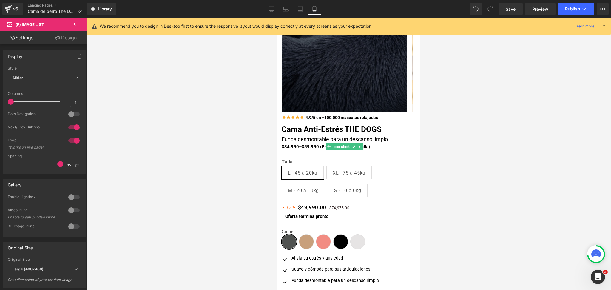
click at [308, 147] on strong "$34.990–$59.990 (Precios varían por talla)" at bounding box center [325, 146] width 88 height 5
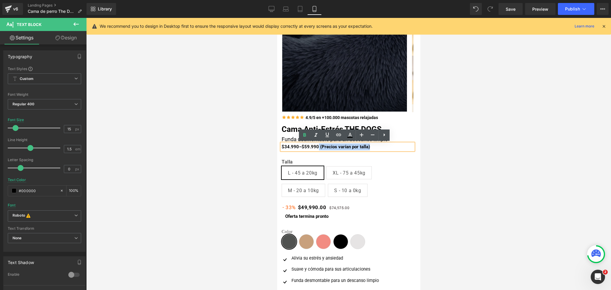
drag, startPoint x: 313, startPoint y: 147, endPoint x: 394, endPoint y: 147, distance: 81.4
click at [394, 147] on p "$34.990–$59.990 (Precios varían por talla)" at bounding box center [347, 146] width 132 height 7
click at [307, 132] on icon at bounding box center [304, 135] width 7 height 7
click at [452, 138] on div at bounding box center [348, 154] width 525 height 272
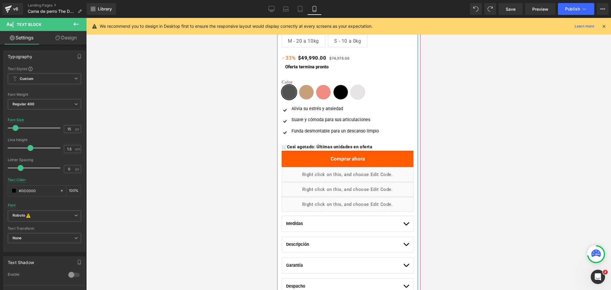
scroll to position [0, 0]
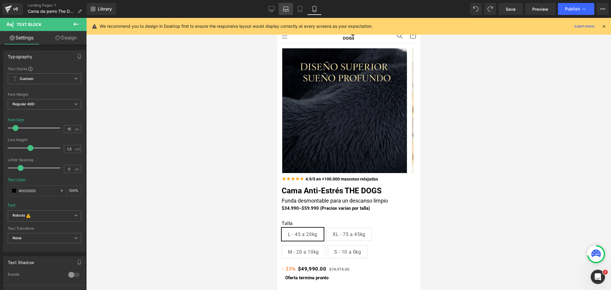
click at [282, 8] on link "Laptop" at bounding box center [286, 9] width 14 height 12
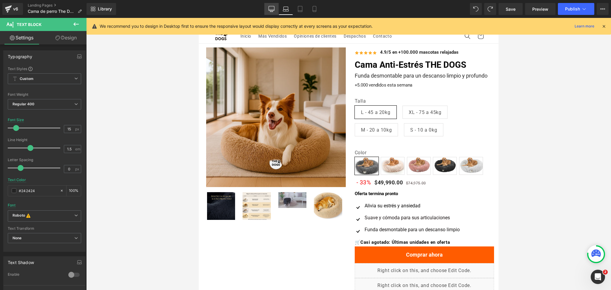
click at [273, 10] on icon at bounding box center [272, 10] width 6 height 0
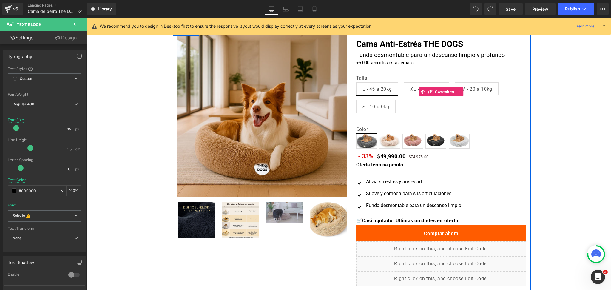
scroll to position [22, 0]
click at [378, 154] on span at bounding box center [378, 155] width 8 height 9
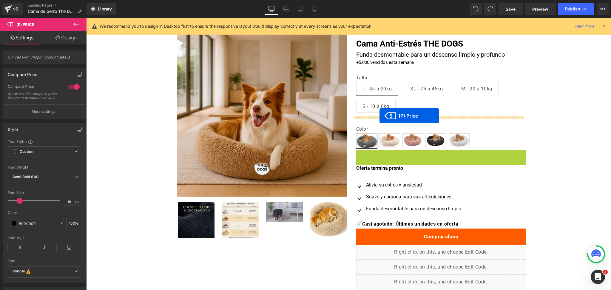
drag, startPoint x: 378, startPoint y: 154, endPoint x: 379, endPoint y: 116, distance: 38.2
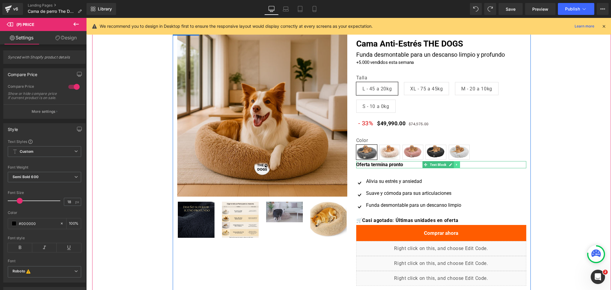
click at [456, 164] on link at bounding box center [457, 164] width 6 height 7
click at [452, 165] on icon at bounding box center [453, 164] width 3 height 3
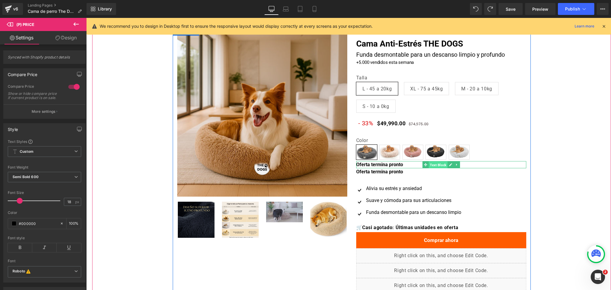
click at [431, 162] on span "Text Block" at bounding box center [437, 164] width 19 height 7
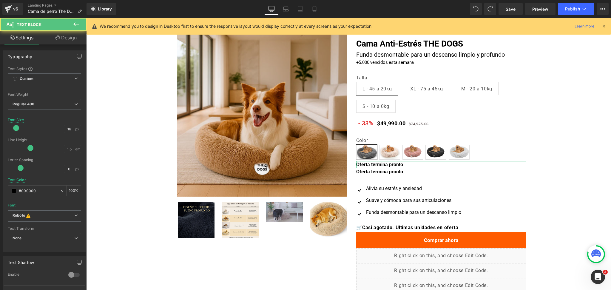
click at [76, 38] on link "Design" at bounding box center [65, 37] width 43 height 13
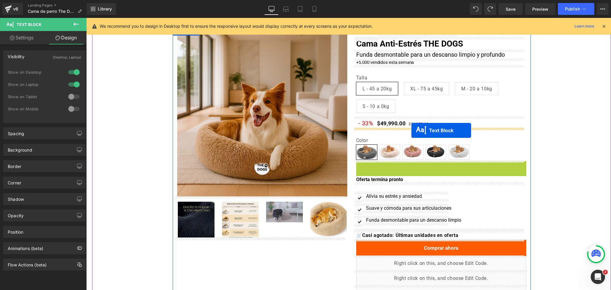
drag, startPoint x: 421, startPoint y: 162, endPoint x: 411, endPoint y: 130, distance: 33.5
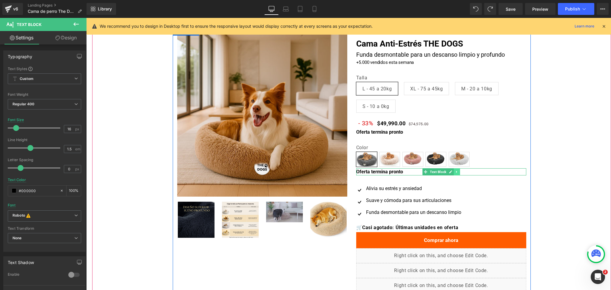
click at [454, 171] on link at bounding box center [457, 171] width 6 height 7
drag, startPoint x: 453, startPoint y: 171, endPoint x: 457, endPoint y: 171, distance: 3.6
click at [457, 171] on li at bounding box center [453, 171] width 18 height 7
click at [458, 171] on icon at bounding box center [459, 171] width 3 height 3
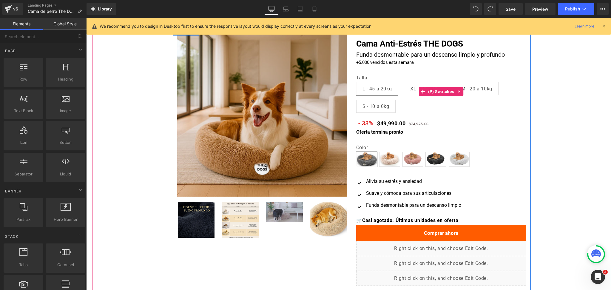
scroll to position [0, 0]
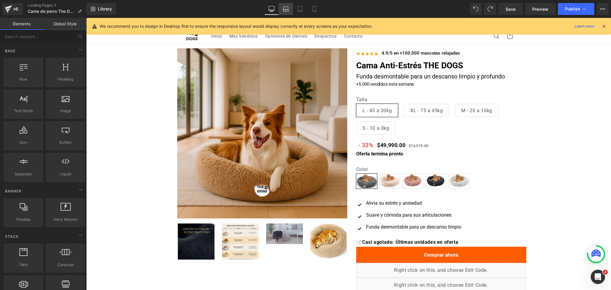
click at [284, 4] on link "Laptop" at bounding box center [286, 9] width 14 height 12
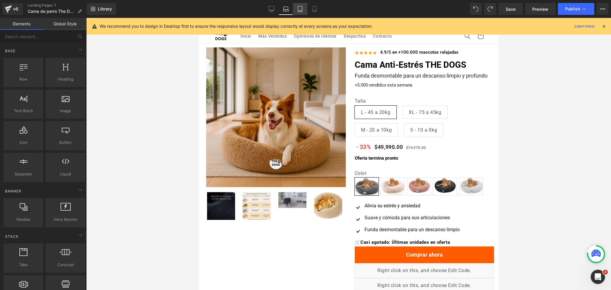
click at [298, 12] on icon at bounding box center [300, 9] width 4 height 6
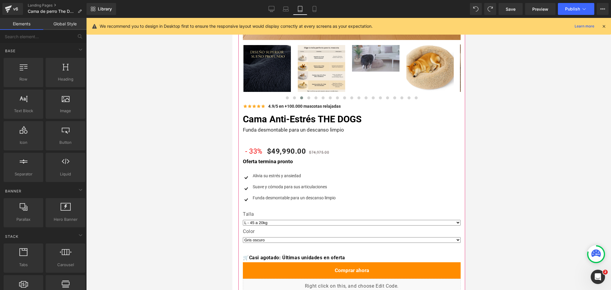
scroll to position [225, 0]
click at [320, 11] on link "Mobile" at bounding box center [314, 9] width 14 height 12
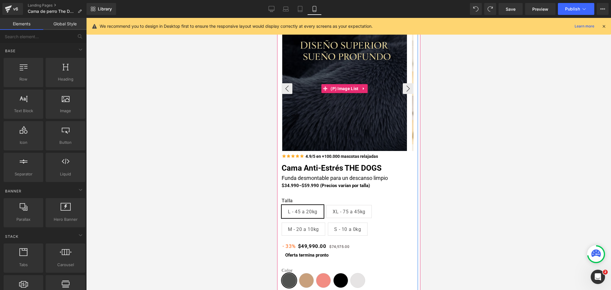
scroll to position [21, 0]
click at [290, 84] on button "‹" at bounding box center [286, 89] width 11 height 11
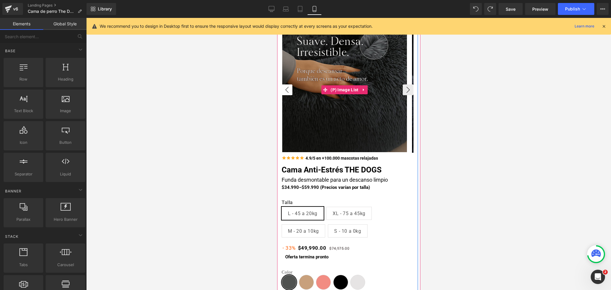
click at [289, 86] on button "‹" at bounding box center [286, 89] width 11 height 11
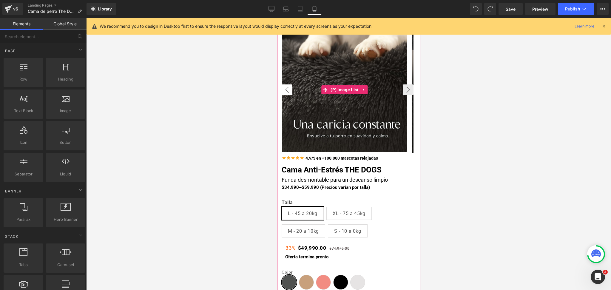
scroll to position [0, 0]
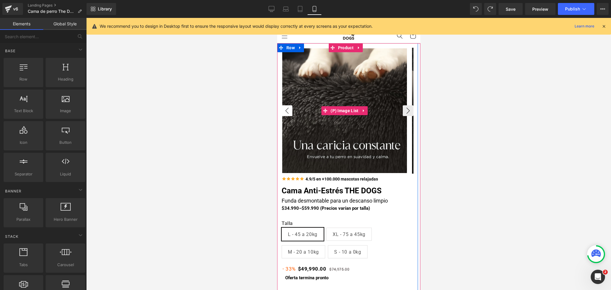
click at [286, 107] on button "‹" at bounding box center [286, 110] width 11 height 11
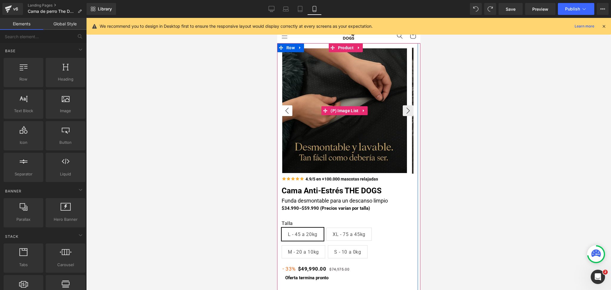
click at [286, 107] on button "‹" at bounding box center [286, 110] width 11 height 11
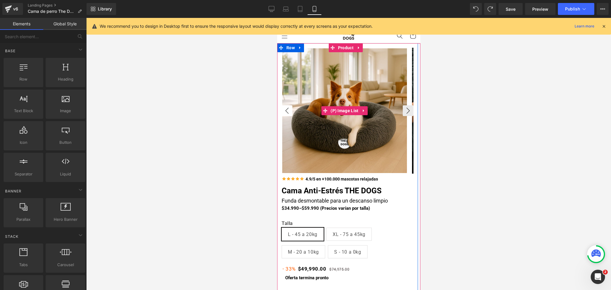
click at [286, 111] on button "‹" at bounding box center [286, 110] width 11 height 11
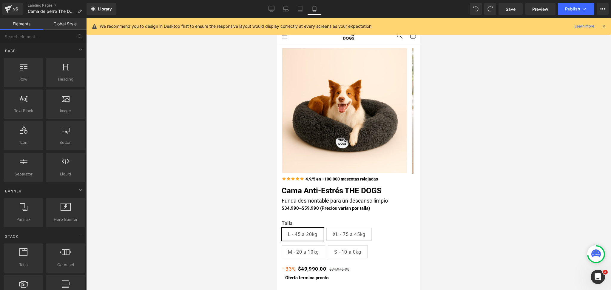
click at [473, 159] on div at bounding box center [348, 154] width 525 height 272
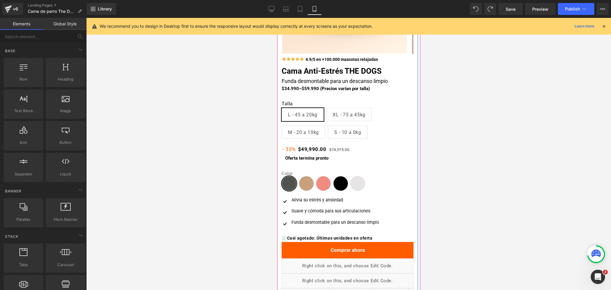
scroll to position [120, 0]
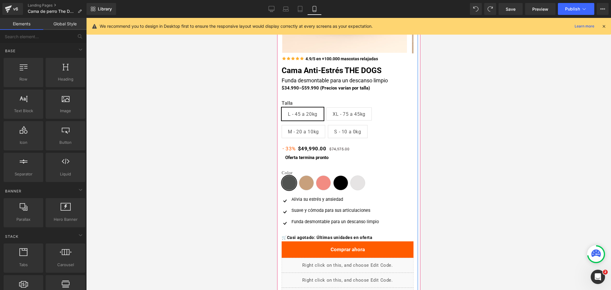
click at [356, 116] on span "(P) Swatches" at bounding box center [343, 116] width 23 height 7
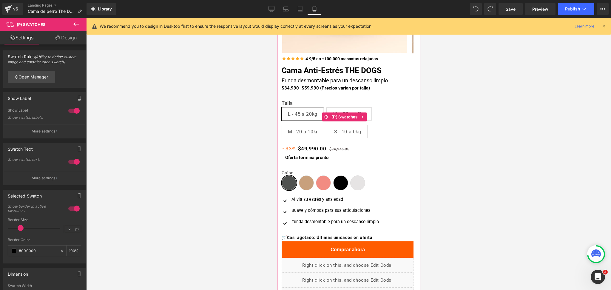
click at [311, 134] on span "M - 20 a 10kg" at bounding box center [302, 131] width 31 height 13
click at [341, 137] on span "S - 10 a 0kg" at bounding box center [347, 131] width 27 height 13
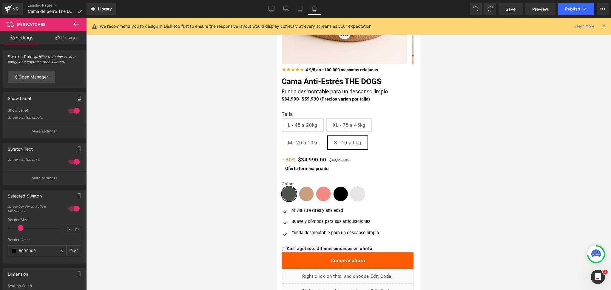
click at [464, 143] on div at bounding box center [348, 154] width 525 height 272
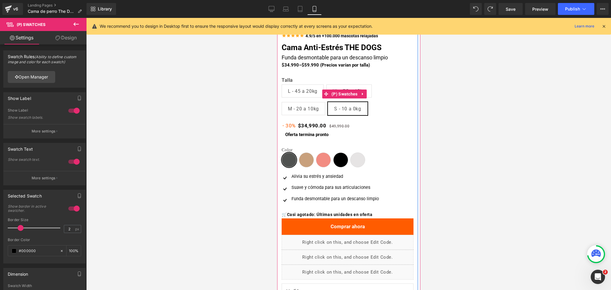
scroll to position [148, 0]
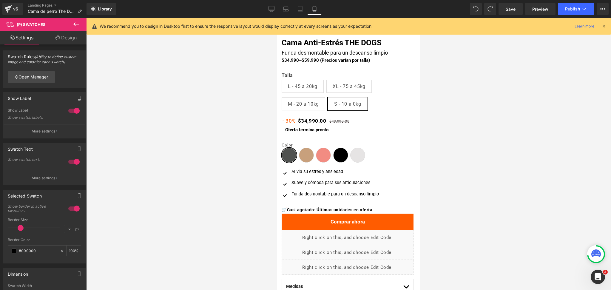
click at [449, 121] on div at bounding box center [348, 154] width 525 height 272
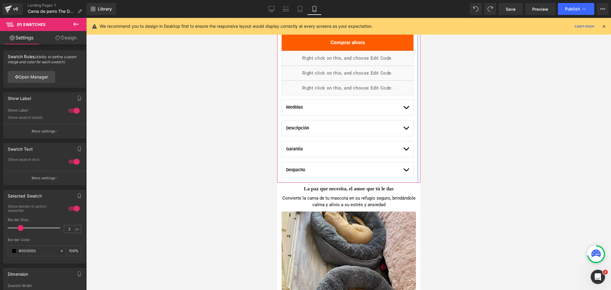
scroll to position [328, 0]
click at [406, 108] on span "button" at bounding box center [406, 108] width 0 height 0
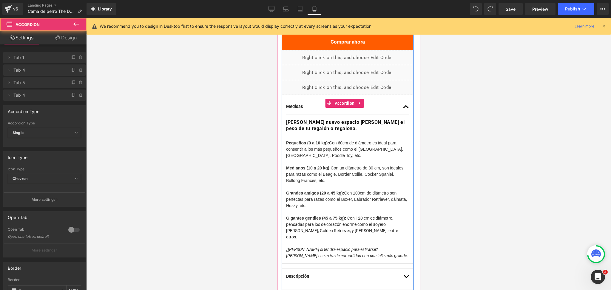
click at [403, 106] on button "button" at bounding box center [406, 107] width 6 height 16
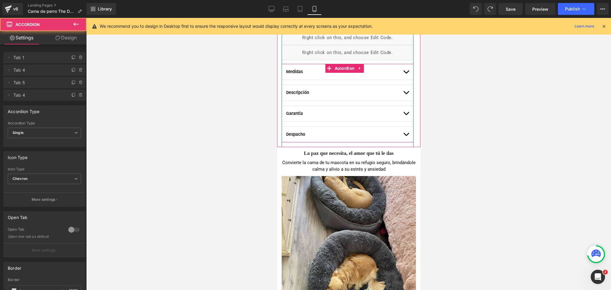
scroll to position [363, 0]
click at [406, 135] on span "button" at bounding box center [406, 135] width 0 height 0
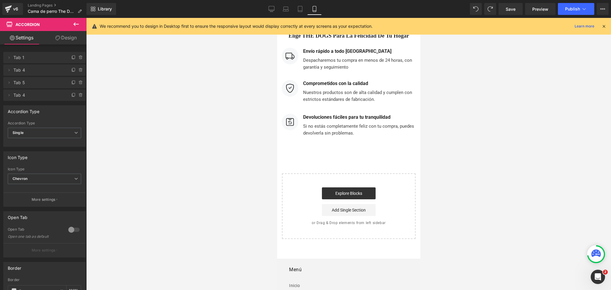
scroll to position [2708, 0]
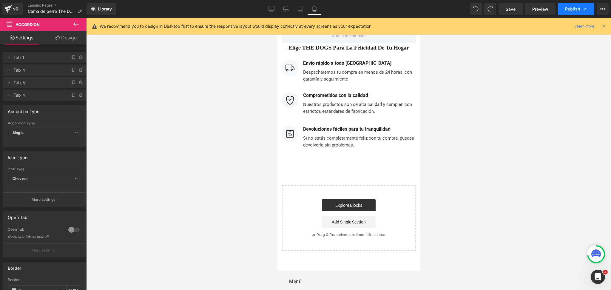
click at [571, 4] on button "Publish" at bounding box center [576, 9] width 36 height 12
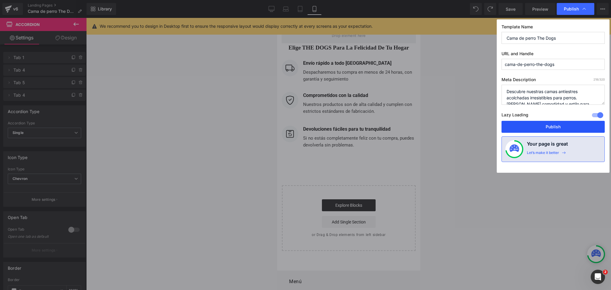
click at [524, 126] on button "Publish" at bounding box center [552, 127] width 103 height 12
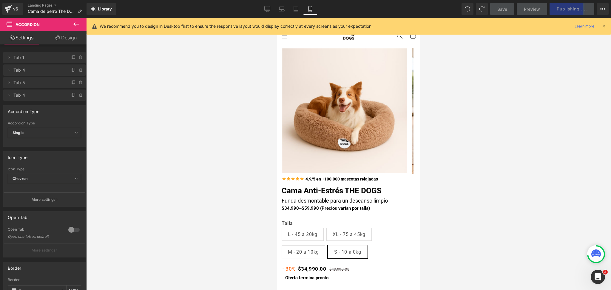
drag, startPoint x: 417, startPoint y: 244, endPoint x: 696, endPoint y: 49, distance: 340.0
click at [469, 163] on div at bounding box center [348, 154] width 525 height 272
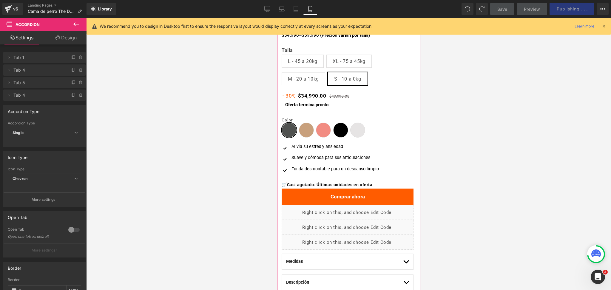
scroll to position [173, 0]
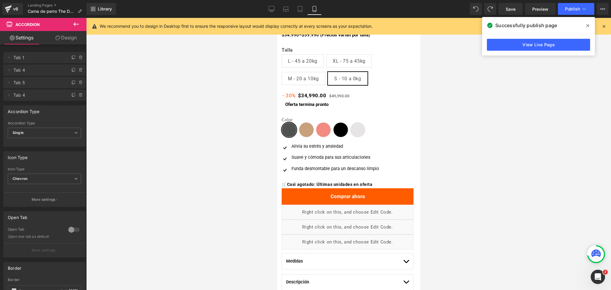
click at [584, 26] on span at bounding box center [588, 26] width 10 height 10
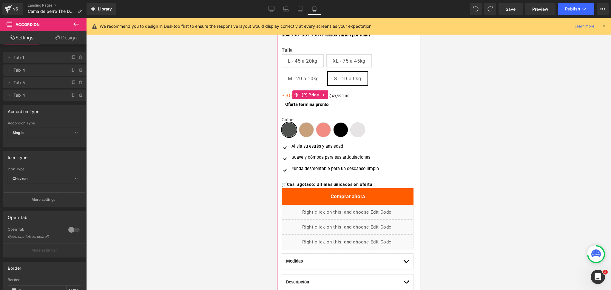
scroll to position [0, 0]
